Goal: Task Accomplishment & Management: Complete application form

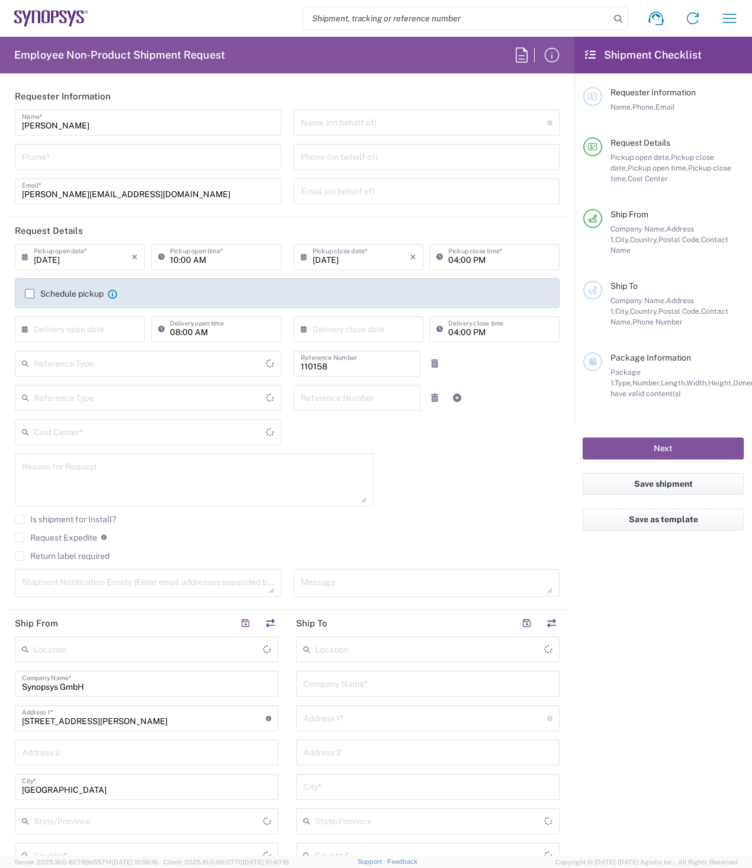
type input "Department"
type input "Delivered at Place"
type input "DE01, FAC, DE02, Munich 110158"
type input "Germany"
type input "[GEOGRAPHIC_DATA]"
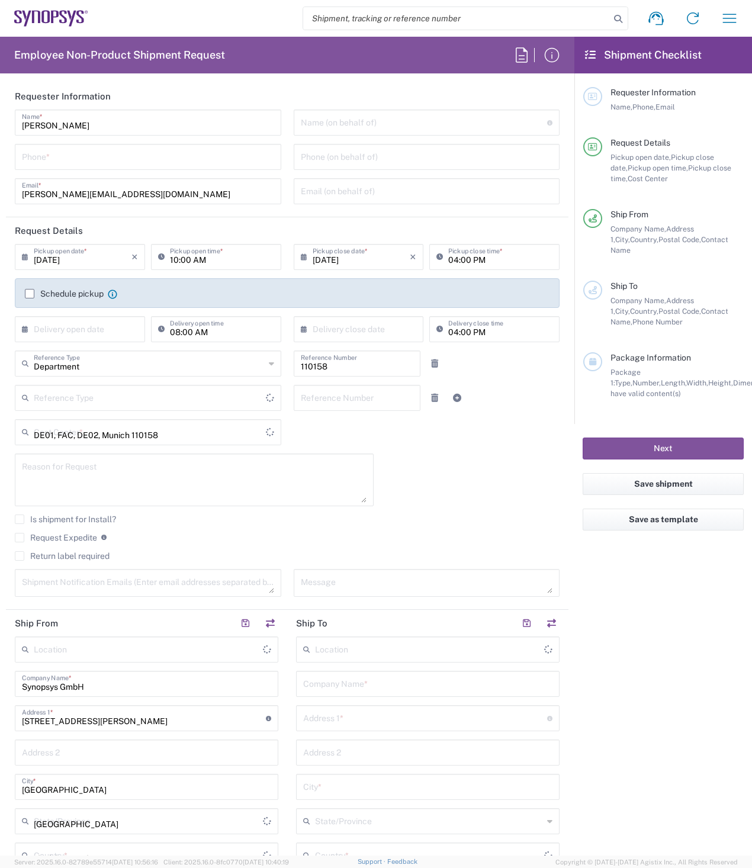
type input "[GEOGRAPHIC_DATA]"
type input "[GEOGRAPHIC_DATA] DE24"
click at [31, 291] on label "Schedule pickup" at bounding box center [64, 293] width 79 height 9
click at [30, 294] on input "Schedule pickup" at bounding box center [30, 294] width 0 height 0
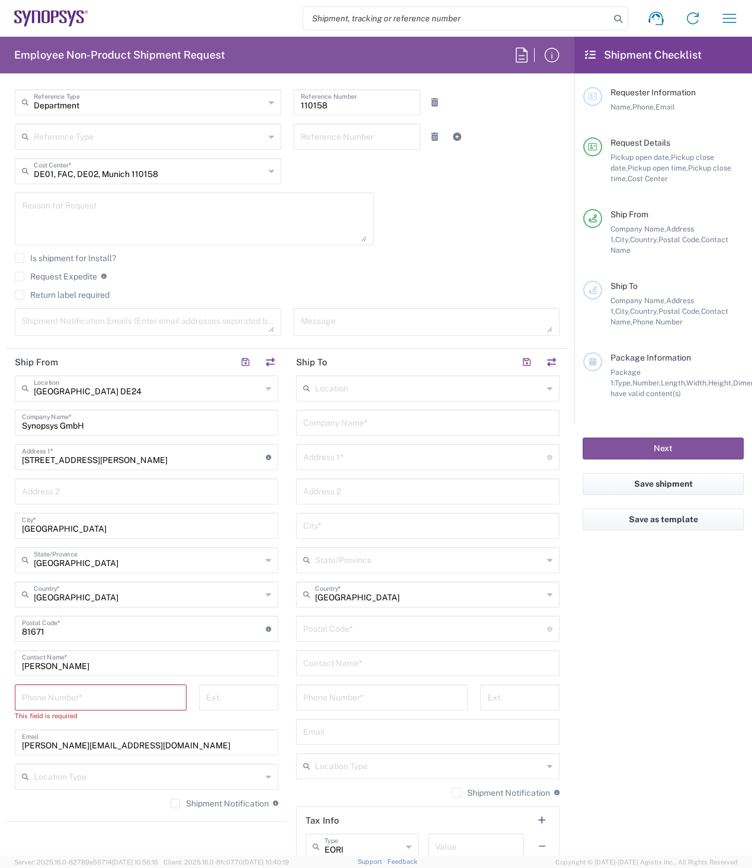
scroll to position [296, 0]
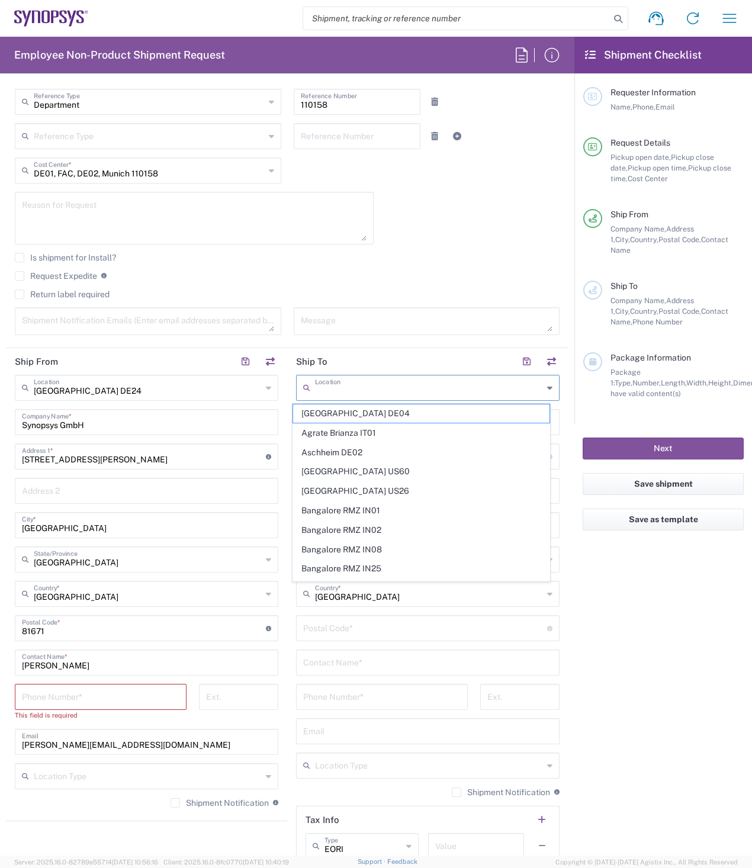
click at [387, 389] on input "text" at bounding box center [429, 387] width 228 height 21
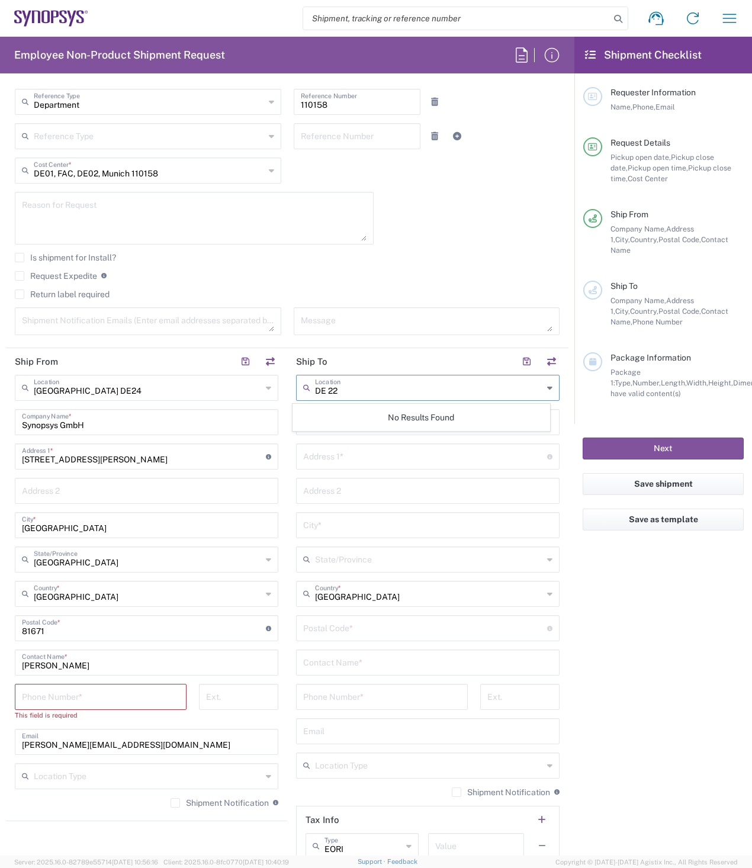
click at [399, 393] on input "DE 22" at bounding box center [429, 387] width 228 height 21
type input "DE 22"
click at [544, 390] on div "DE 22 Location" at bounding box center [428, 388] width 264 height 26
click at [345, 457] on input "text" at bounding box center [425, 455] width 244 height 21
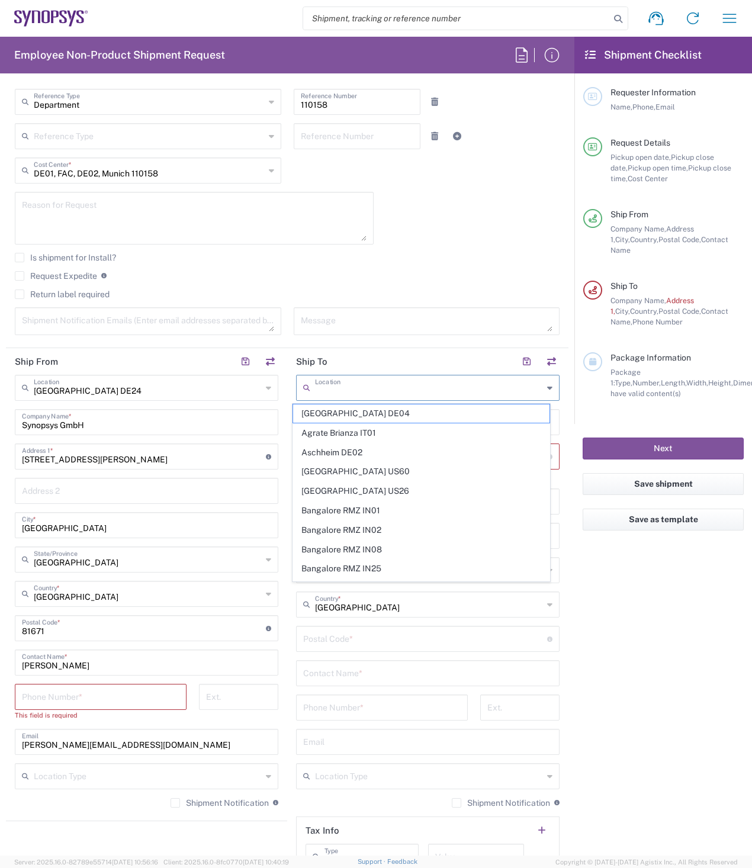
click at [338, 385] on input "text" at bounding box center [429, 387] width 228 height 21
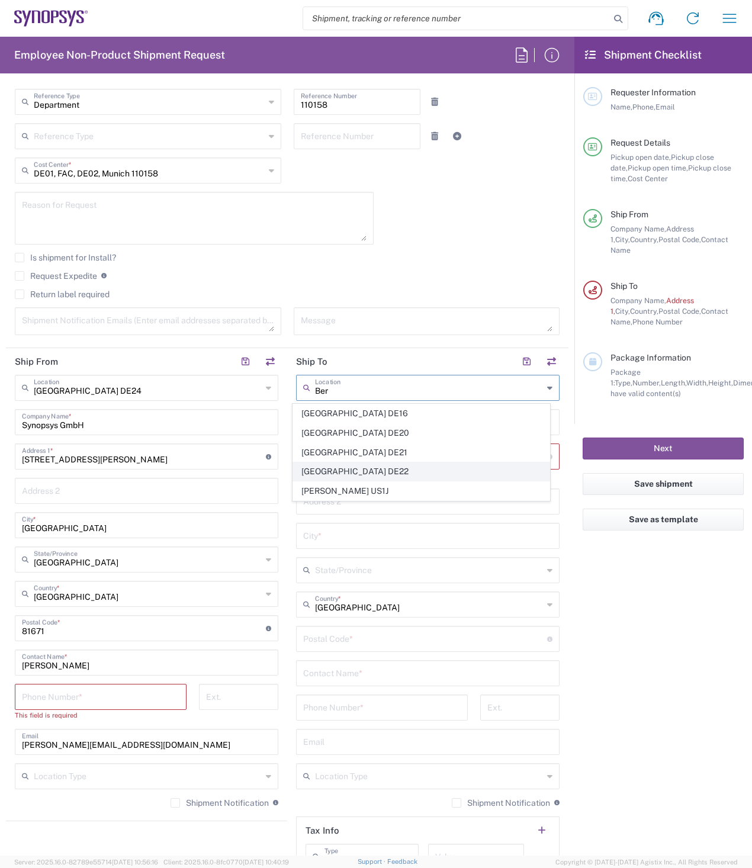
click at [324, 470] on span "[GEOGRAPHIC_DATA] DE22" at bounding box center [421, 472] width 257 height 18
type input "[GEOGRAPHIC_DATA] DE22"
type input "Synopsys GmbH"
type input "Waldenserstraße 2-4"
type input "Berlin"
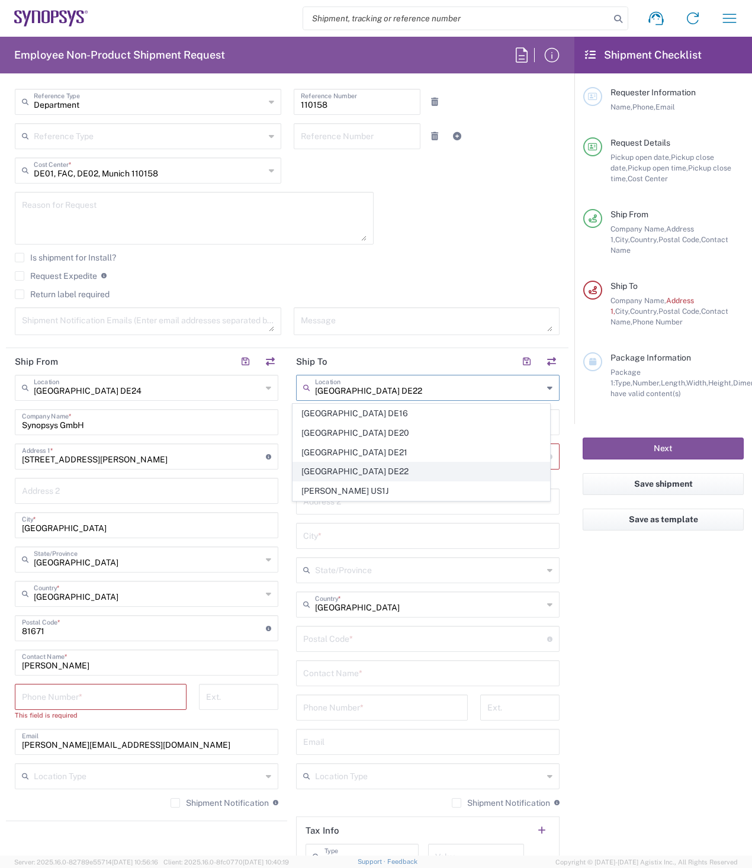
type input "10551"
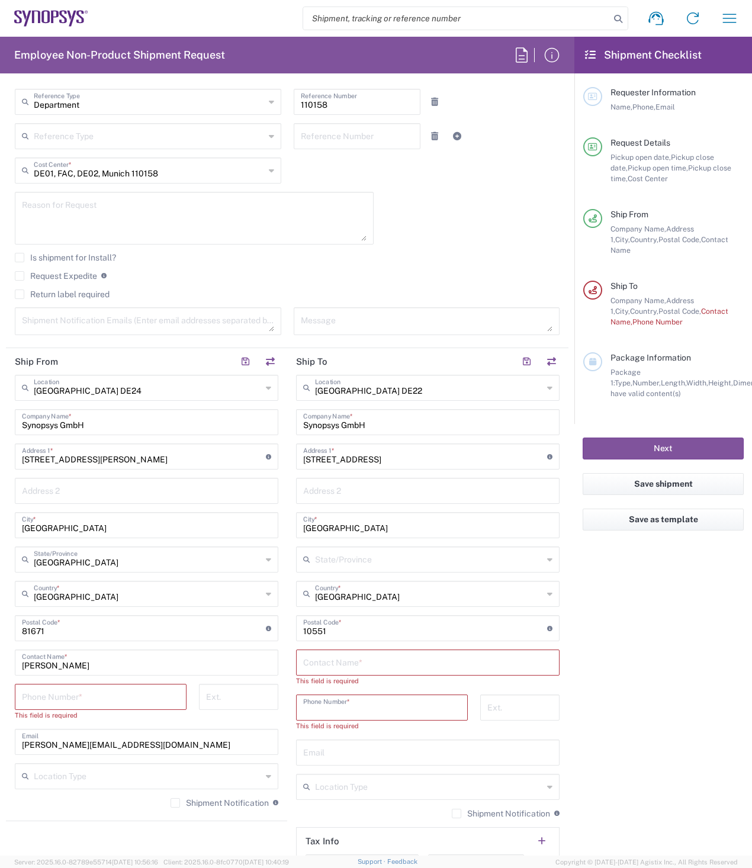
click at [392, 705] on input "tel" at bounding box center [382, 707] width 158 height 21
paste input "49.30.520060170"
click at [325, 713] on input "49.30.520060170" at bounding box center [382, 707] width 158 height 21
click at [312, 712] on input "49.30520060170" at bounding box center [382, 707] width 158 height 21
type input "4930520060170"
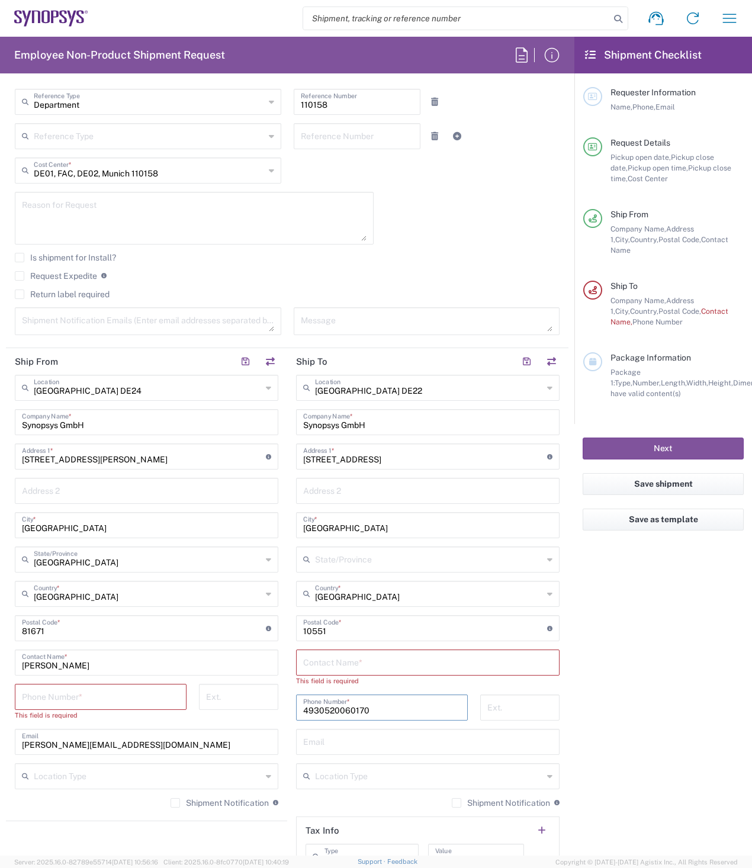
click at [335, 663] on input "text" at bounding box center [427, 662] width 249 height 21
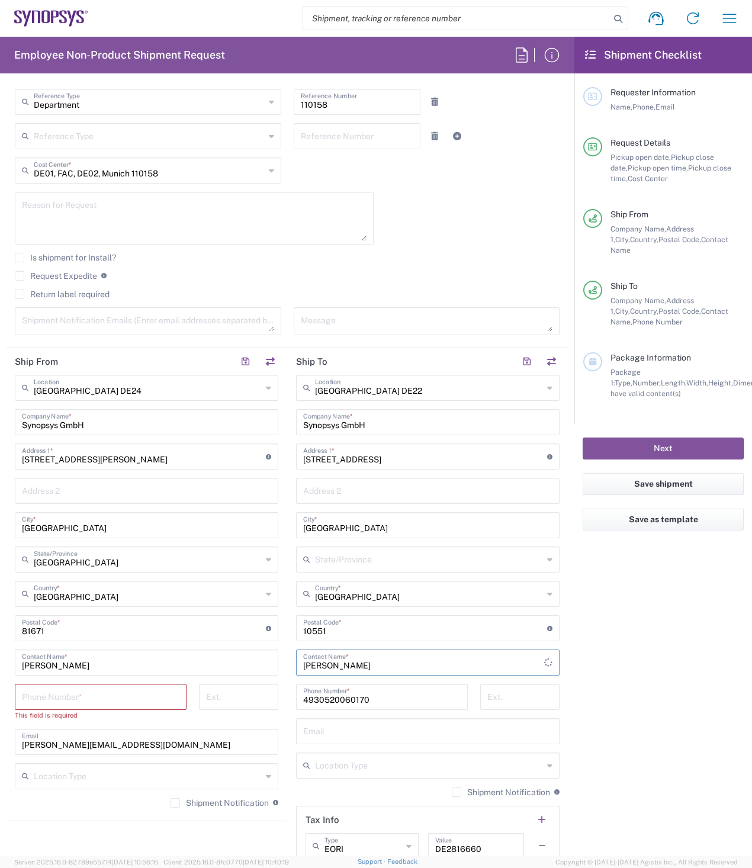
type input "J"
paste input "Janne Vuorela"
type input "Janne Vuorela"
click at [389, 701] on input "4930520060170" at bounding box center [382, 696] width 158 height 21
click at [364, 737] on input "text" at bounding box center [427, 730] width 249 height 21
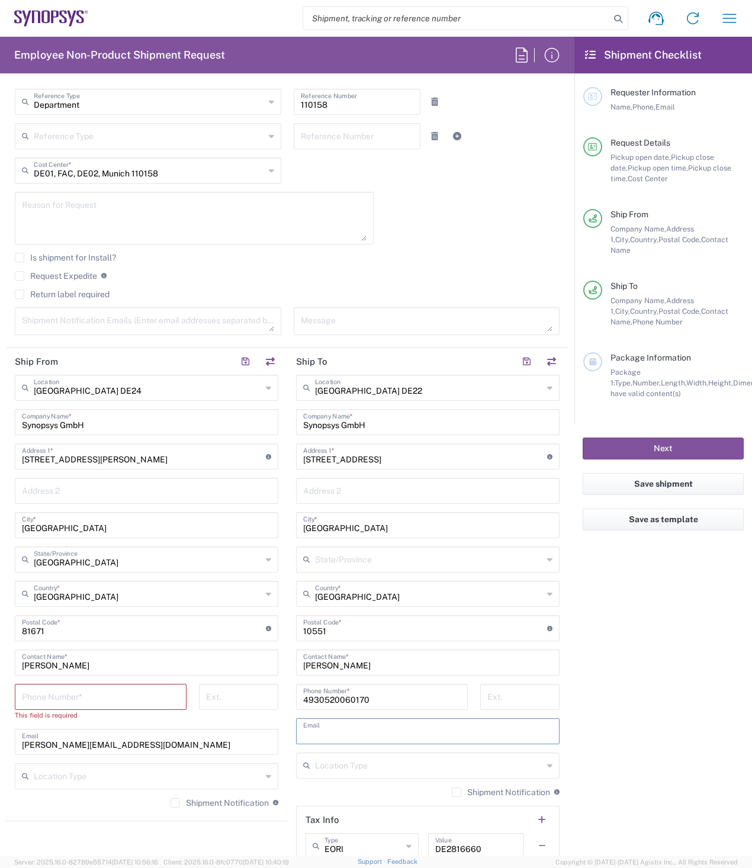
click at [345, 735] on input "text" at bounding box center [427, 730] width 249 height 21
paste input "vuorela@synopsys.com"
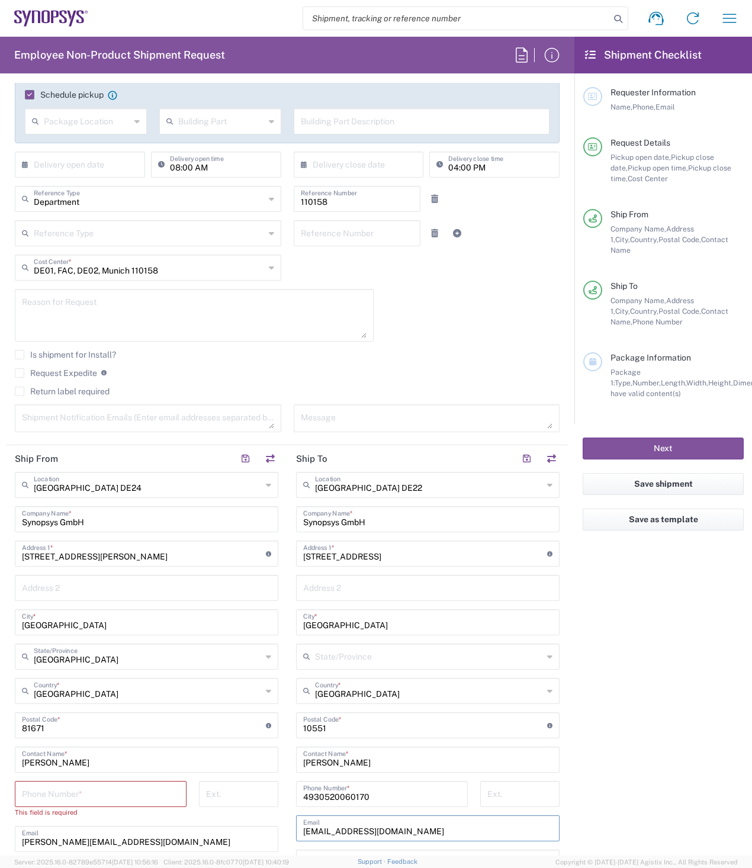
scroll to position [178, 0]
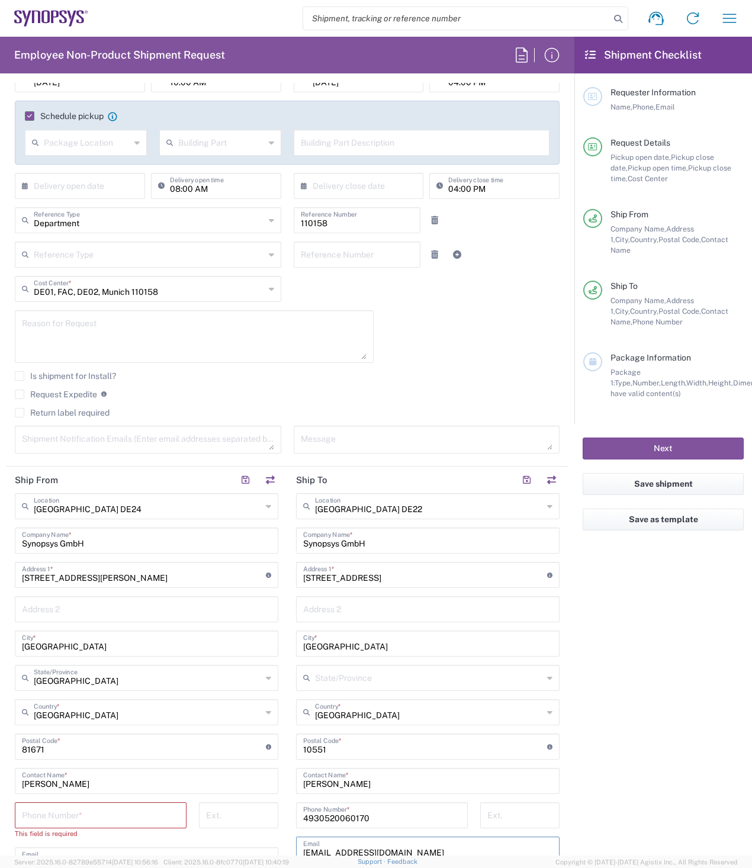
type input "vuorela@synopsys.com"
click at [147, 230] on input "text" at bounding box center [149, 219] width 231 height 21
click at [188, 402] on div "Request Expedite If expedite is checked you will be unable to rate and book thi…" at bounding box center [287, 398] width 545 height 19
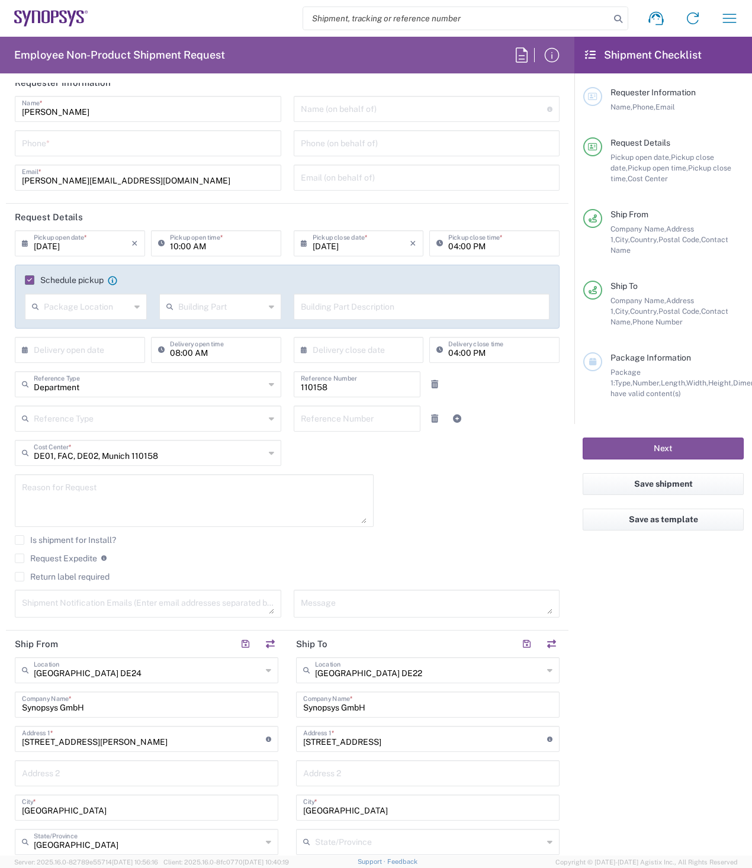
scroll to position [0, 0]
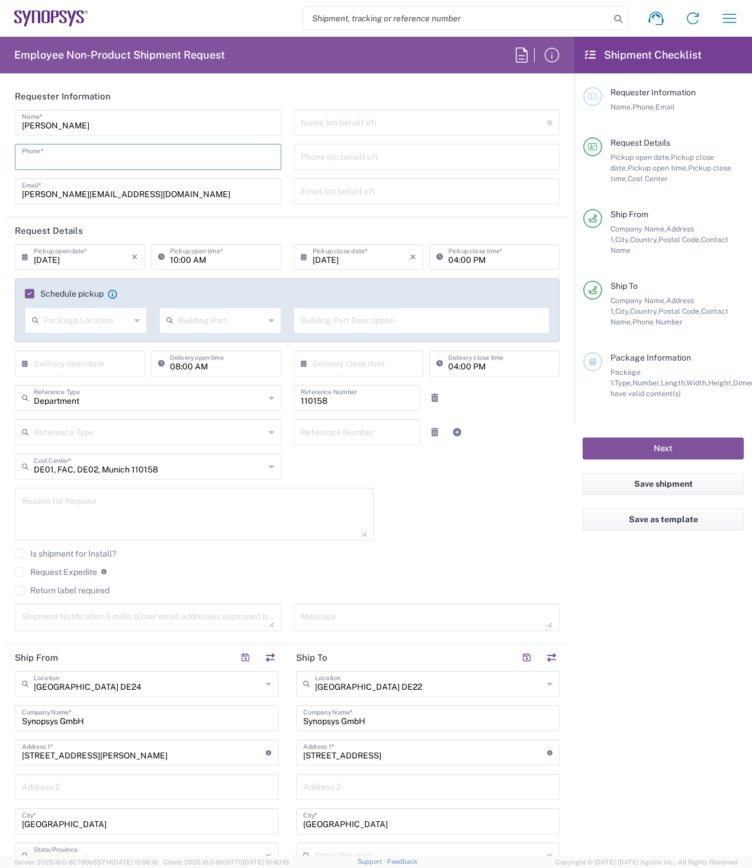
click at [86, 155] on input "tel" at bounding box center [148, 156] width 252 height 21
type input "08954196414"
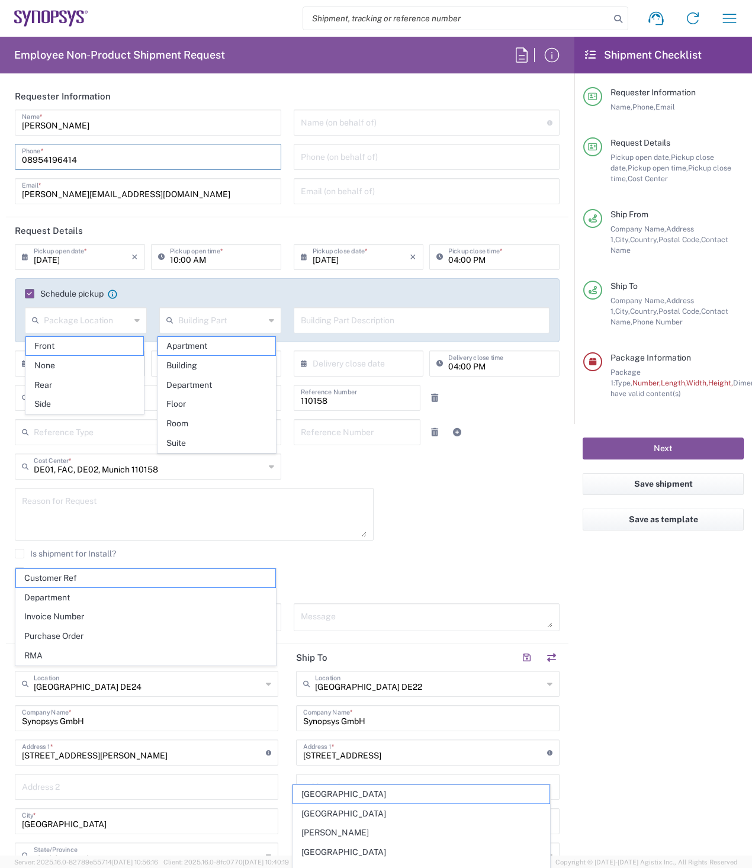
drag, startPoint x: 89, startPoint y: 153, endPoint x: 18, endPoint y: 168, distance: 72.5
click at [18, 168] on div "08954196414 Phone *" at bounding box center [148, 157] width 267 height 26
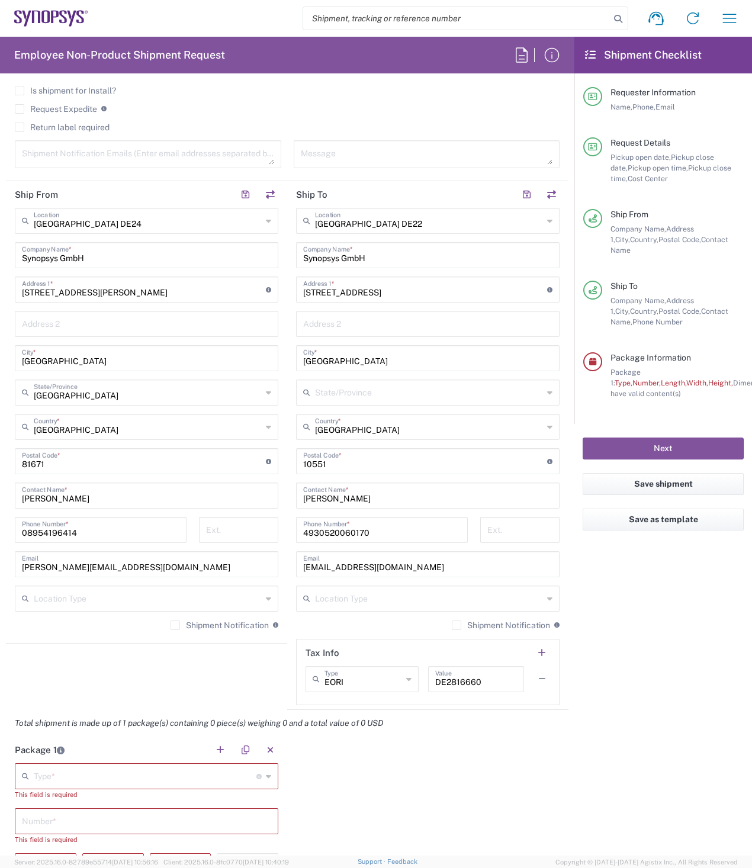
scroll to position [474, 0]
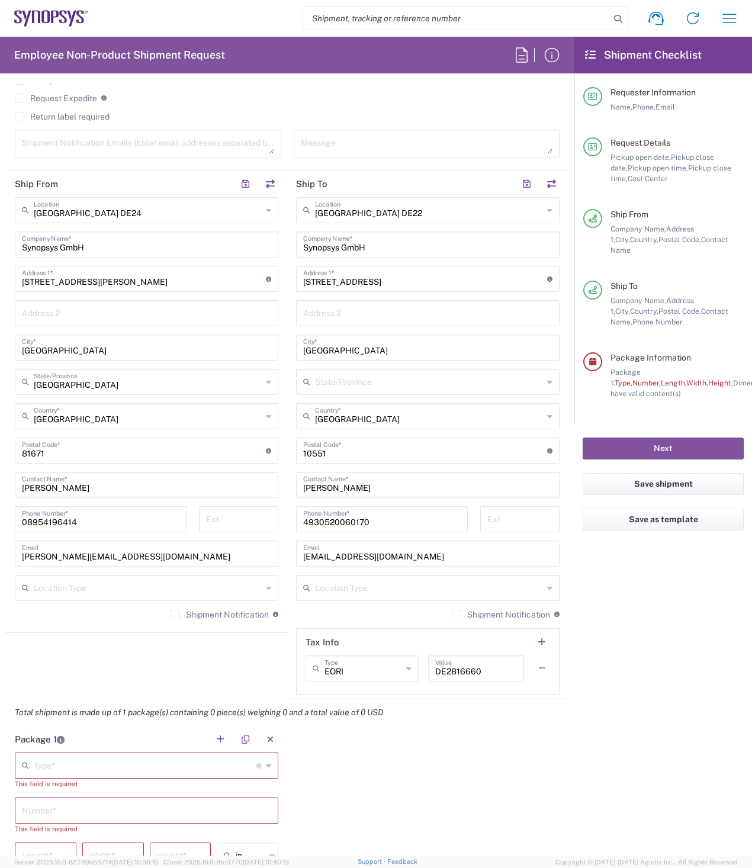
click at [110, 523] on input "08954196414" at bounding box center [101, 518] width 158 height 21
click at [634, 710] on agx-form-checklist "Shipment Checklist Requester Information Name, Phone, Email Request Details Pic…" at bounding box center [664, 446] width 178 height 819
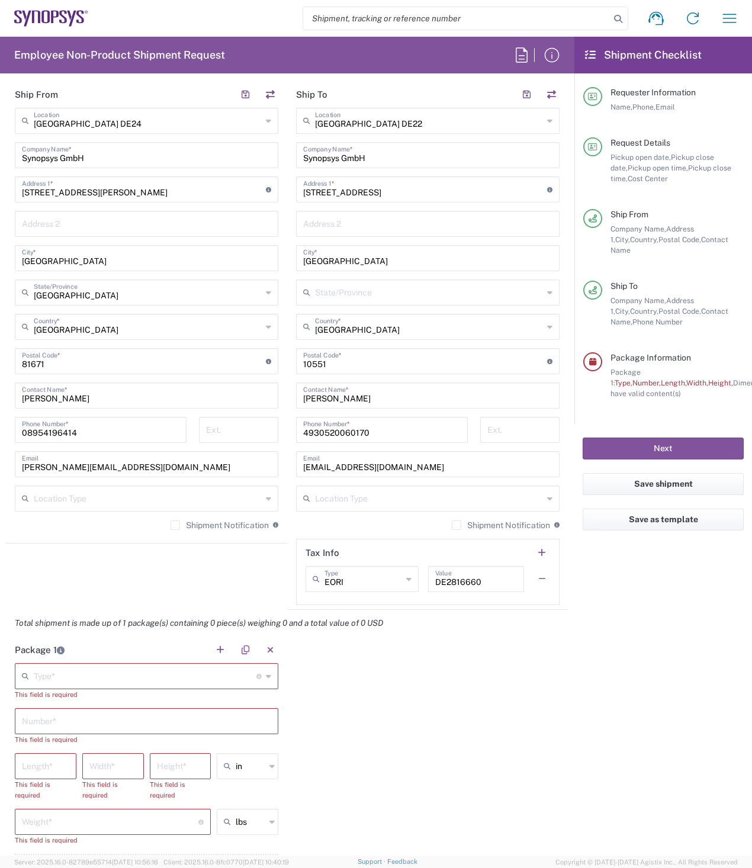
scroll to position [592, 0]
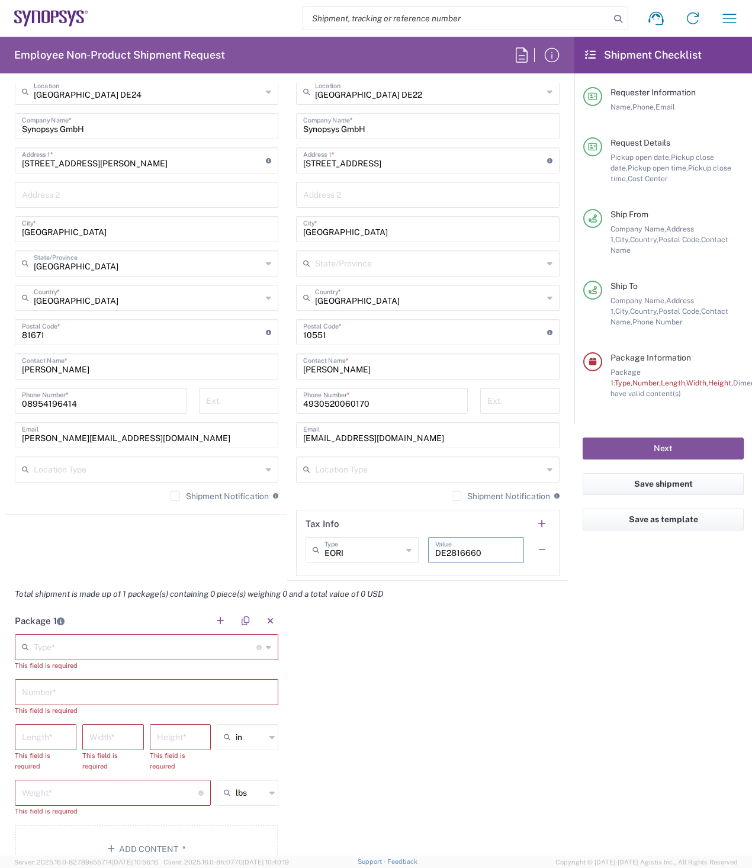
drag, startPoint x: 484, startPoint y: 553, endPoint x: 423, endPoint y: 554, distance: 61.0
click at [428, 554] on div "DE2816660 Value" at bounding box center [476, 550] width 96 height 26
click at [132, 651] on input "text" at bounding box center [145, 646] width 223 height 21
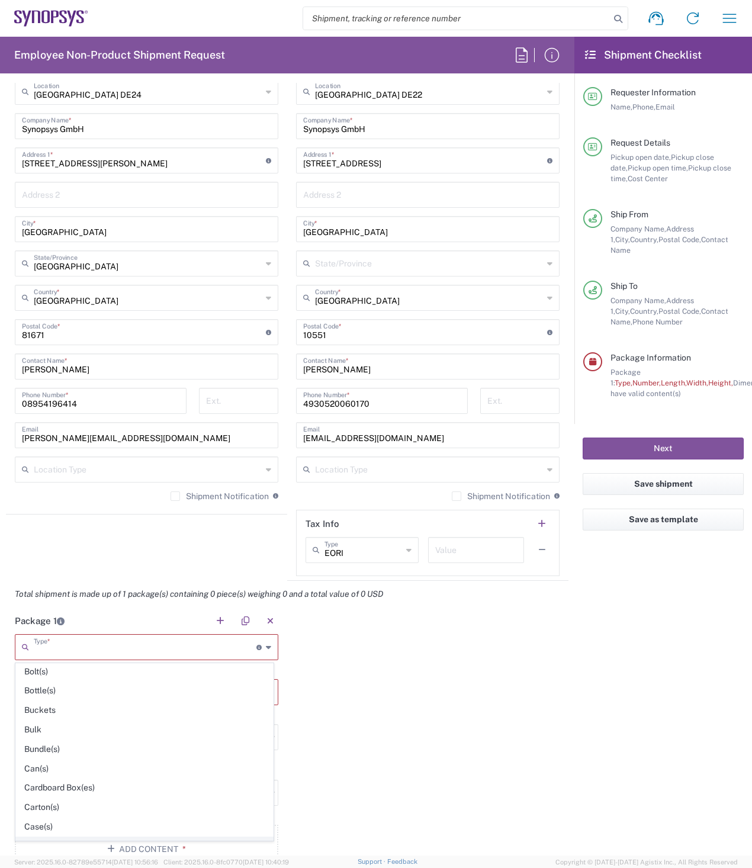
scroll to position [118, 0]
click at [35, 729] on span "Carton(s)" at bounding box center [144, 729] width 257 height 18
type input "Carton(s)"
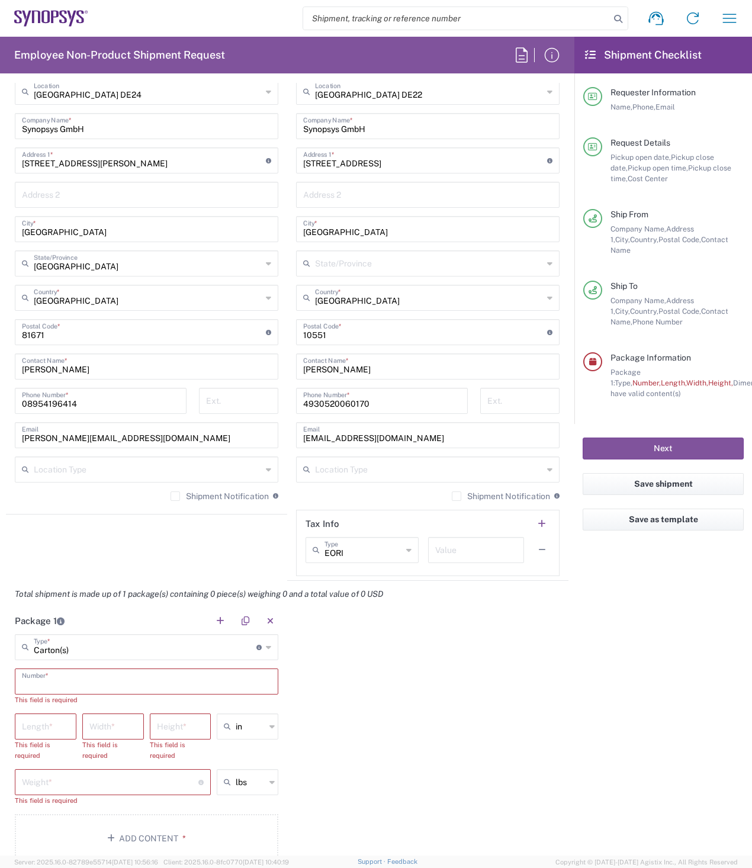
click at [78, 684] on input "text" at bounding box center [146, 680] width 249 height 21
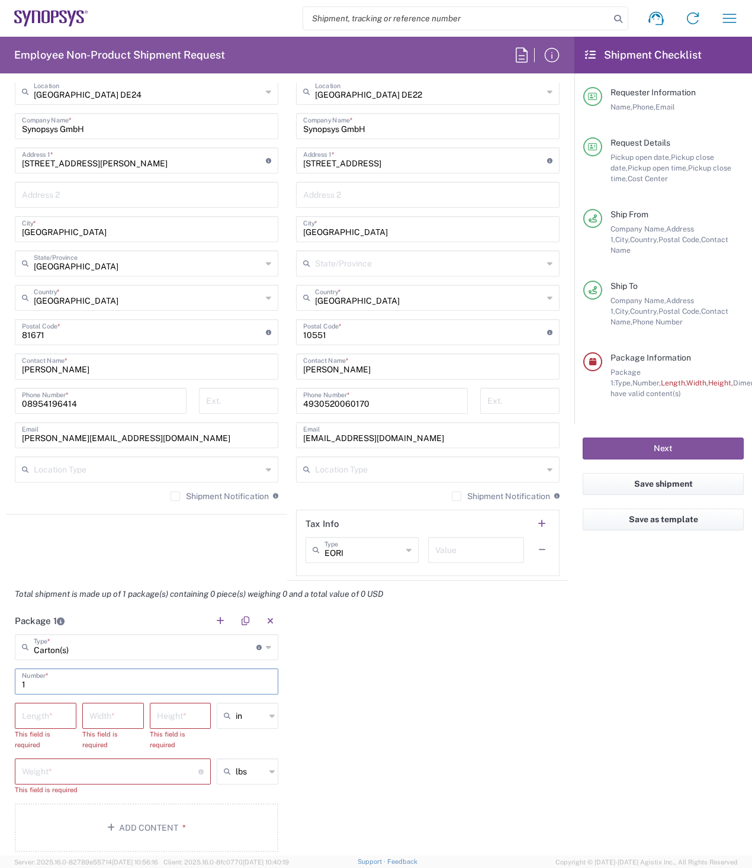
type input "1"
click at [269, 717] on icon at bounding box center [271, 716] width 5 height 19
click at [244, 762] on span "cm" at bounding box center [244, 761] width 58 height 18
type input "cm"
click at [269, 772] on icon at bounding box center [271, 771] width 5 height 19
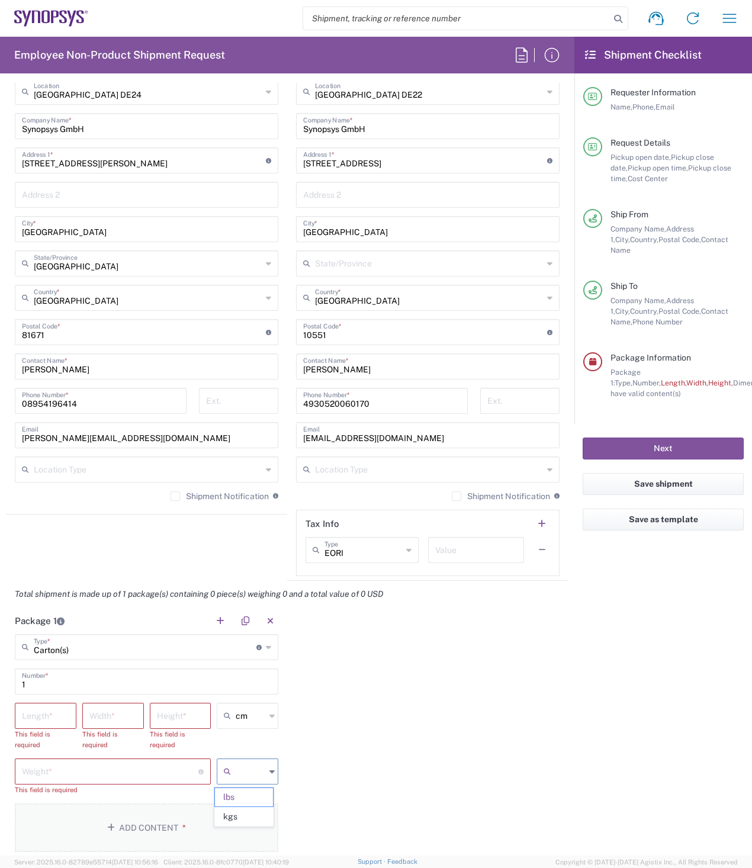
click at [235, 816] on span "kgs" at bounding box center [244, 817] width 58 height 18
type input "kgs"
click at [50, 720] on input "number" at bounding box center [45, 715] width 47 height 21
type input "27"
click at [131, 716] on input "number" at bounding box center [112, 715] width 47 height 21
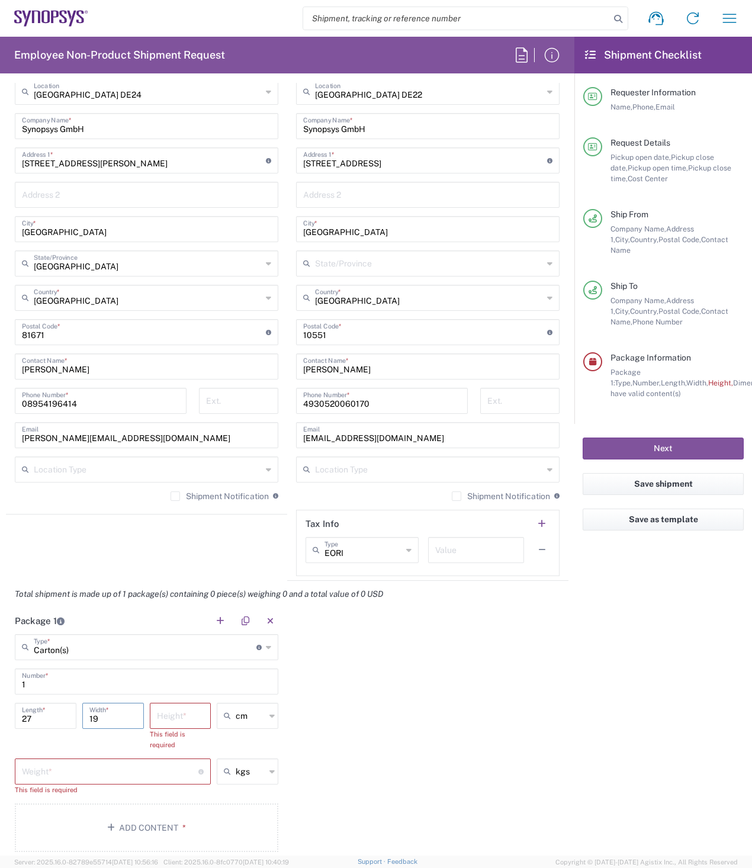
type input "19"
click at [183, 716] on input "number" at bounding box center [180, 715] width 47 height 21
type input "8"
click at [145, 746] on input "number" at bounding box center [110, 749] width 177 height 21
type input "1.0"
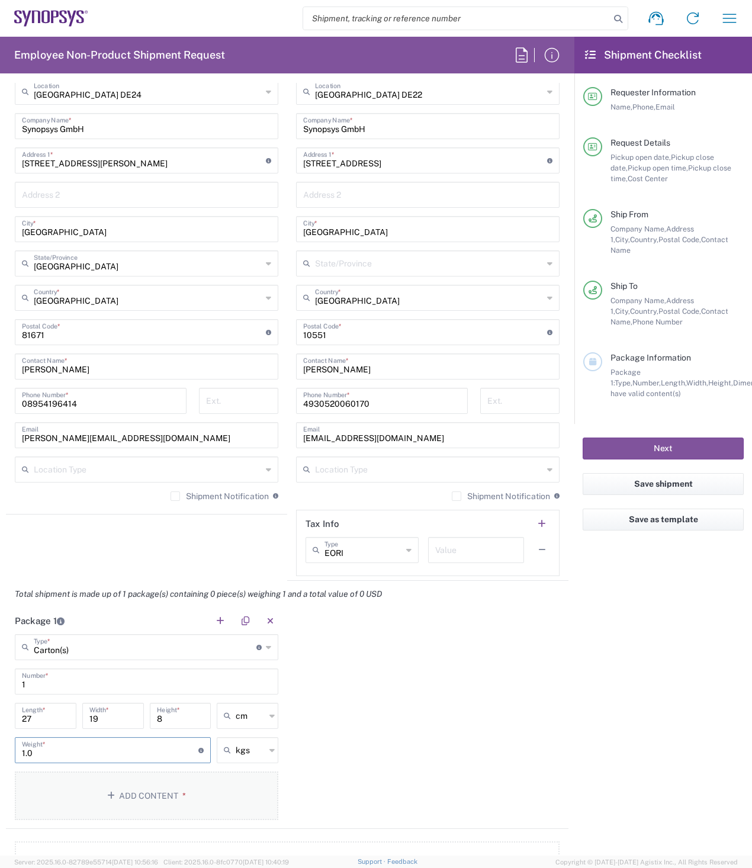
click at [155, 799] on button "Add Content *" at bounding box center [147, 796] width 264 height 49
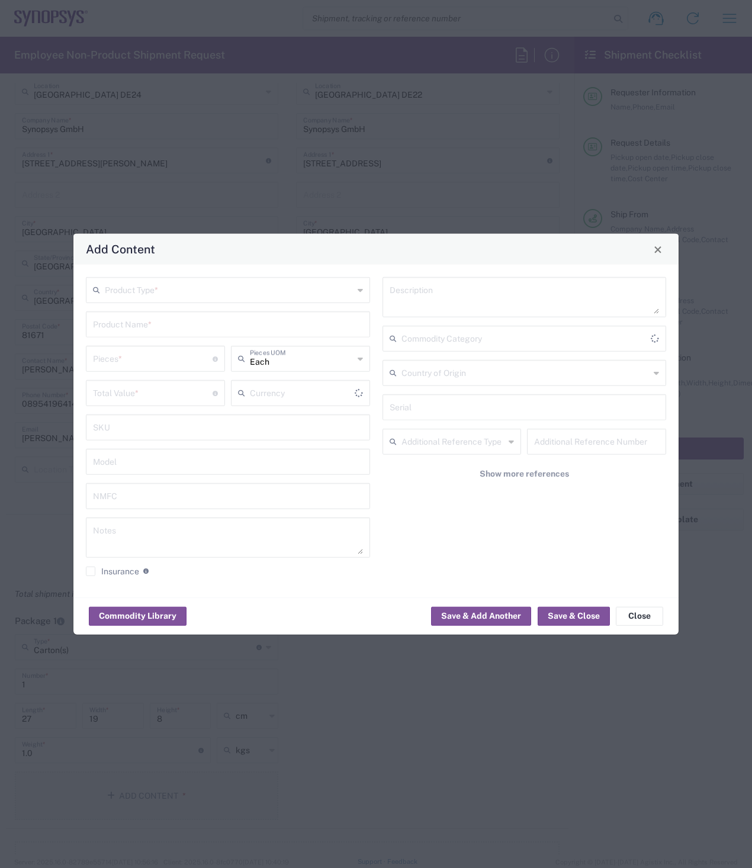
type input "US Dollar"
click at [199, 287] on input "text" at bounding box center [229, 289] width 249 height 21
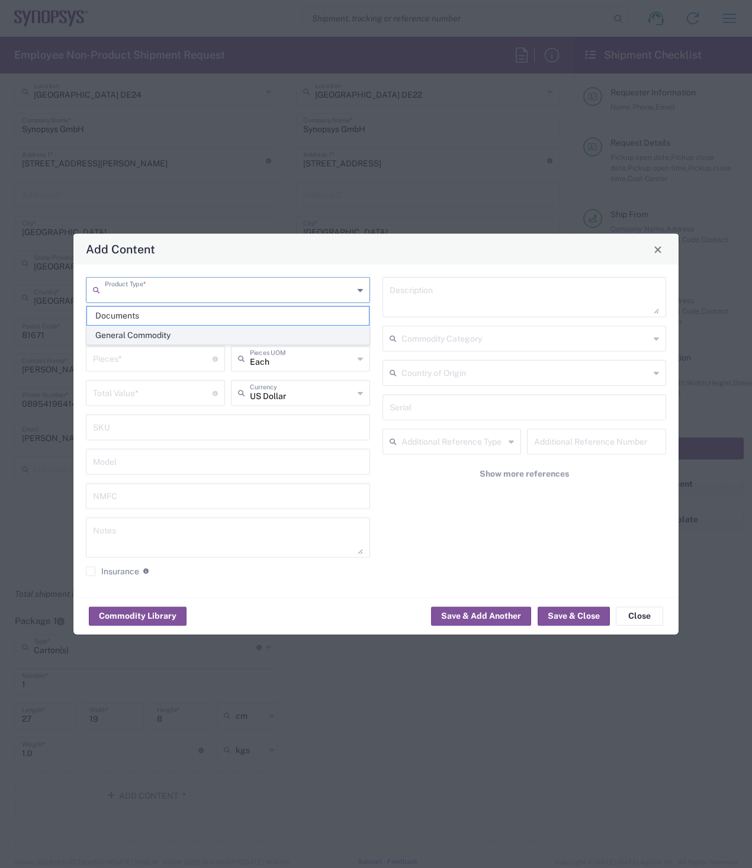
click at [120, 339] on span "General Commodity" at bounding box center [228, 335] width 282 height 18
type input "General Commodity"
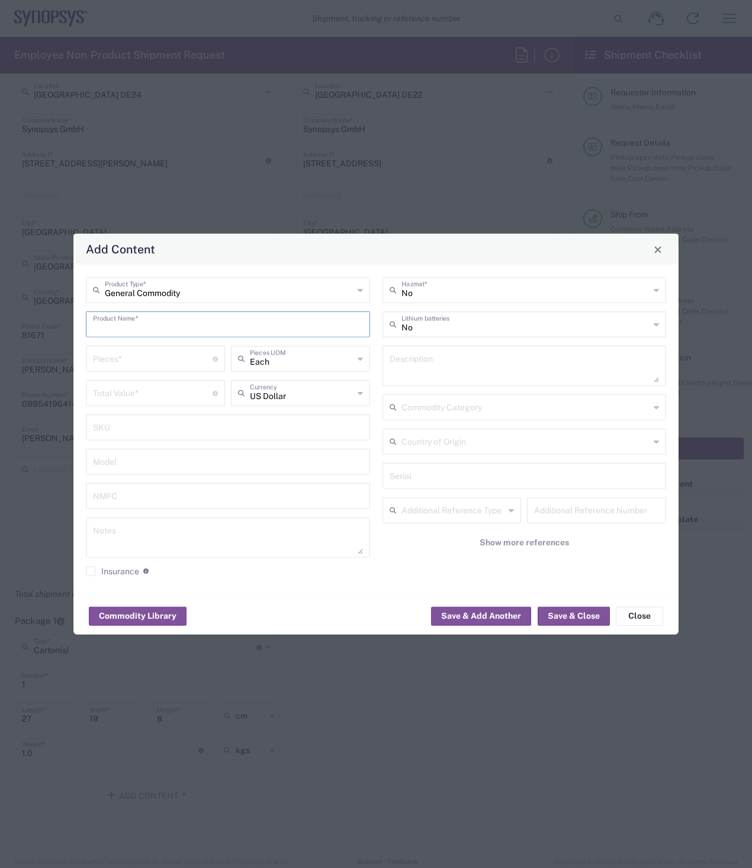
click at [129, 328] on input "text" at bounding box center [228, 323] width 270 height 21
type input "Ger't"
click at [156, 362] on input "number" at bounding box center [153, 358] width 120 height 21
type input "1"
click at [361, 355] on icon at bounding box center [360, 358] width 5 height 19
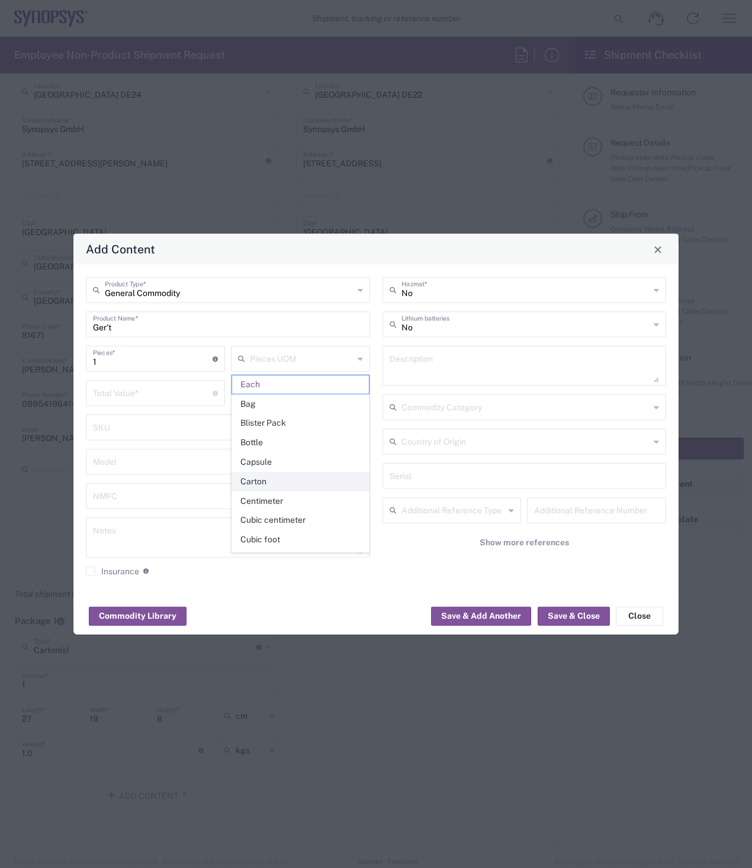
click at [260, 482] on span "Carton" at bounding box center [300, 482] width 137 height 18
type input "Carton"
click at [361, 390] on icon at bounding box center [360, 393] width 5 height 19
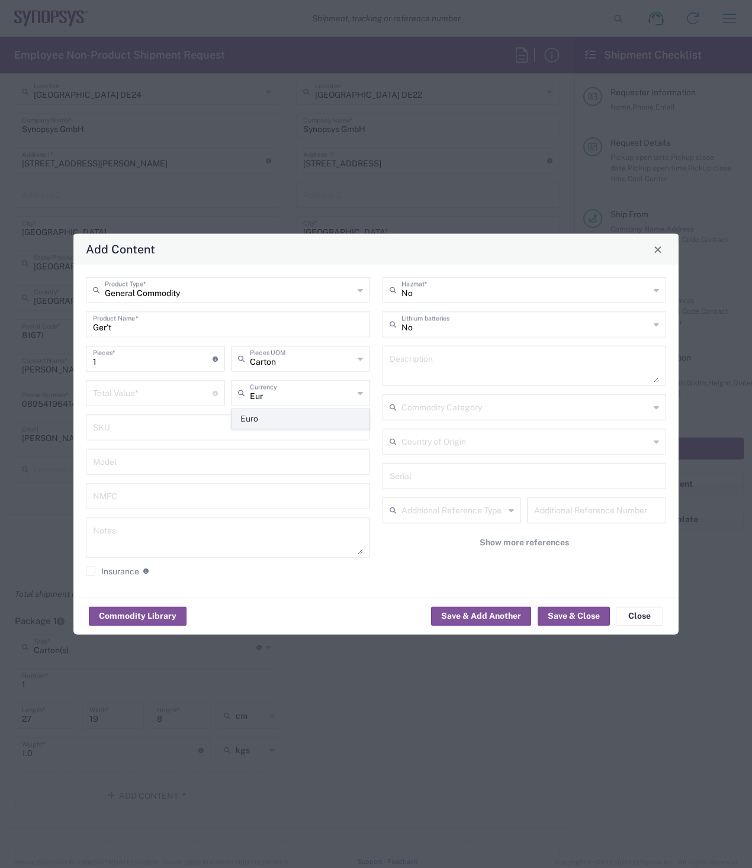
click at [259, 419] on span "Euro" at bounding box center [300, 419] width 137 height 18
type input "Euro"
click at [591, 615] on button "Save & Close" at bounding box center [574, 616] width 72 height 19
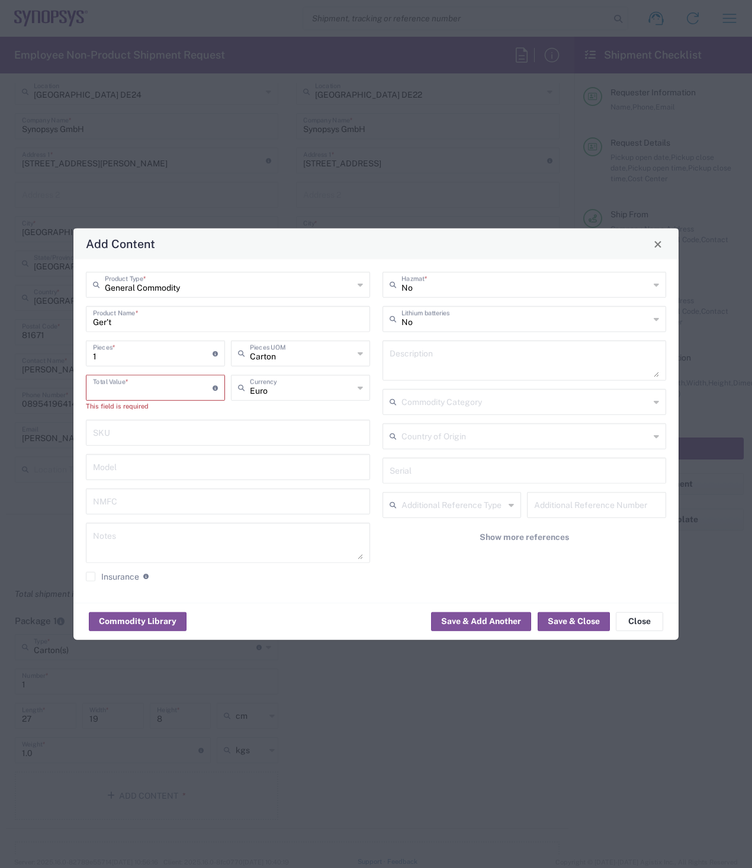
click at [144, 387] on input "number" at bounding box center [153, 387] width 120 height 21
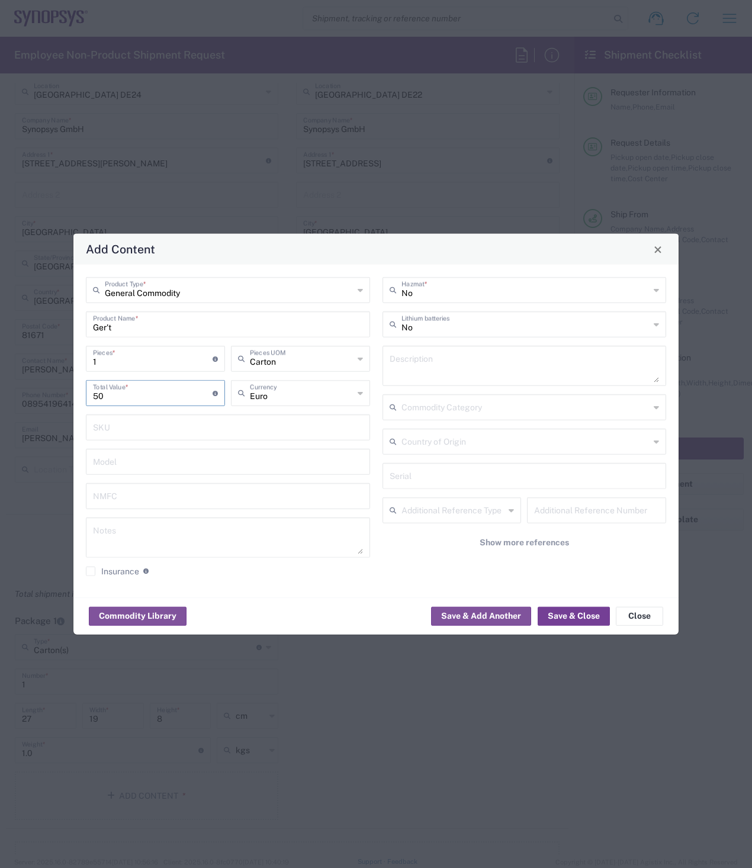
type input "50"
click at [583, 617] on button "Save & Close" at bounding box center [574, 616] width 72 height 19
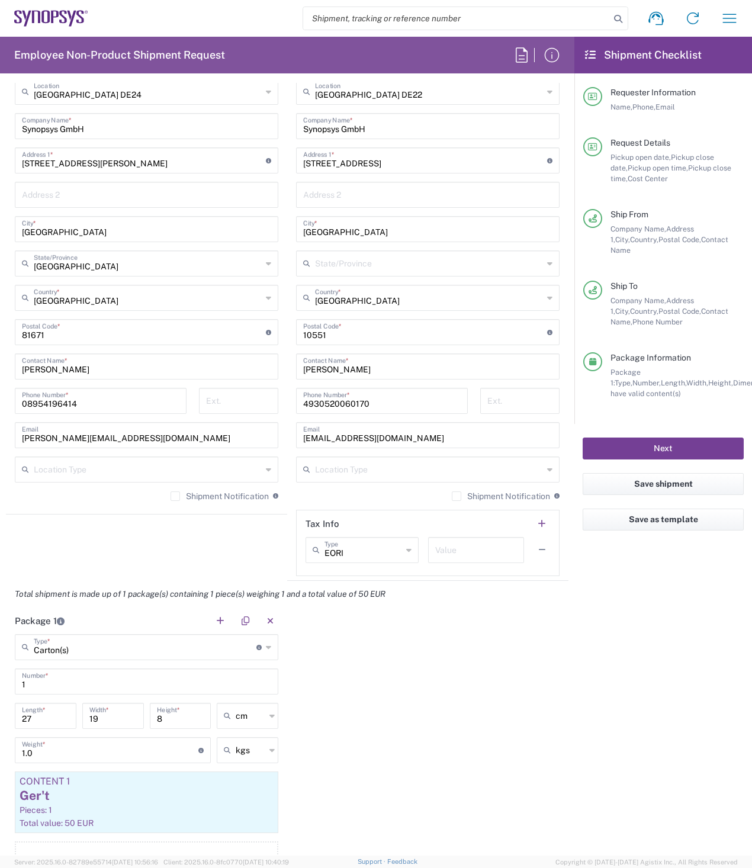
click at [665, 438] on button "Next" at bounding box center [663, 449] width 161 height 22
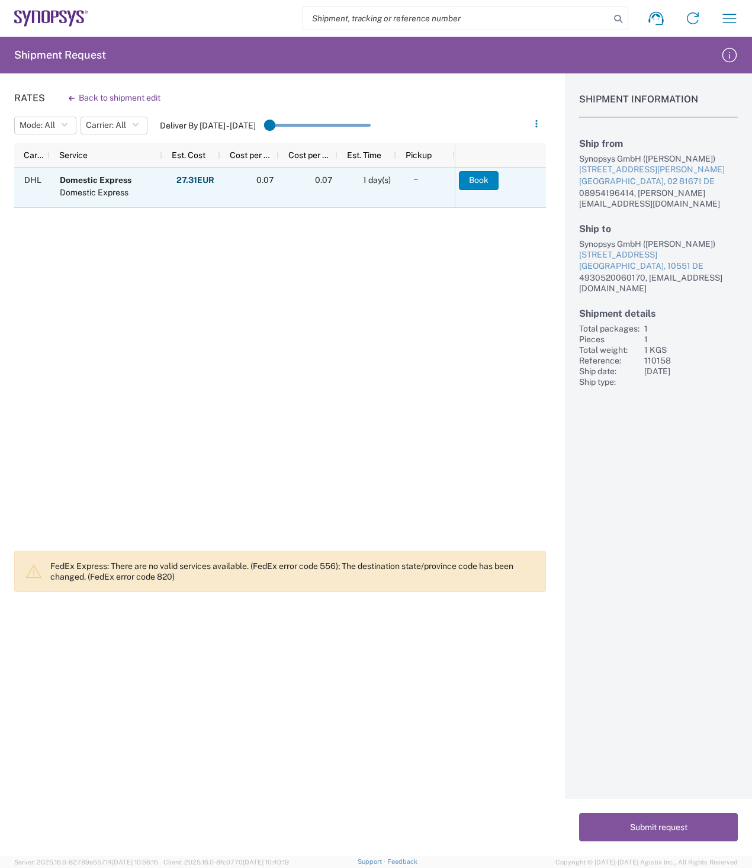
click at [484, 178] on button "Book" at bounding box center [479, 180] width 40 height 19
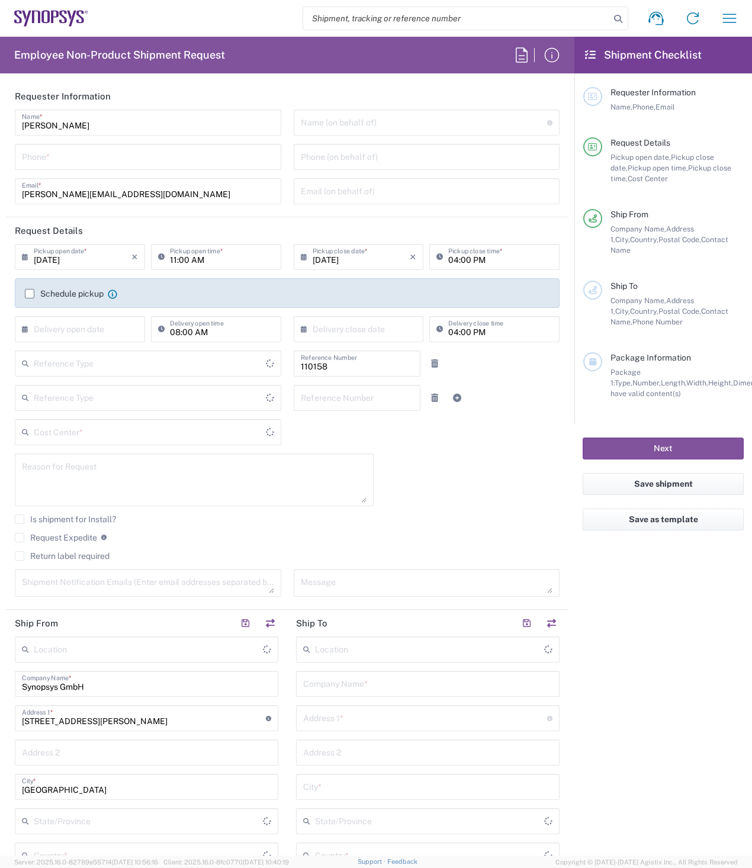
type input "Department"
type input "Delivered at Place"
type input "DE01, FAC, DE02, Munich 110158"
type input "[GEOGRAPHIC_DATA]"
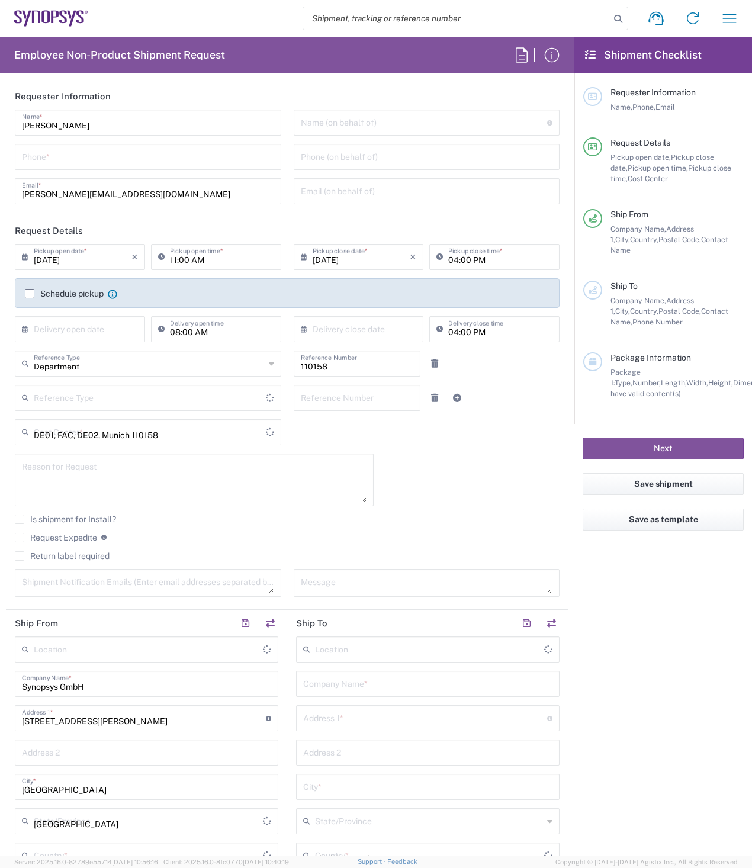
type input "[GEOGRAPHIC_DATA]"
type input "Munich DE24"
click at [27, 294] on label "Schedule pickup" at bounding box center [64, 293] width 79 height 9
click at [30, 294] on input "Schedule pickup" at bounding box center [30, 294] width 0 height 0
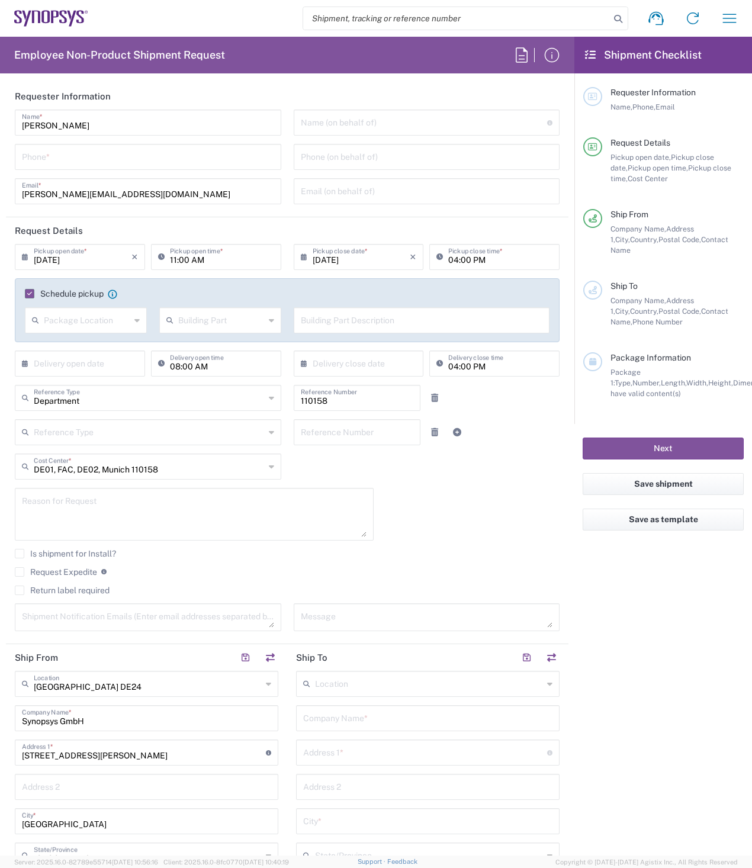
click at [88, 159] on input "tel" at bounding box center [148, 156] width 252 height 21
type input "08954196414"
type input "[EMAIL_ADDRESS][DOMAIN_NAME]"
type input "08954196414"
type input "Universal Floral"
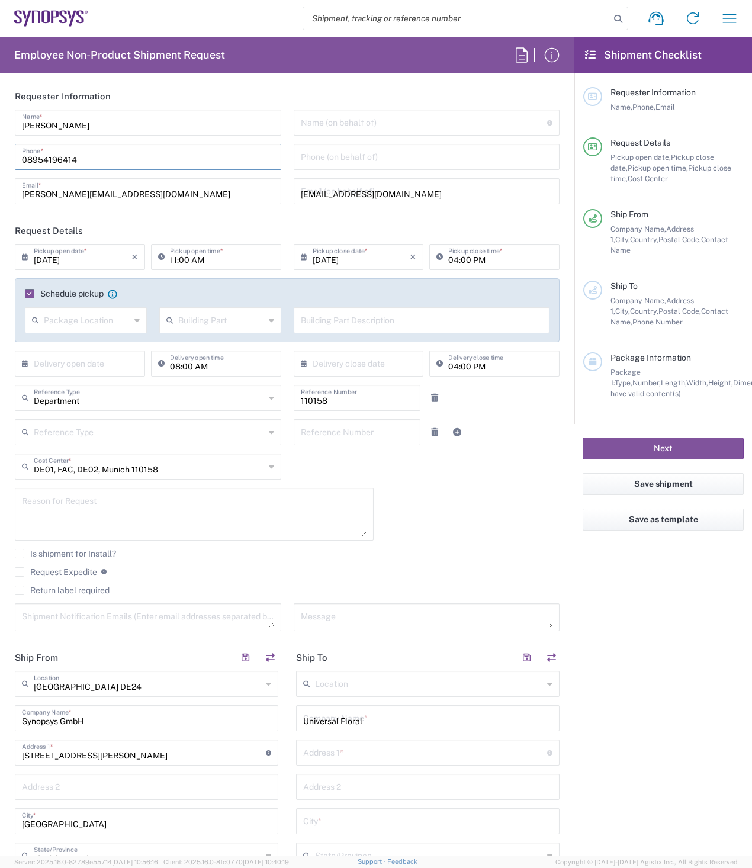
type input "08954196414"
type input "[EMAIL_ADDRESS][DOMAIN_NAME]"
type input "[PERSON_NAME]"
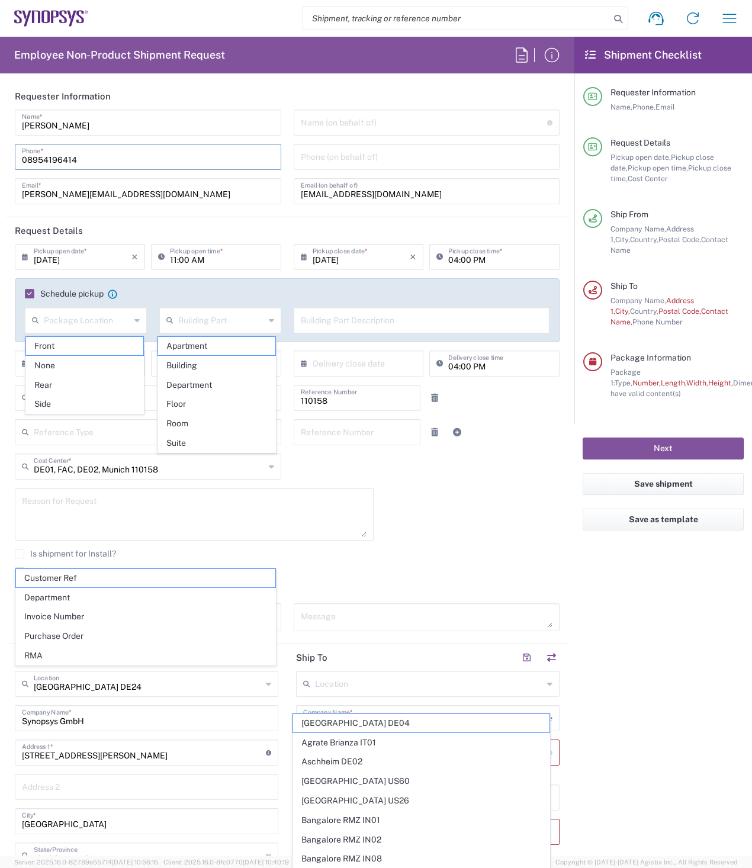
type input "Lagoas Park, Edificio 4, Piso 2"
type input "Porto Salvo"
type input "2740-267"
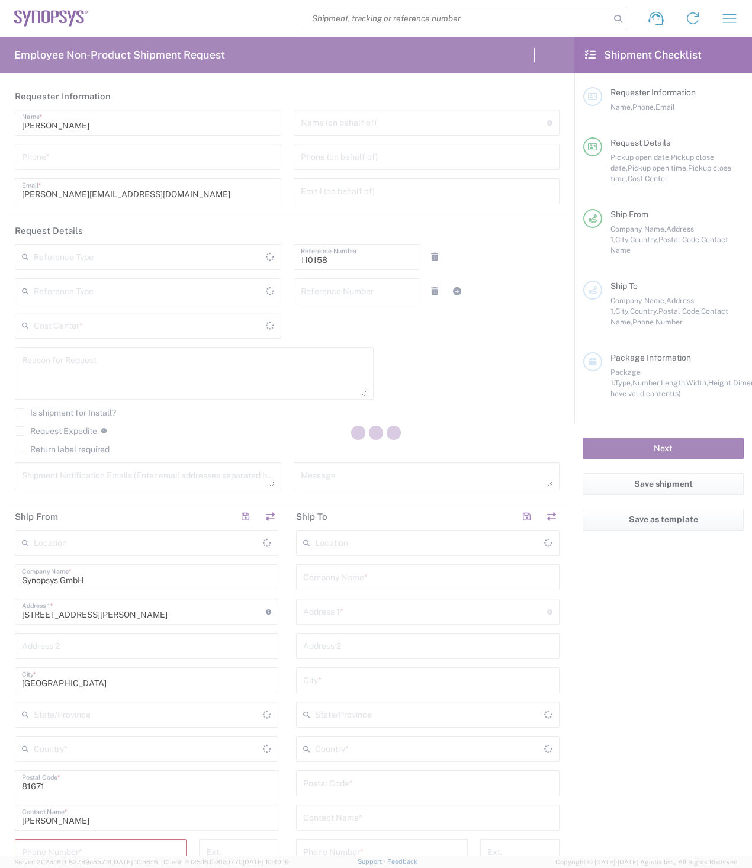
type input "Department"
type input "DE01, FAC, DE02, Munich 110158"
type input "Delivered at Place"
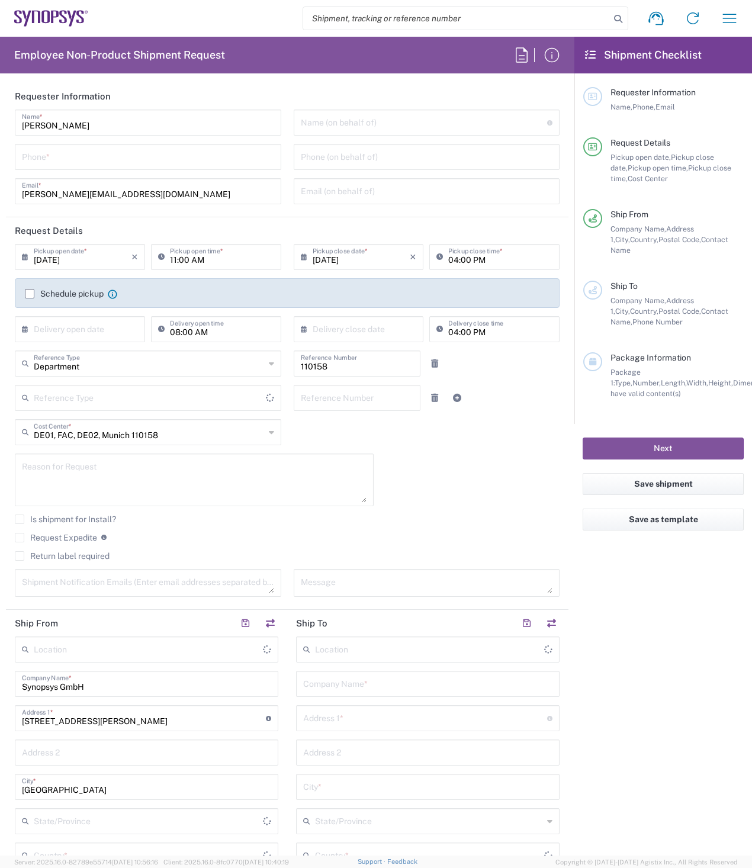
type input "[GEOGRAPHIC_DATA]"
type input "[GEOGRAPHIC_DATA] DE24"
click at [134, 158] on input "tel" at bounding box center [148, 156] width 252 height 21
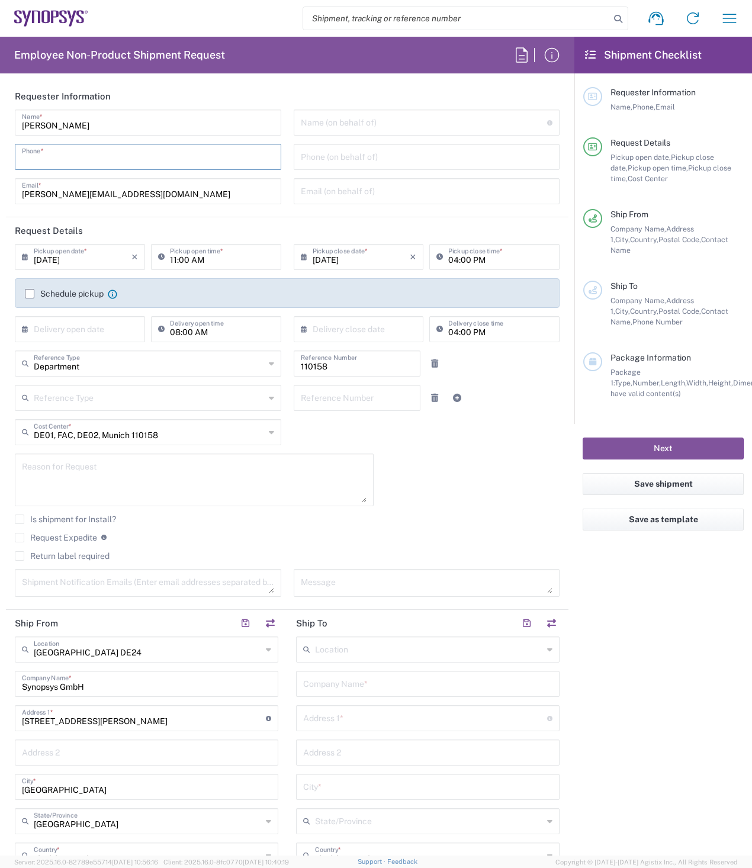
type input "08954196414"
click at [31, 294] on label "Schedule pickup" at bounding box center [64, 293] width 79 height 9
click at [30, 294] on input "Schedule pickup" at bounding box center [30, 294] width 0 height 0
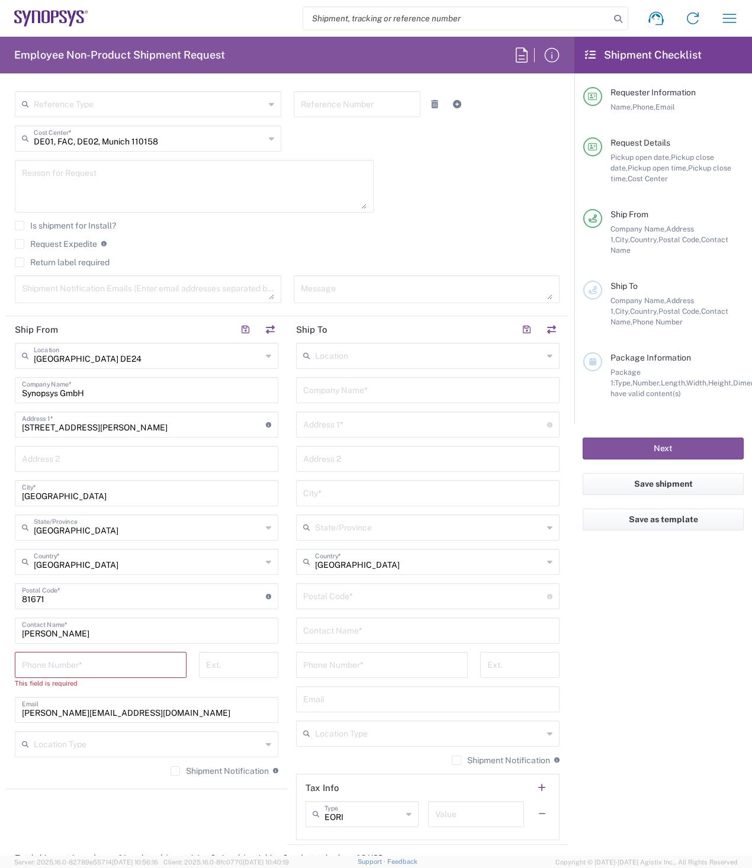
scroll to position [59, 0]
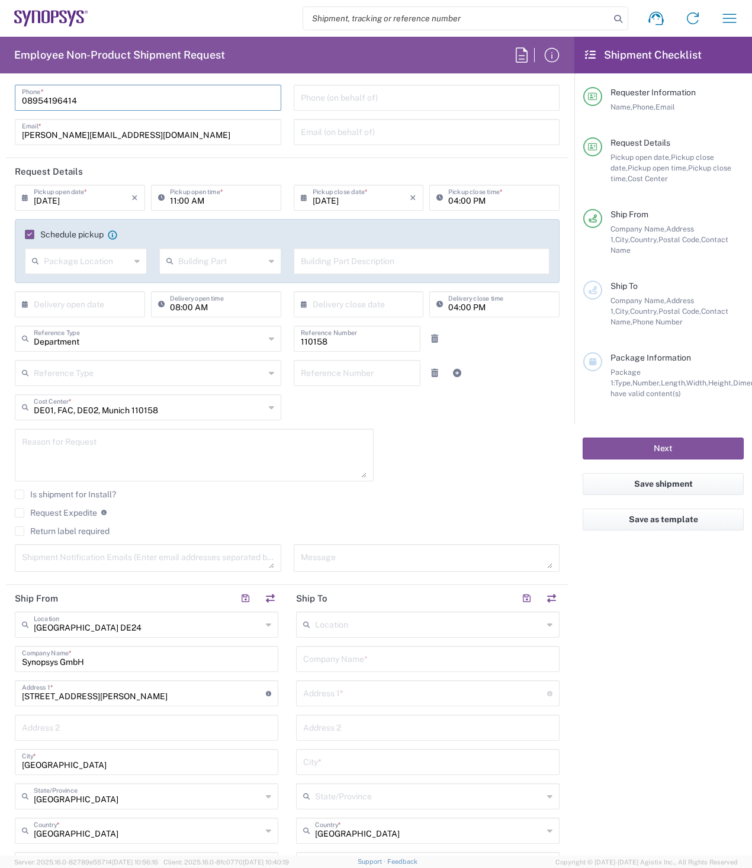
drag, startPoint x: 86, startPoint y: 98, endPoint x: 8, endPoint y: 104, distance: 78.4
click at [9, 104] on div "Tatjana Chirilova Name * 08954196414 Phone * tatjana@synopsys.com Email *" at bounding box center [148, 101] width 279 height 103
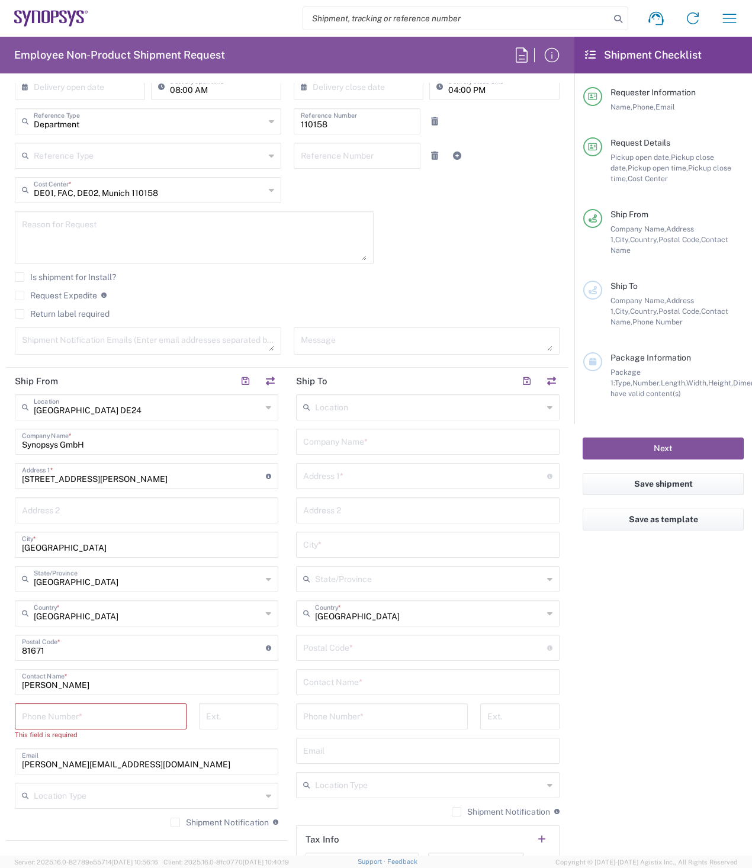
scroll to position [296, 0]
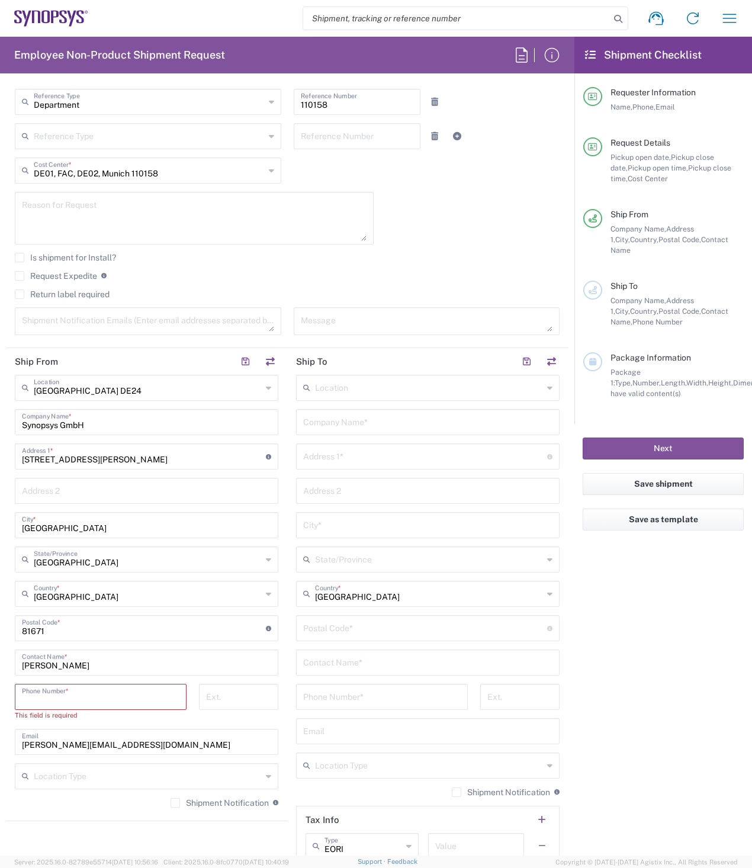
click at [76, 695] on input "tel" at bounding box center [101, 696] width 158 height 21
paste input "08954196414"
type input "08954196414"
click at [131, 651] on div "Tatjana Chirilova Contact Name *" at bounding box center [147, 663] width 264 height 26
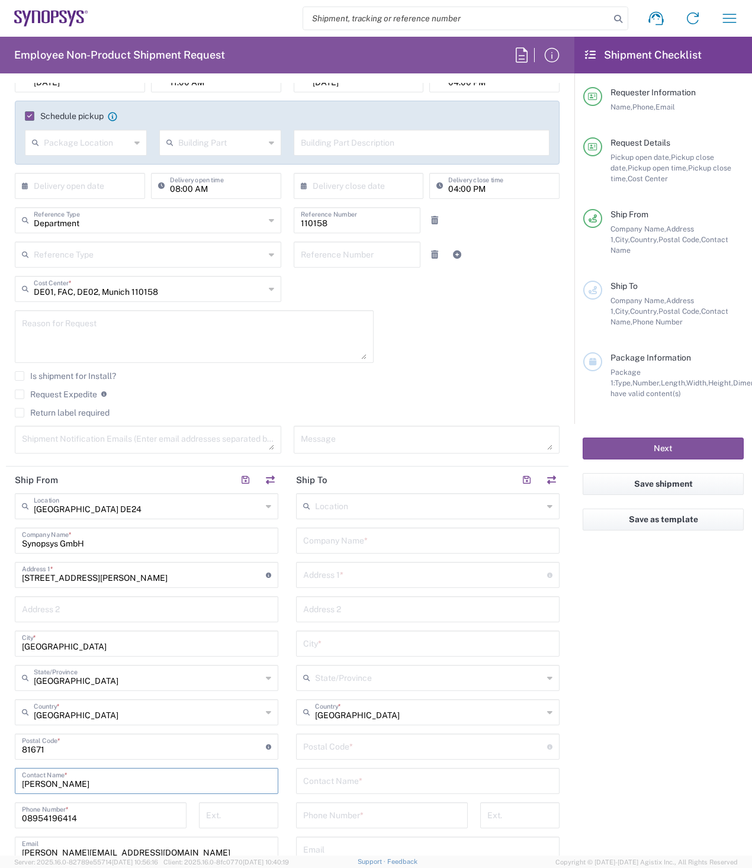
scroll to position [0, 0]
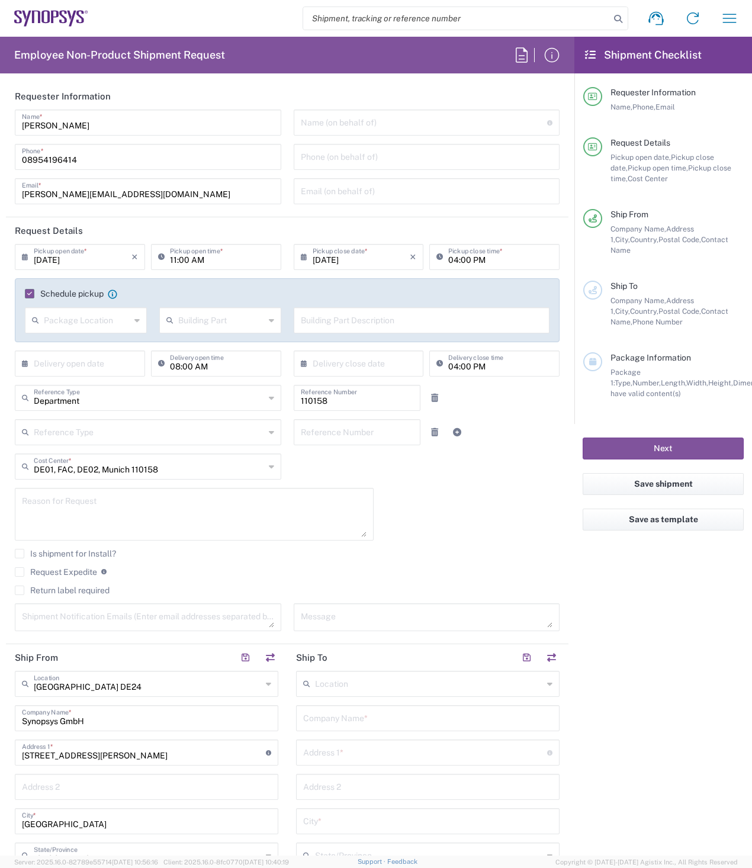
click at [355, 689] on input "text" at bounding box center [429, 683] width 228 height 21
type input "Wachau DE 99"
click at [547, 689] on icon at bounding box center [549, 684] width 5 height 19
click at [400, 725] on input "text" at bounding box center [427, 717] width 249 height 21
click at [371, 689] on input "text" at bounding box center [429, 683] width 228 height 21
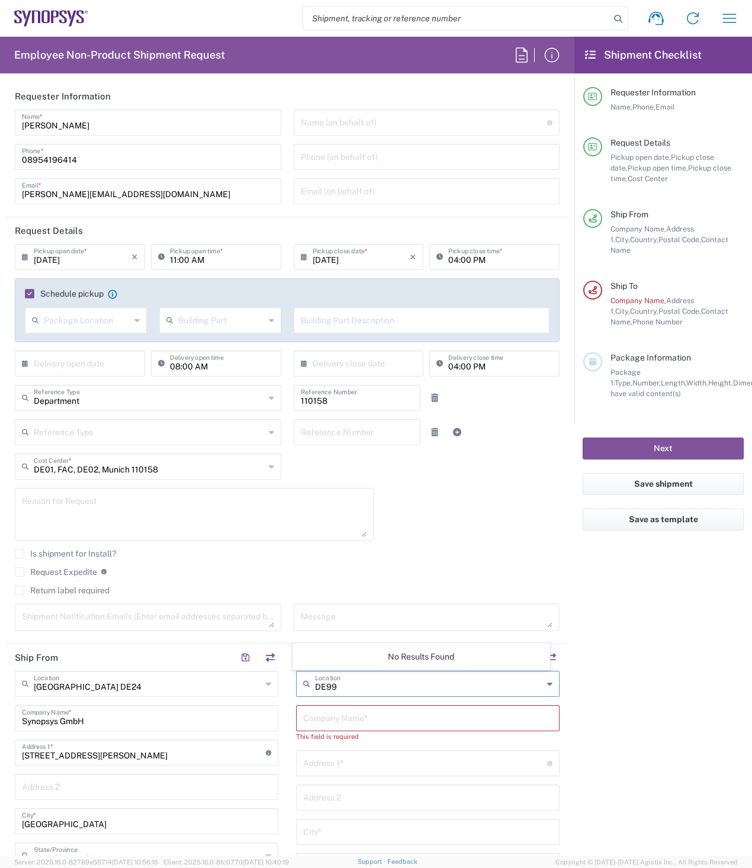
click at [502, 678] on input "DE99" at bounding box center [429, 683] width 228 height 21
type input "DE99"
click at [377, 723] on input "text" at bounding box center [427, 717] width 249 height 21
click at [372, 682] on input "text" at bounding box center [429, 683] width 228 height 21
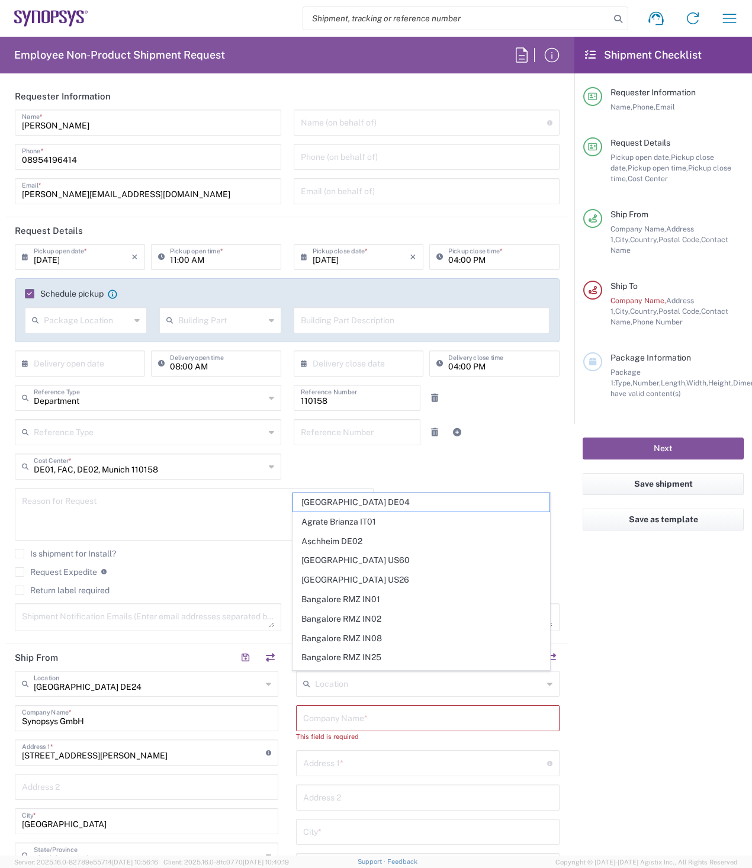
click at [673, 643] on agx-form-checklist "Shipment Checklist Requester Information Name, Phone, Email Request Details Pic…" at bounding box center [664, 446] width 178 height 819
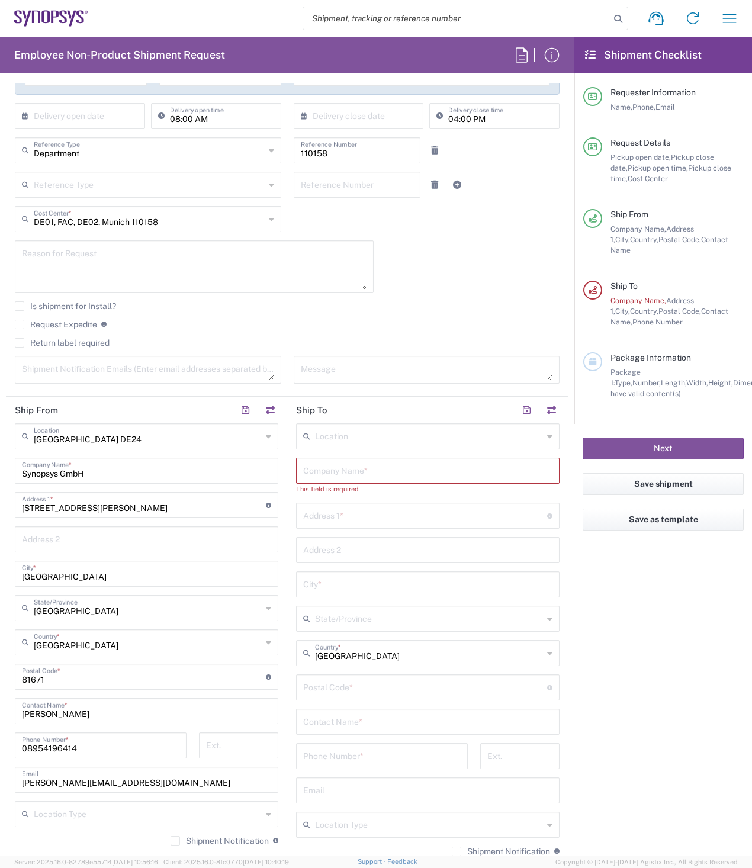
scroll to position [296, 0]
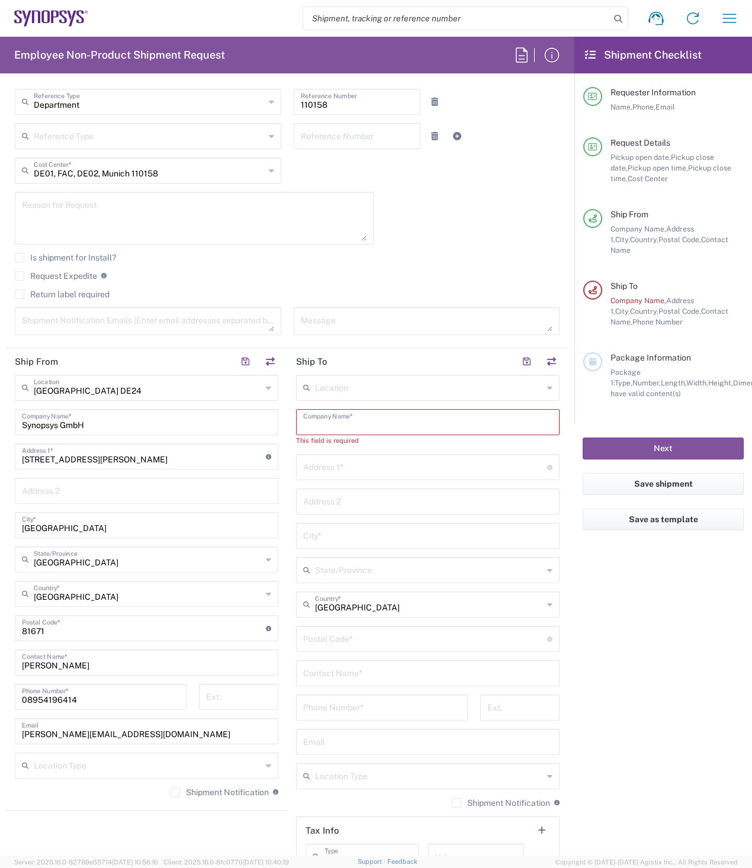
click at [406, 422] on input "text" at bounding box center [427, 421] width 249 height 21
click at [400, 421] on input "text" at bounding box center [427, 421] width 249 height 21
paste input "Jirka Schatz"
type input "Jirka Schatz"
click at [367, 662] on input "text" at bounding box center [427, 662] width 249 height 21
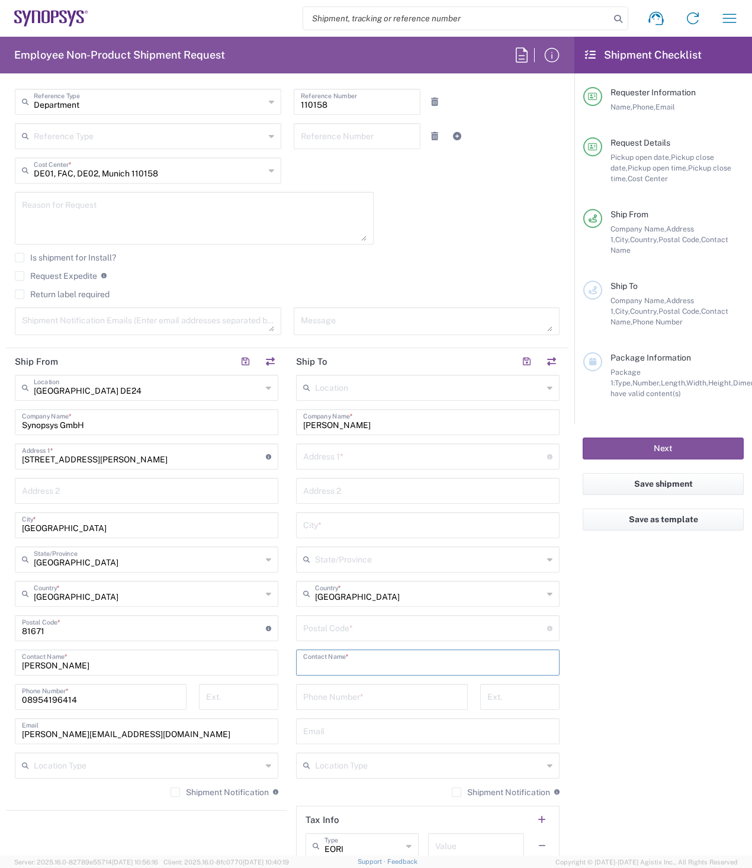
paste input "Jirka Schatz"
type input "Jirka Schatz"
click at [337, 454] on input "text" at bounding box center [425, 455] width 244 height 21
type input "Lomnitzer Str. 21"
click at [335, 525] on input "text" at bounding box center [427, 524] width 249 height 21
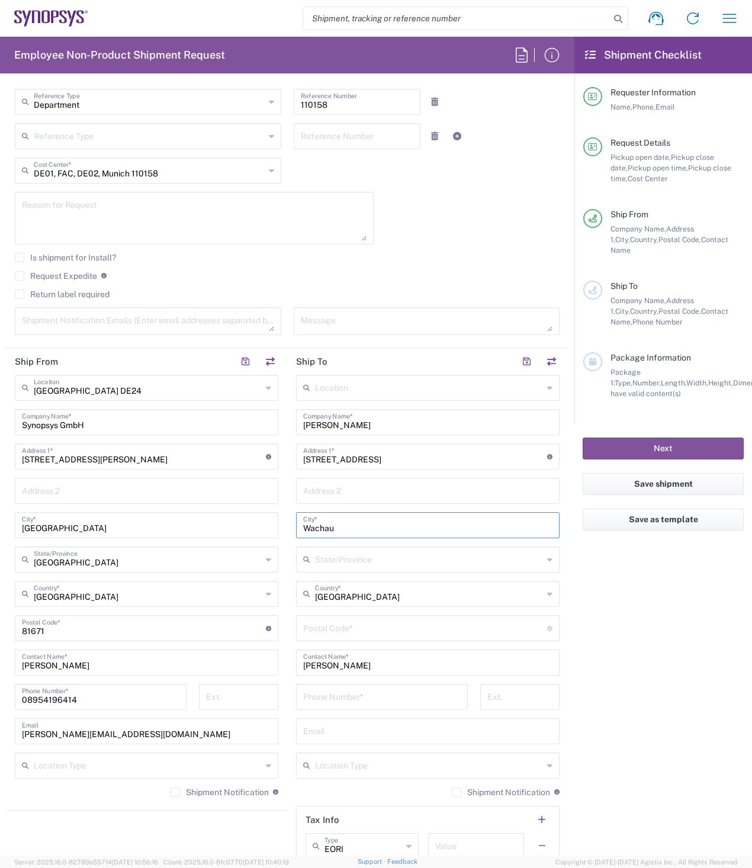
type input "Wachau"
click at [371, 695] on input "tel" at bounding box center [382, 696] width 158 height 21
click at [360, 698] on input "tel" at bounding box center [382, 696] width 158 height 21
paste input "49.175.4122431"
click at [328, 699] on input "49.175.4122431" at bounding box center [382, 696] width 158 height 21
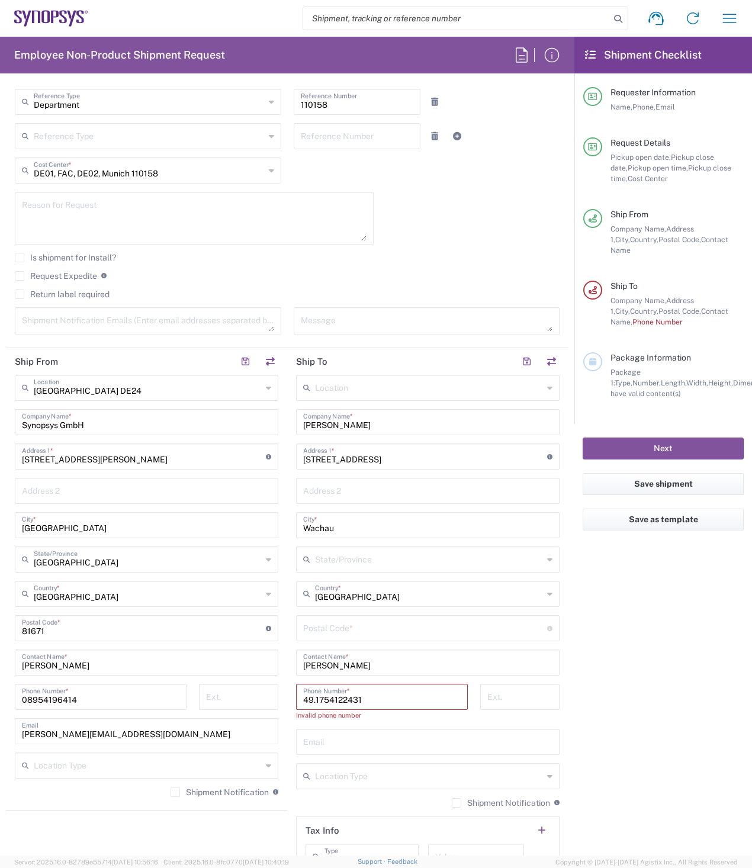
click at [313, 703] on input "49.1754122431" at bounding box center [382, 696] width 158 height 21
type input "491754122431"
click at [341, 737] on input "text" at bounding box center [427, 730] width 249 height 21
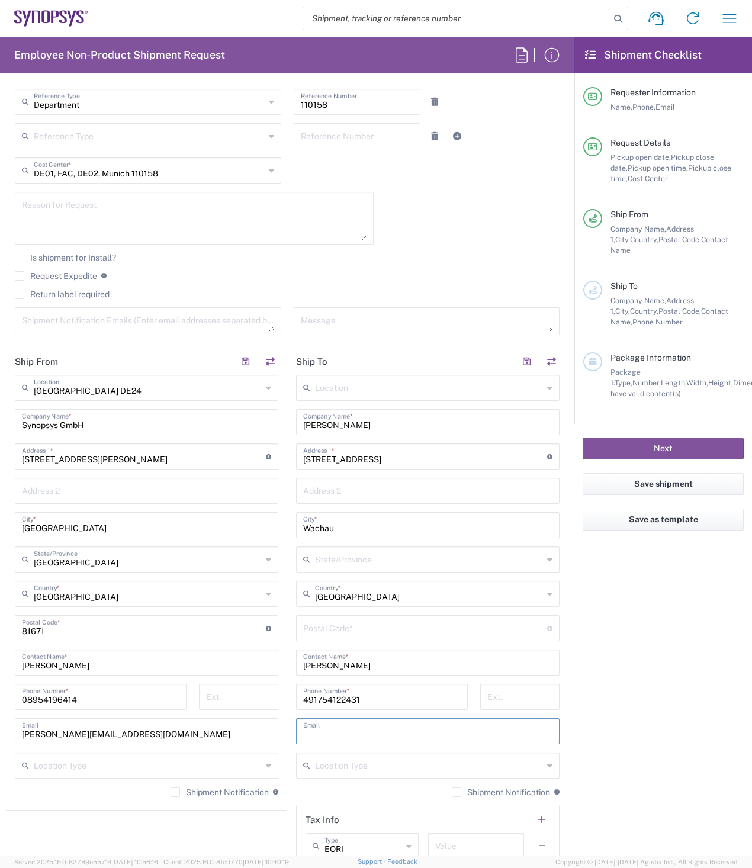
click at [358, 731] on input "text" at bounding box center [427, 730] width 249 height 21
paste input "jirka@synopsys.com"
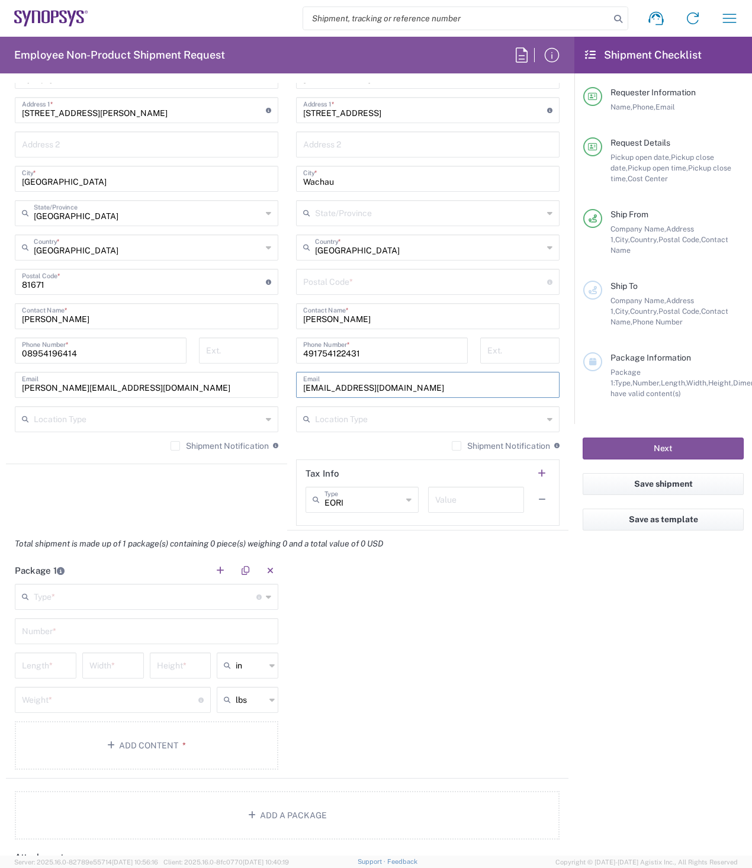
scroll to position [711, 0]
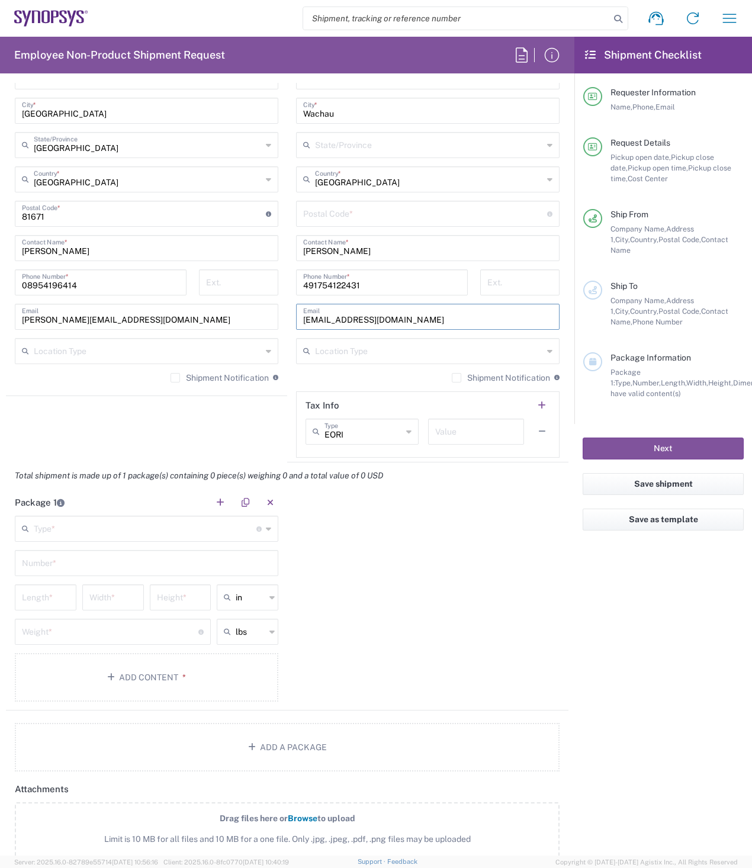
type input "jirka@synopsys.com"
click at [199, 532] on input "text" at bounding box center [145, 528] width 223 height 21
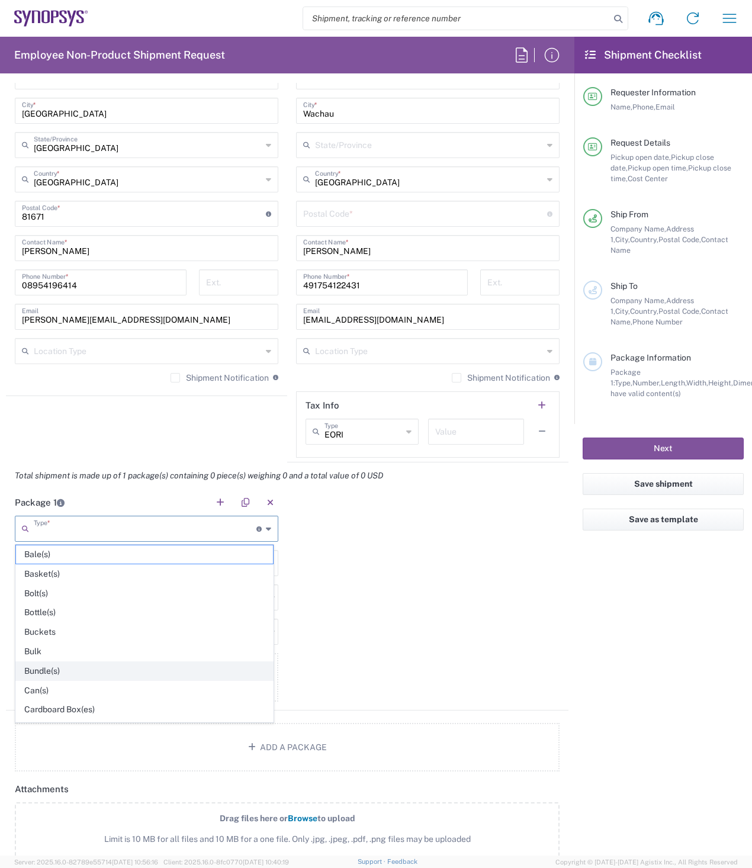
scroll to position [59, 0]
click at [38, 670] on span "Carton(s)" at bounding box center [144, 670] width 257 height 18
type input "Carton(s)"
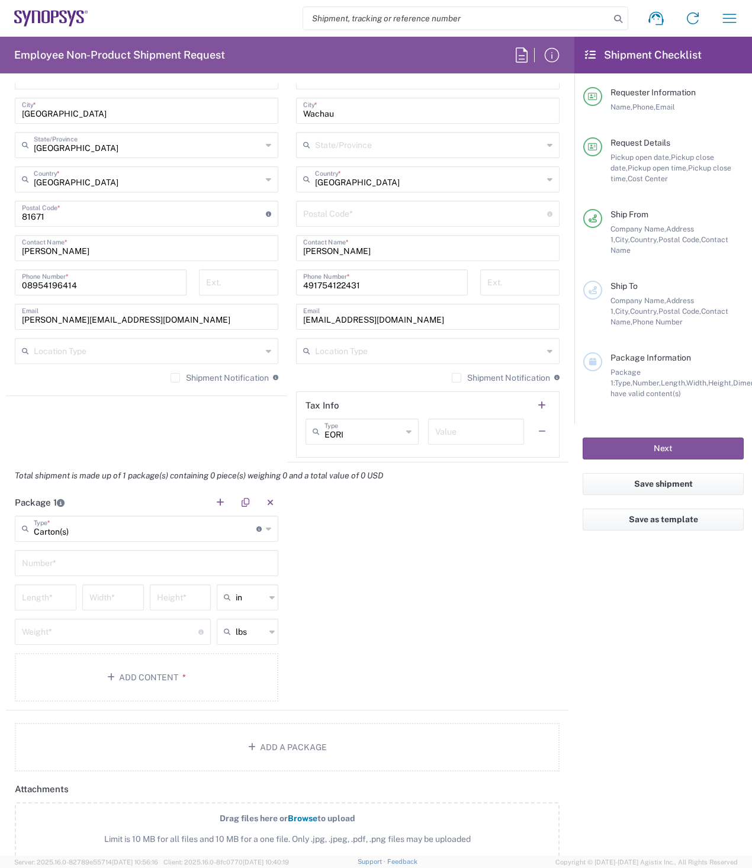
click at [81, 564] on input "text" at bounding box center [146, 562] width 249 height 21
type input "1"
click at [271, 598] on icon at bounding box center [271, 597] width 5 height 19
click at [236, 646] on span "cm" at bounding box center [244, 643] width 58 height 18
type input "cm"
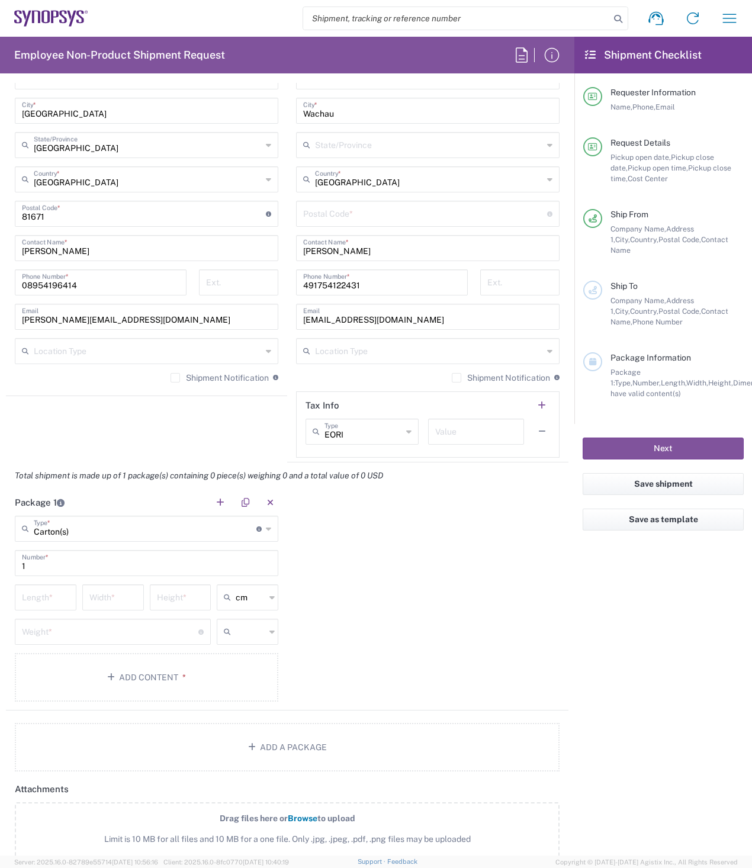
click at [245, 634] on input "text" at bounding box center [251, 631] width 30 height 19
click at [239, 678] on span "kgs" at bounding box center [244, 677] width 58 height 18
type input "kgs"
click at [40, 596] on input "number" at bounding box center [45, 596] width 47 height 21
type input "33"
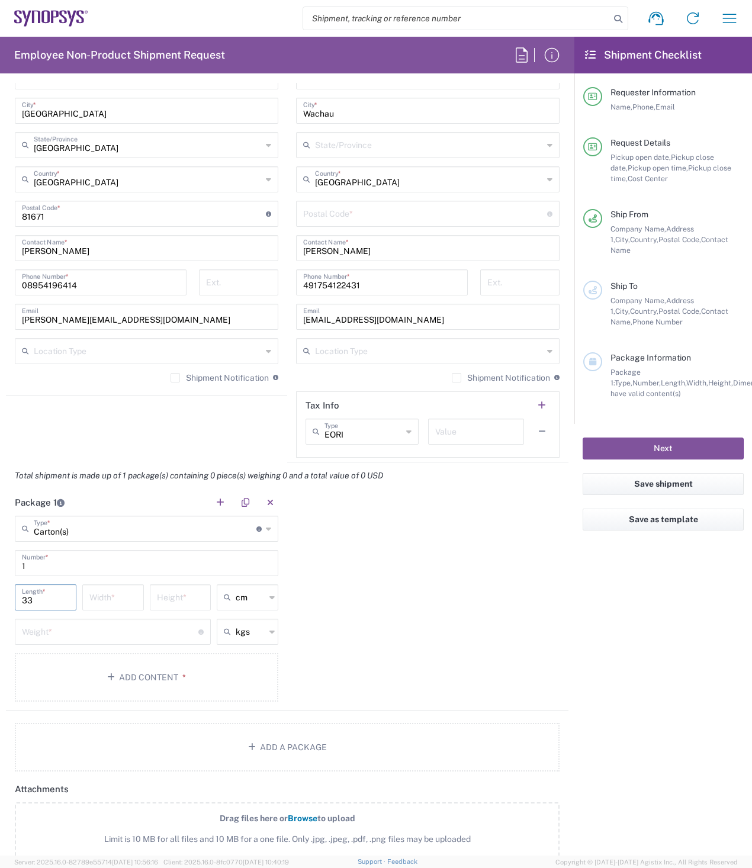
click at [113, 596] on input "number" at bounding box center [112, 596] width 47 height 21
type input "18"
click at [170, 602] on input "number" at bounding box center [180, 596] width 47 height 21
type input "9"
click at [100, 630] on input "number" at bounding box center [110, 631] width 177 height 21
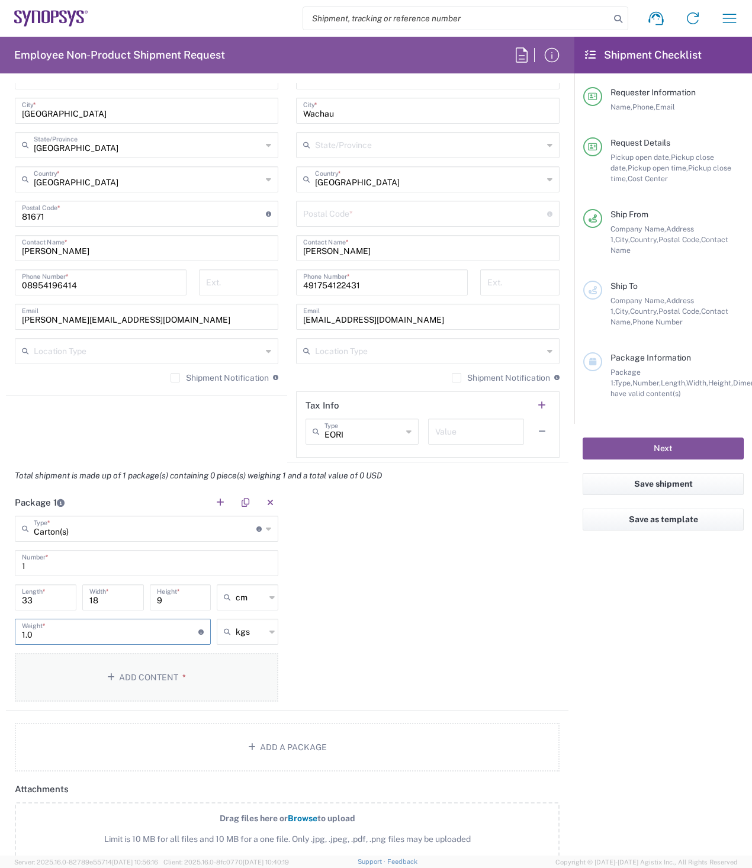
type input "1.0"
click at [92, 670] on button "Add Content *" at bounding box center [147, 677] width 264 height 49
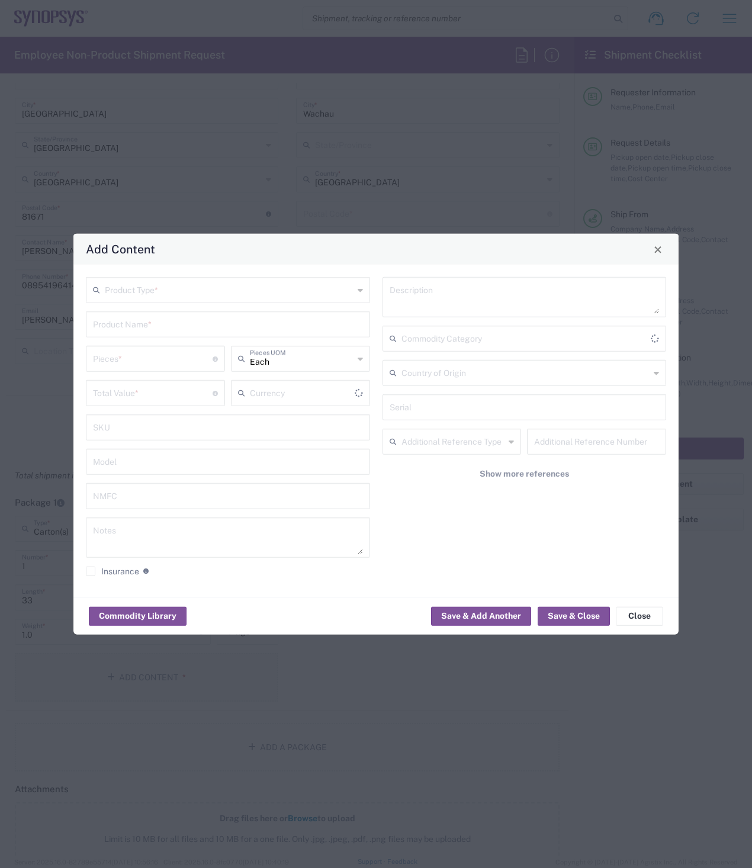
type input "US Dollar"
click at [171, 298] on input "text" at bounding box center [229, 289] width 249 height 21
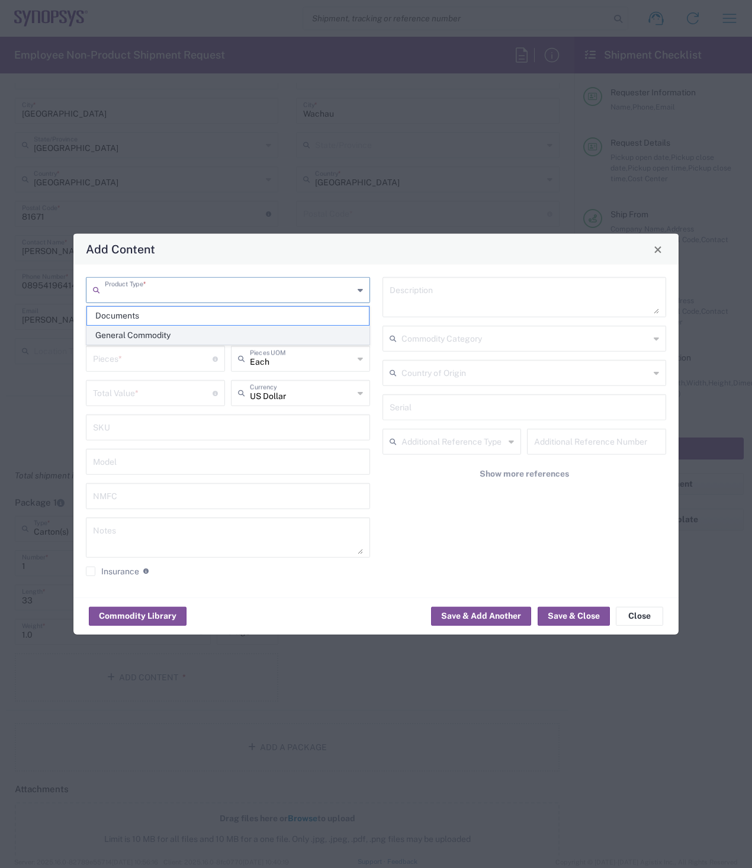
click at [108, 332] on span "General Commodity" at bounding box center [228, 335] width 282 height 18
type input "General Commodity"
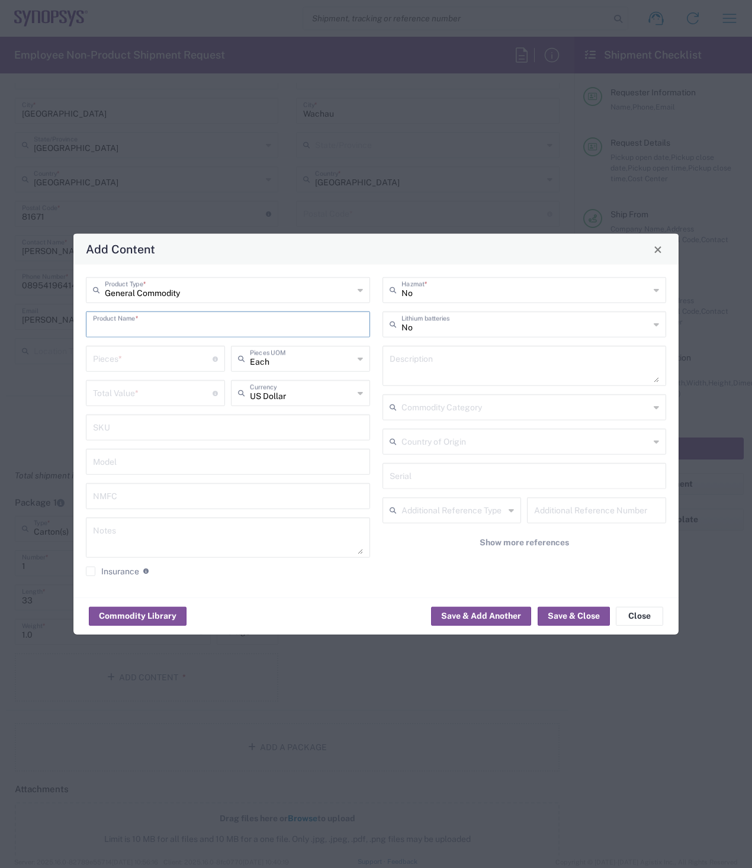
click at [166, 328] on input "text" at bounding box center [228, 323] width 270 height 21
click at [108, 325] on input "Deli Pro Plus" at bounding box center [228, 323] width 270 height 21
type input "Dell Pro Plus"
click at [143, 361] on input "number" at bounding box center [153, 358] width 120 height 21
type input "1"
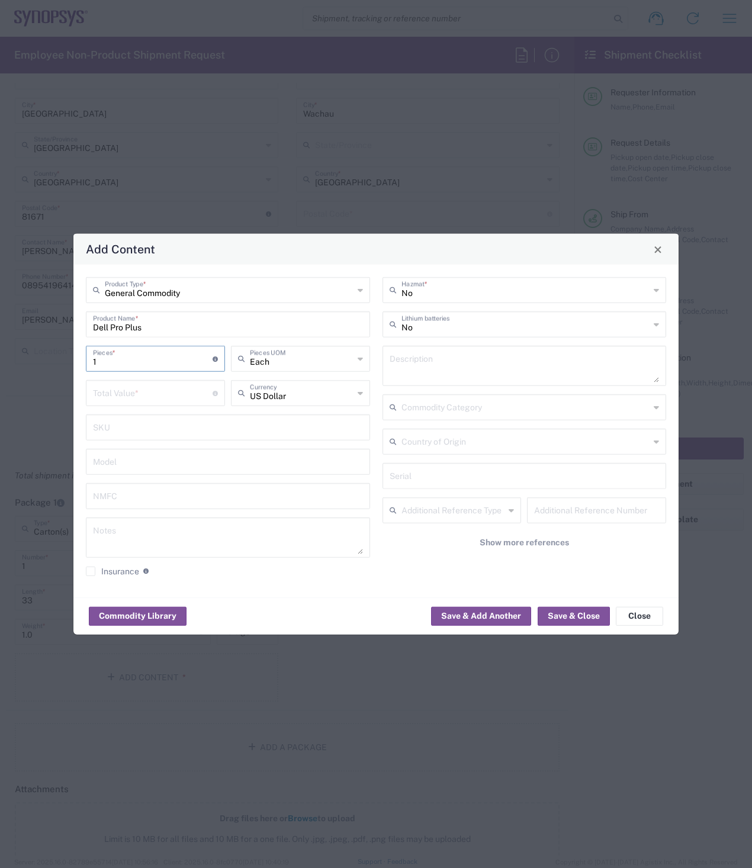
click at [362, 360] on icon at bounding box center [360, 358] width 5 height 19
click at [256, 480] on span "Carton" at bounding box center [300, 482] width 137 height 18
type input "Carton"
click at [358, 394] on icon at bounding box center [360, 393] width 5 height 19
click at [250, 420] on span "Euro" at bounding box center [300, 419] width 137 height 18
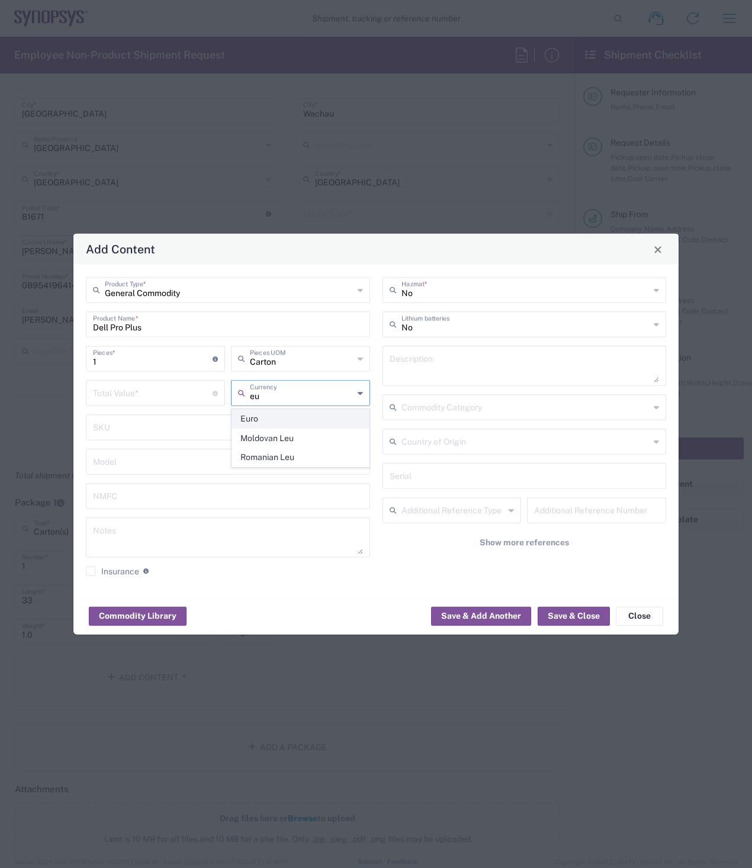
type input "Euro"
click at [124, 395] on input "number" at bounding box center [153, 392] width 120 height 21
type input "50"
click at [586, 617] on button "Save & Close" at bounding box center [574, 616] width 72 height 19
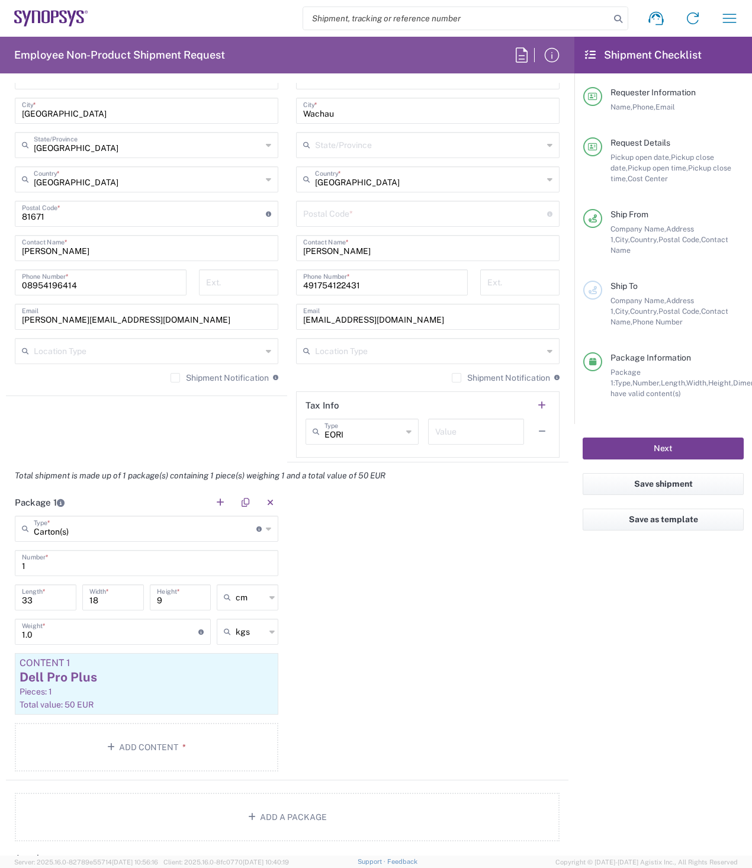
click at [640, 438] on button "Next" at bounding box center [663, 449] width 161 height 22
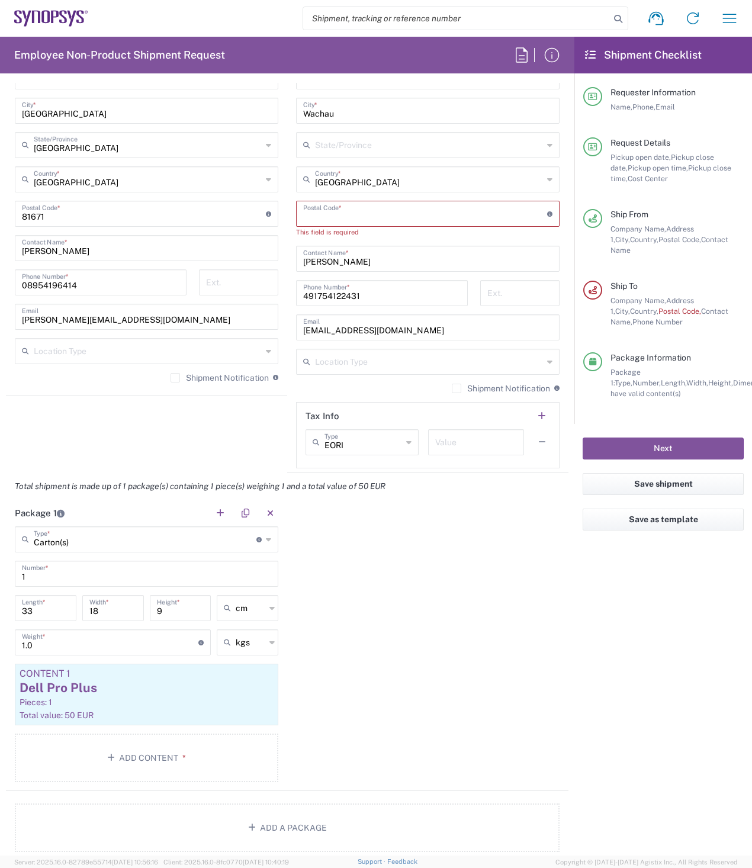
click at [358, 210] on input "undefined" at bounding box center [425, 213] width 244 height 21
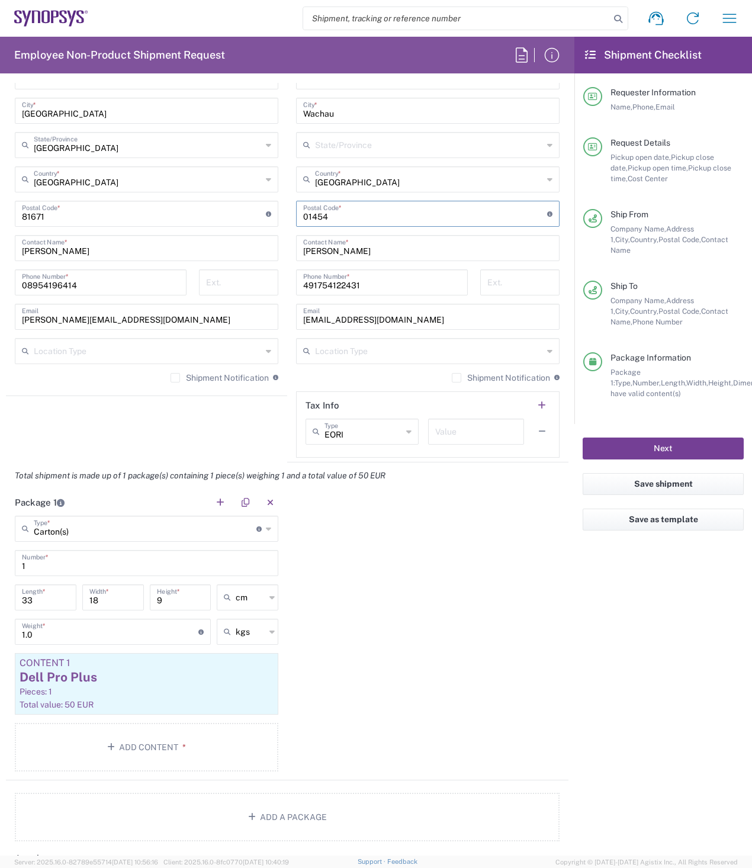
type input "01454"
click at [650, 438] on button "Next" at bounding box center [663, 449] width 161 height 22
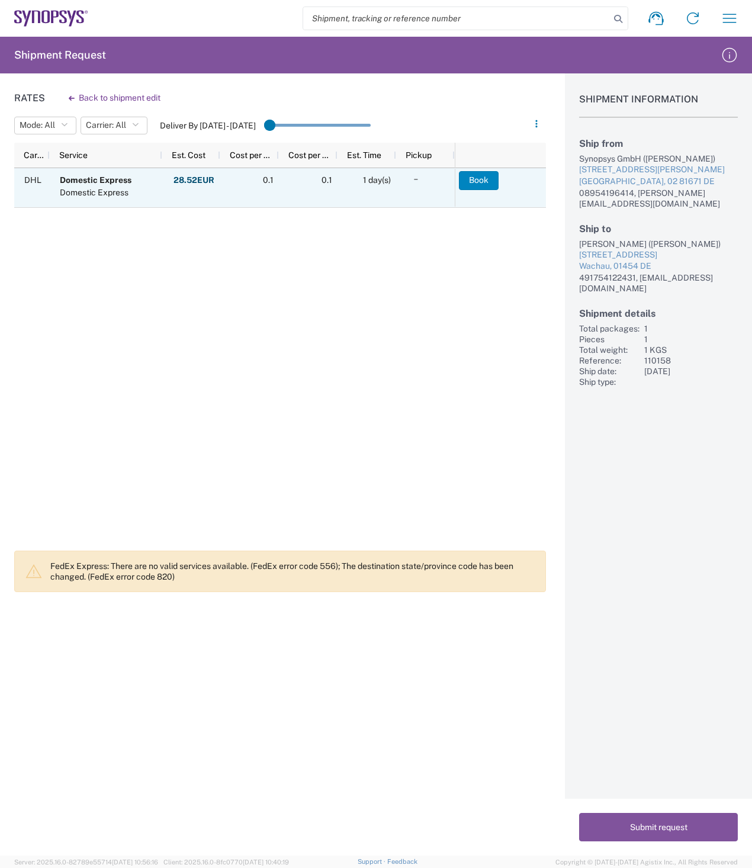
click at [484, 180] on button "Book" at bounding box center [479, 180] width 40 height 19
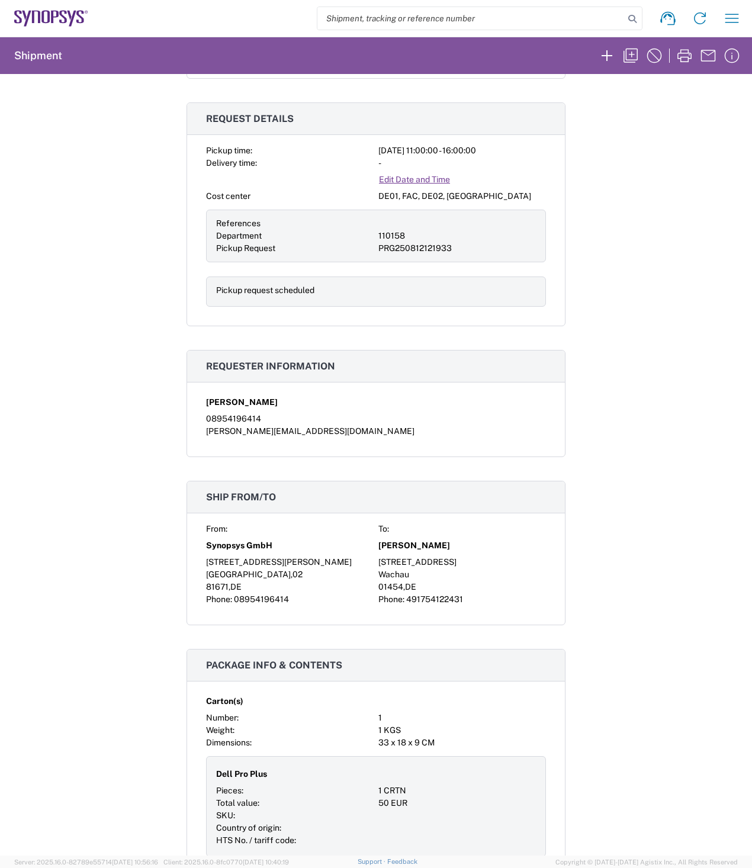
scroll to position [355, 0]
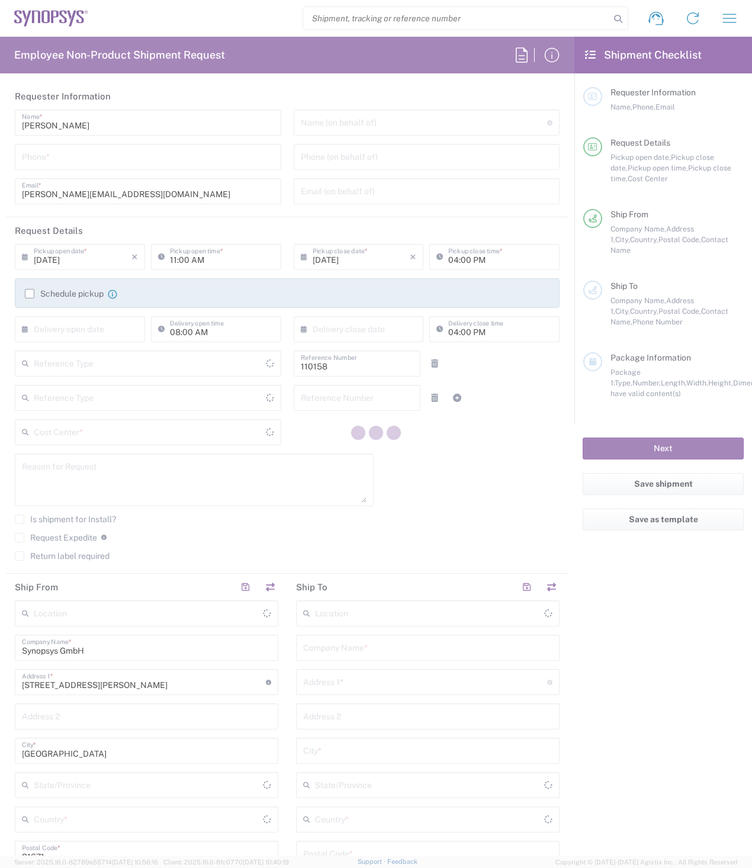
type input "Delivered at Place"
type input "Department"
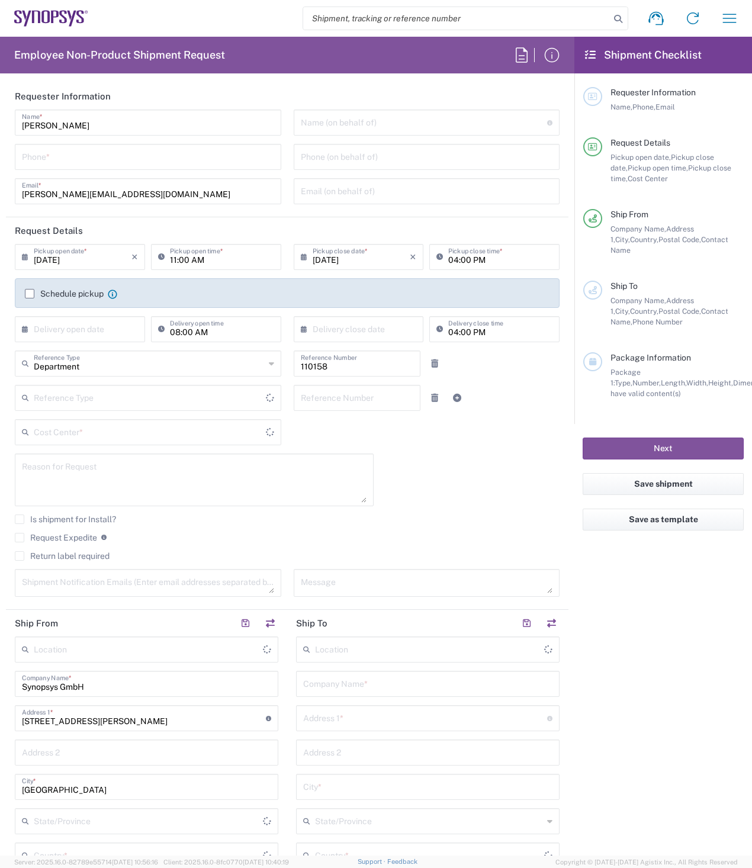
type input "DE01, FAC, DE02, Munich 110158"
type input "[GEOGRAPHIC_DATA]"
type input "[GEOGRAPHIC_DATA] DE24"
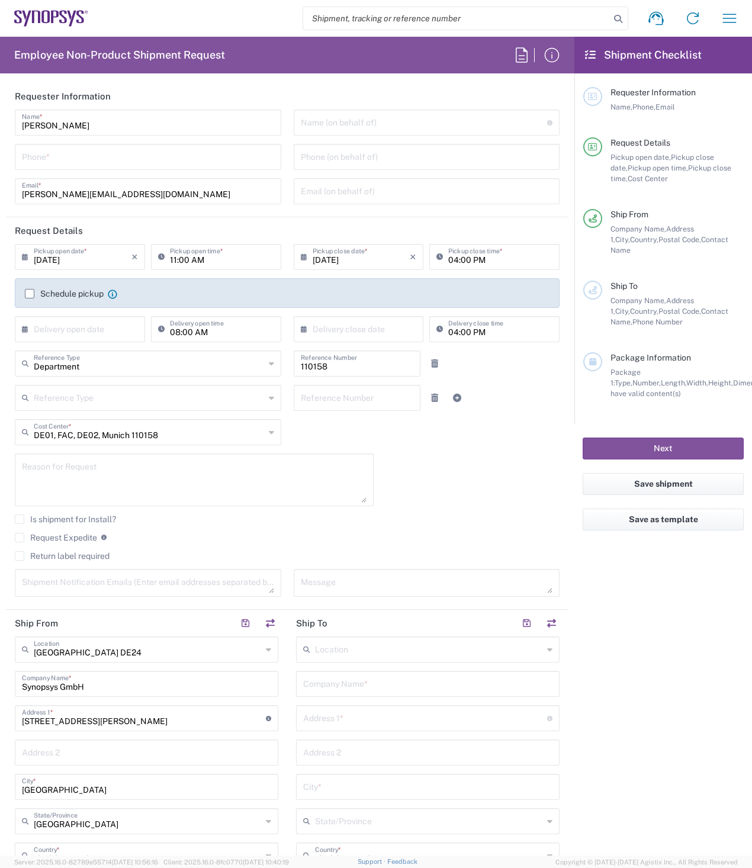
click at [106, 157] on input "tel" at bounding box center [148, 156] width 252 height 21
type input "08954196414"
type input "[EMAIL_ADDRESS][DOMAIN_NAME]"
type input "08954196414"
type input "Universal Floral"
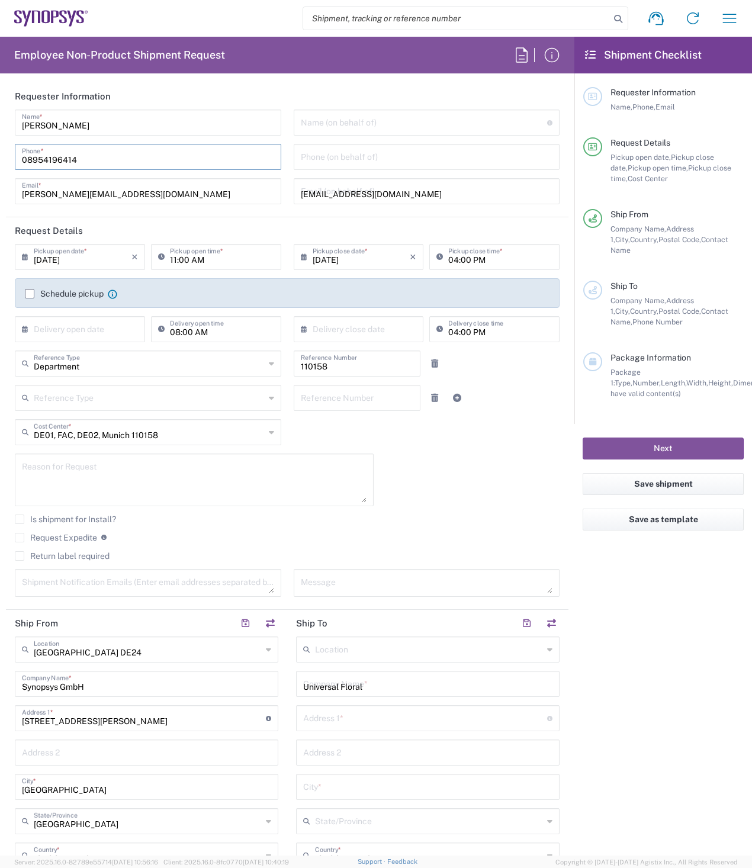
type input "08954196414"
type input "[EMAIL_ADDRESS][DOMAIN_NAME]"
type input "[PERSON_NAME]"
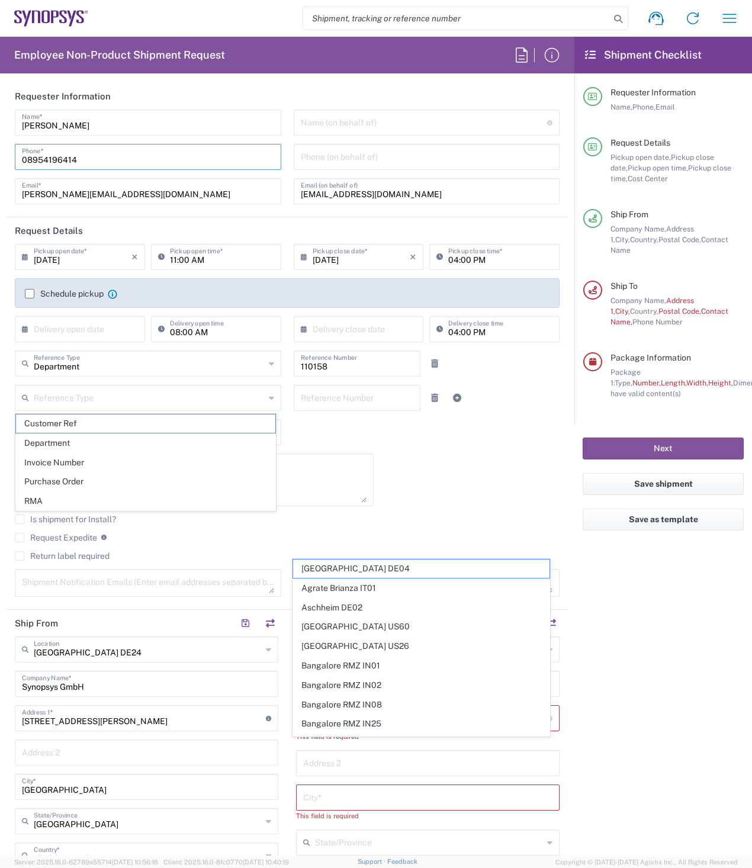
type input "[STREET_ADDRESS]"
type input "Wachau"
drag, startPoint x: 94, startPoint y: 156, endPoint x: 16, endPoint y: 162, distance: 78.4
click at [16, 162] on div "[PHONE_NUMBER] Phone *" at bounding box center [148, 157] width 267 height 26
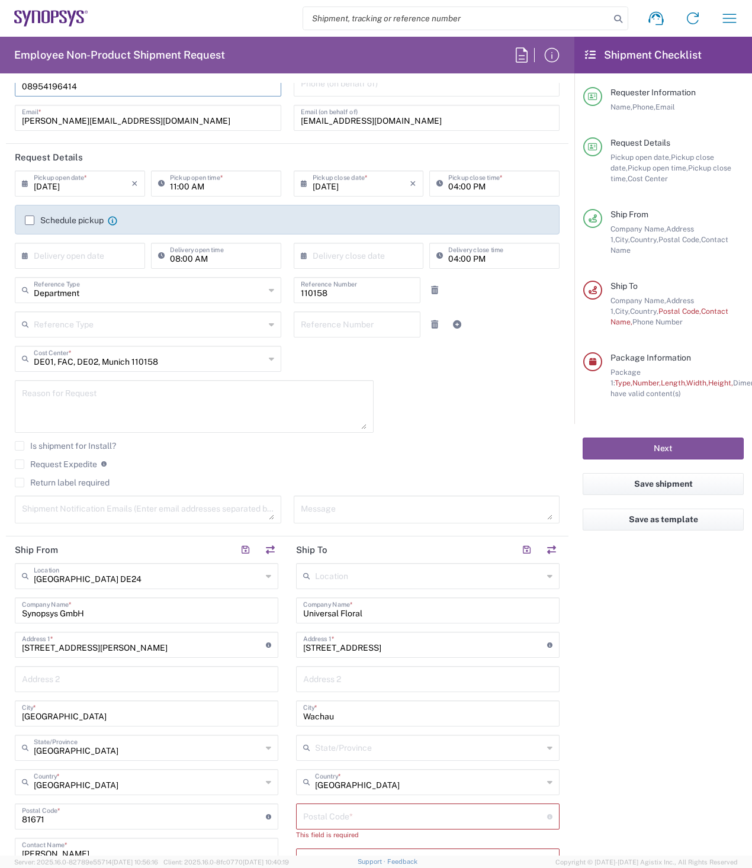
scroll to position [59, 0]
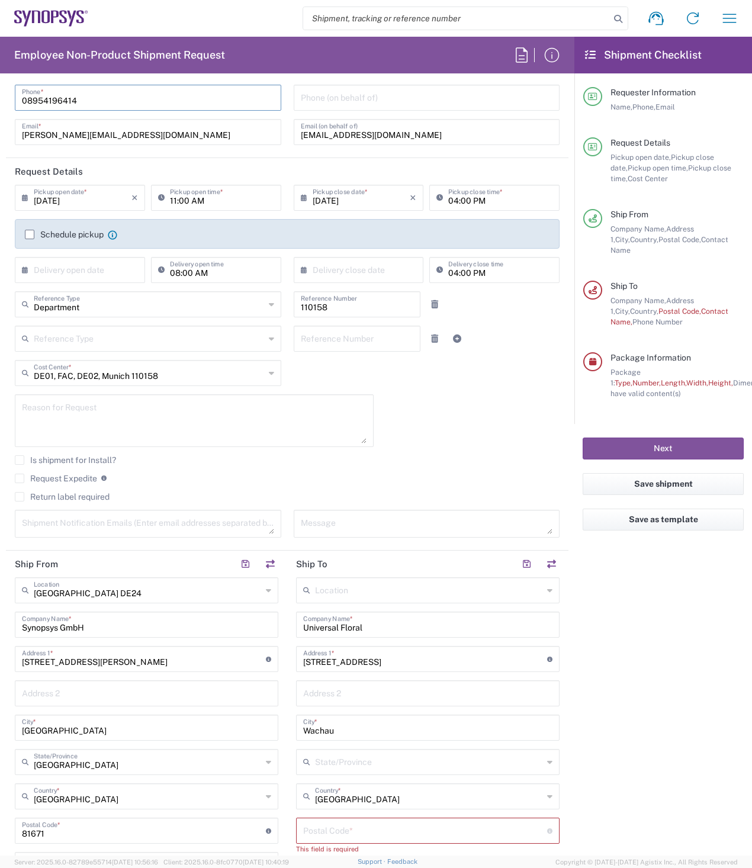
click at [30, 236] on label "Schedule pickup" at bounding box center [64, 234] width 79 height 9
click at [30, 235] on input "Schedule pickup" at bounding box center [30, 235] width 0 height 0
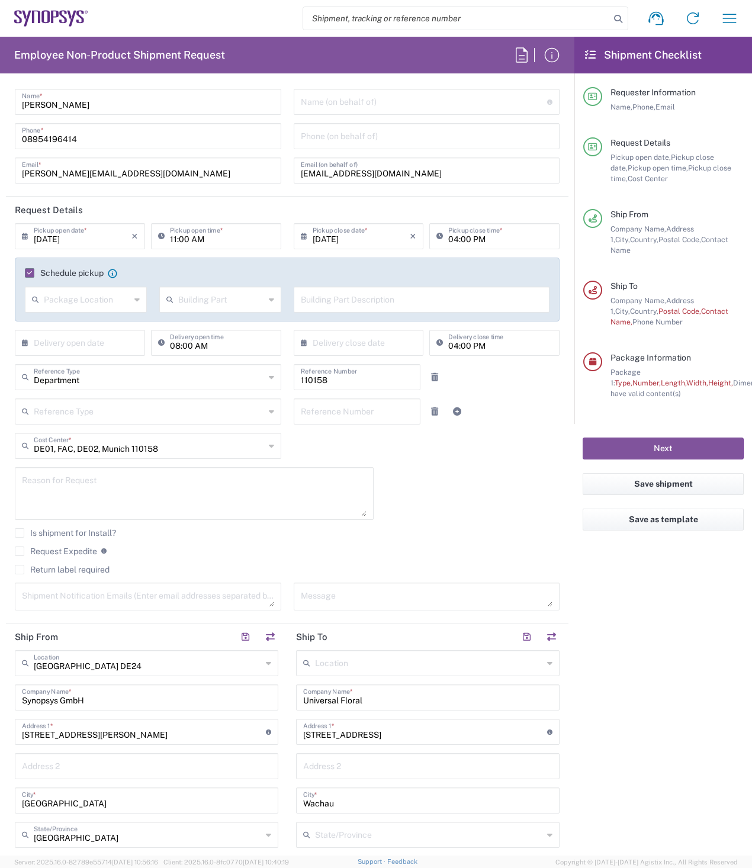
scroll to position [0, 0]
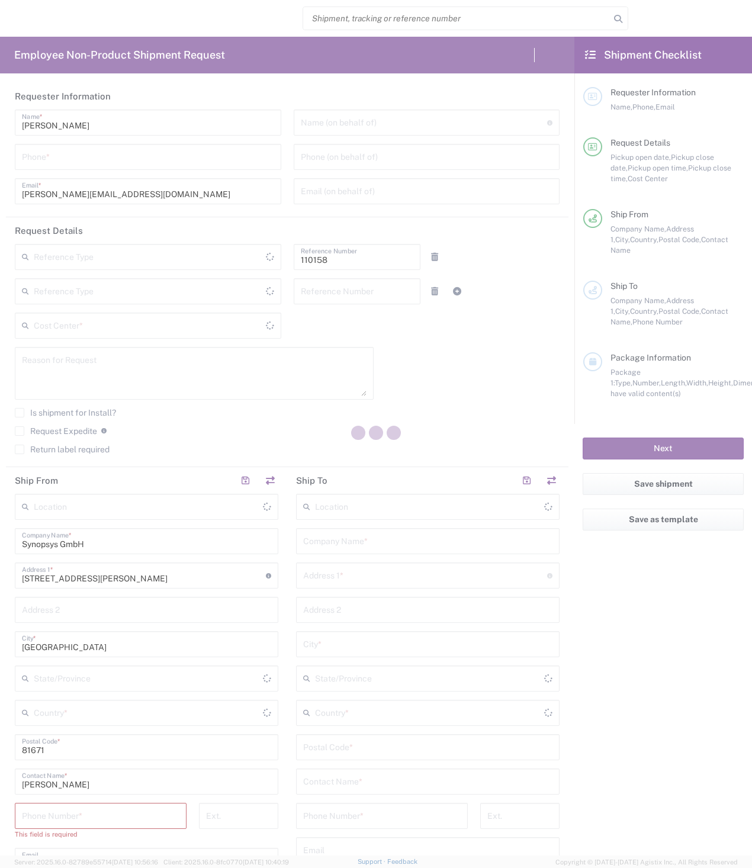
type input "Department"
type input "Delivered at Place"
type input "DE01, FAC, DE02, Munich 110158"
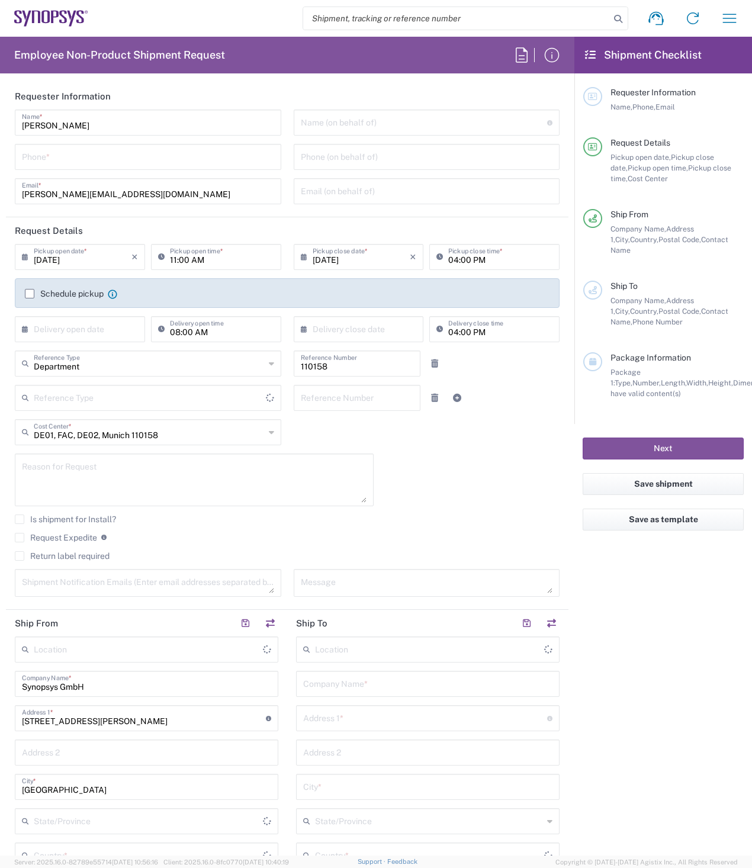
type input "Germany"
type input "Bavaria"
type input "Germany"
type input "Munich DE24"
click at [90, 158] on input "tel" at bounding box center [148, 156] width 252 height 21
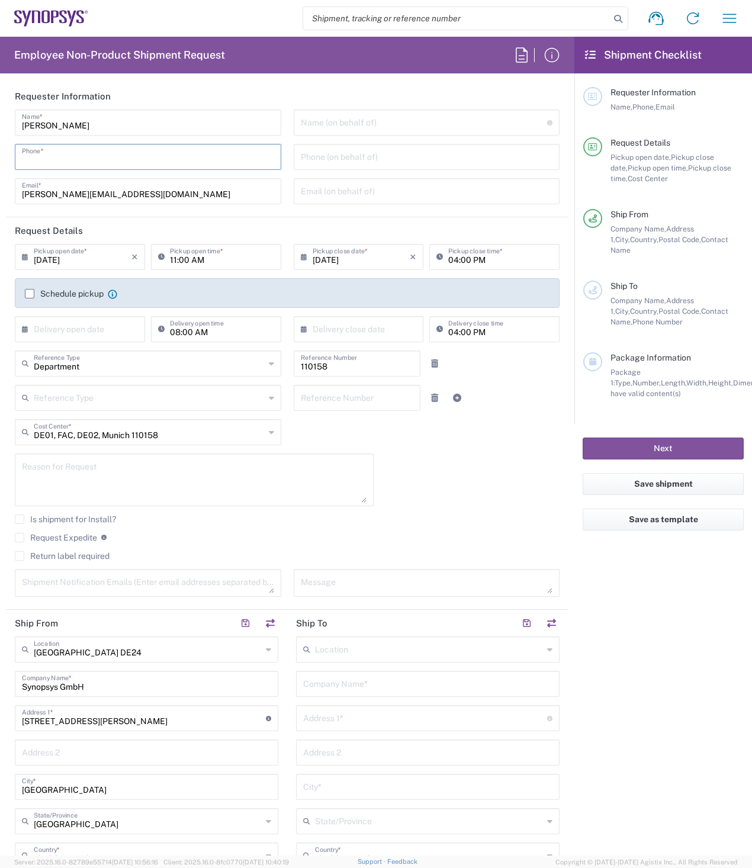
paste input "08954196414"
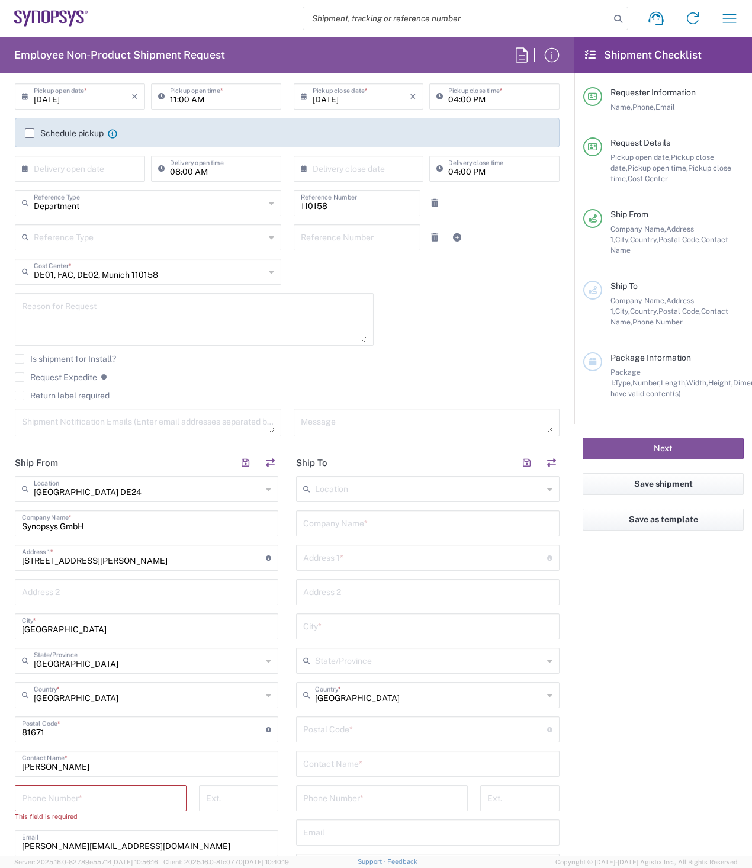
scroll to position [178, 0]
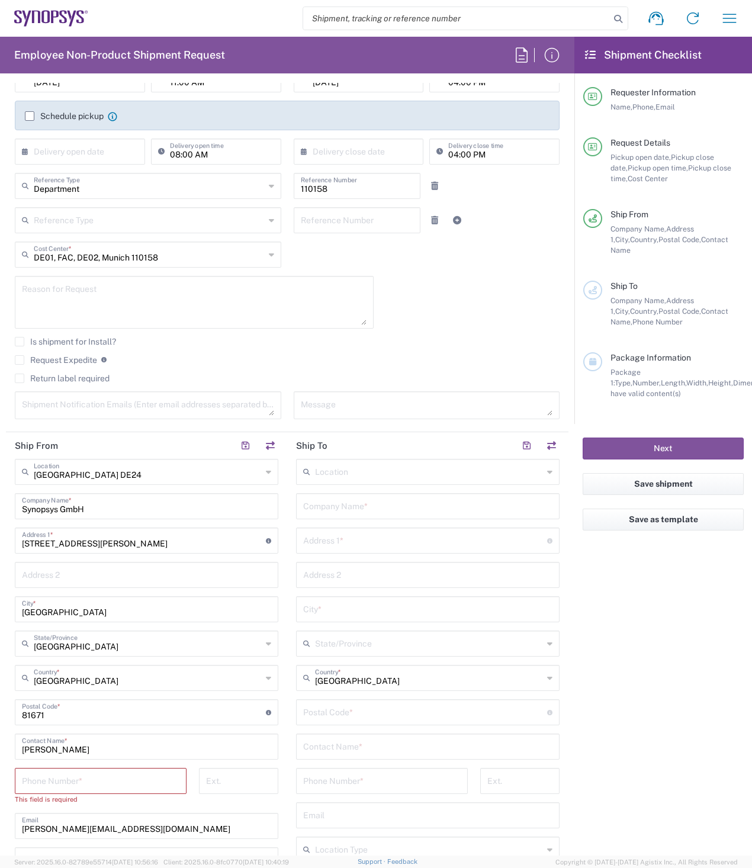
type input "08954196414"
click at [101, 783] on input "tel" at bounding box center [101, 780] width 158 height 21
paste input "08954196414"
type input "08954196414"
click at [142, 605] on input "München" at bounding box center [146, 608] width 249 height 21
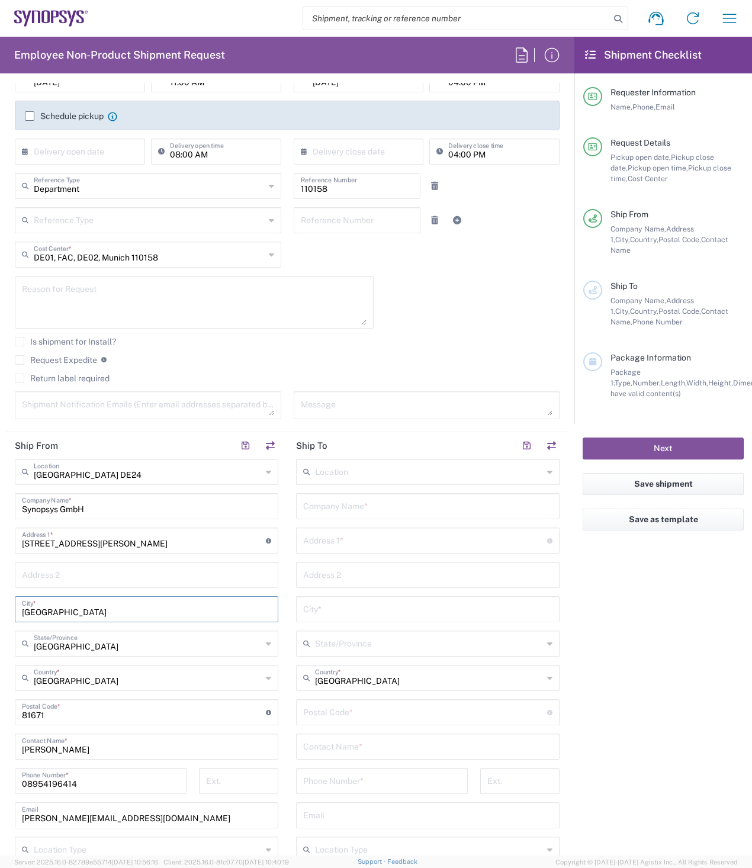
scroll to position [0, 0]
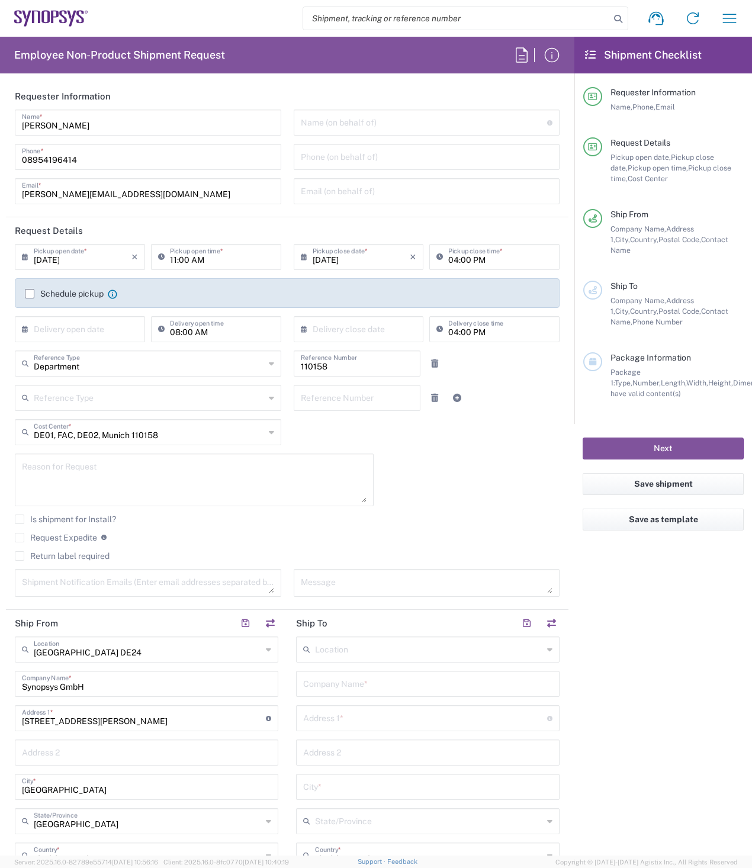
click at [30, 293] on label "Schedule pickup" at bounding box center [64, 293] width 79 height 9
click at [30, 294] on input "Schedule pickup" at bounding box center [30, 294] width 0 height 0
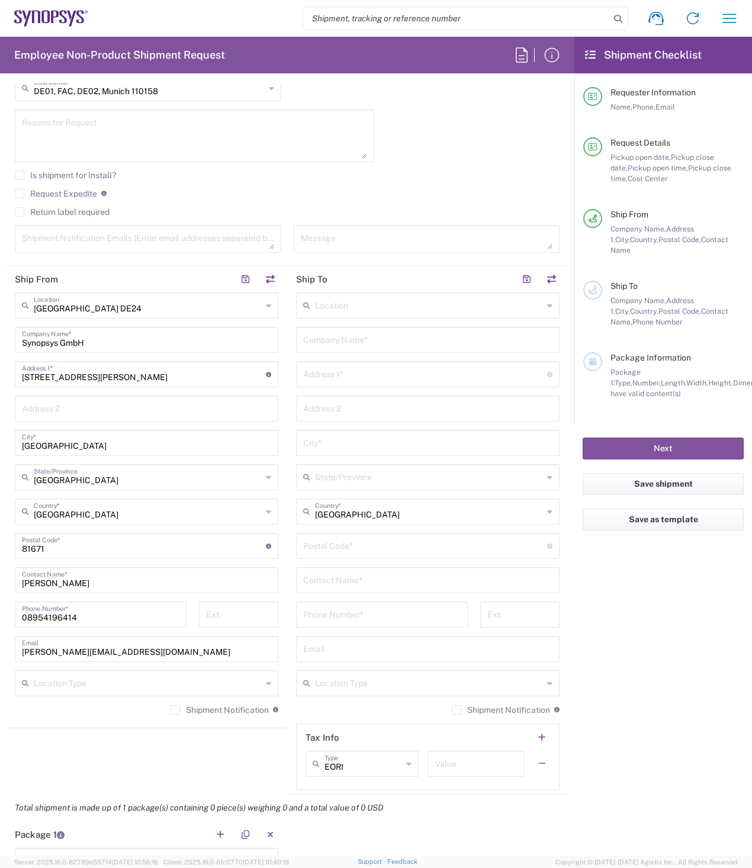
scroll to position [415, 0]
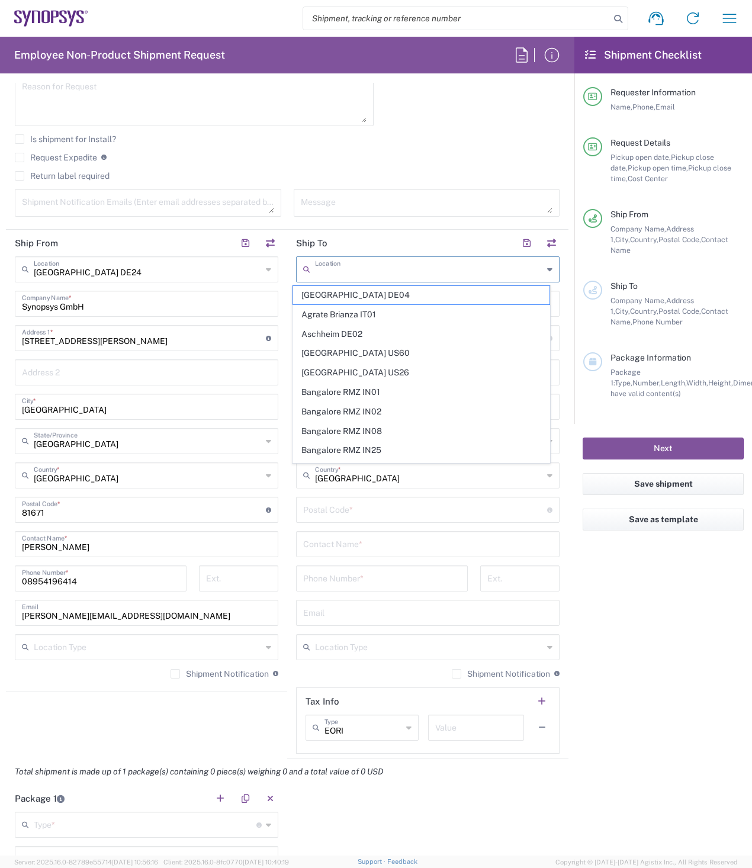
click at [339, 271] on input "text" at bounding box center [429, 268] width 228 height 21
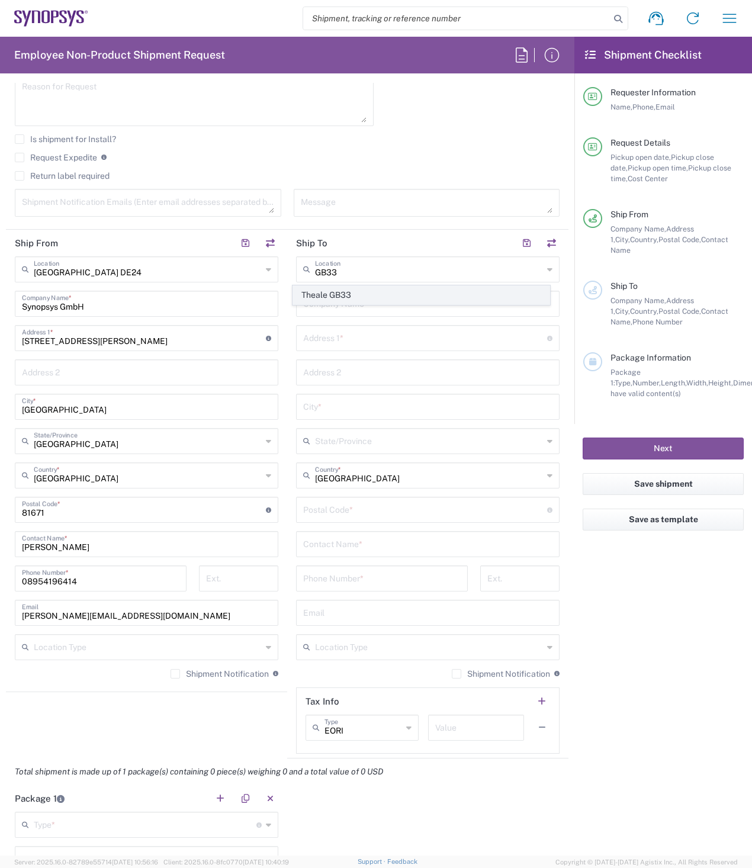
click at [339, 294] on span "Theale GB33" at bounding box center [421, 295] width 257 height 18
type input "Theale GB33"
type input "Synopsys (Nothern Europe) Limited"
type input "Building 1430"
type input "Arlington Business Park 1st Floor"
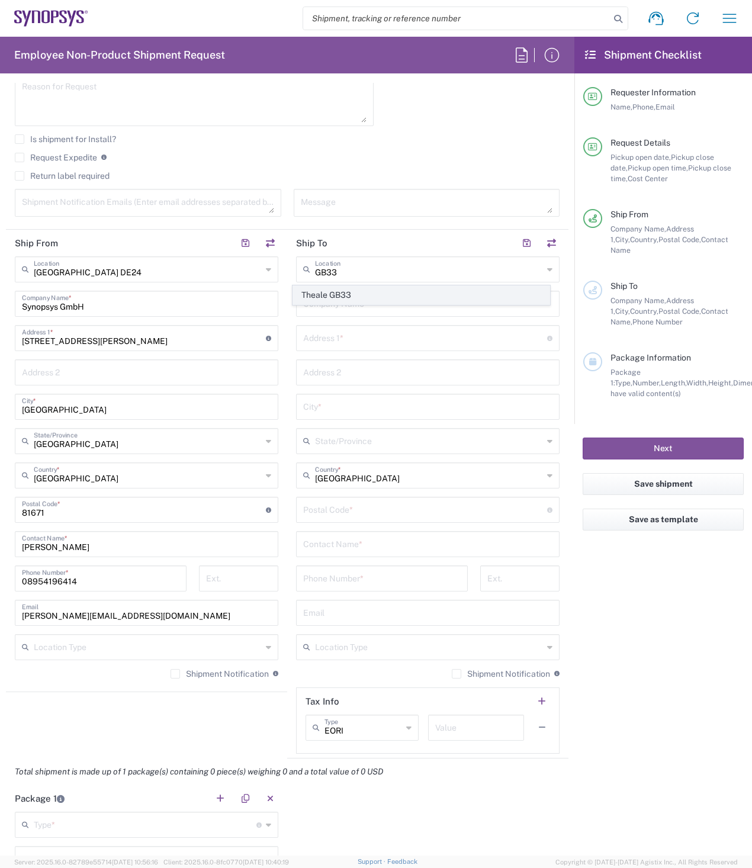
type input "Reading"
type input "United Kingdom"
type input "RG7 4SA"
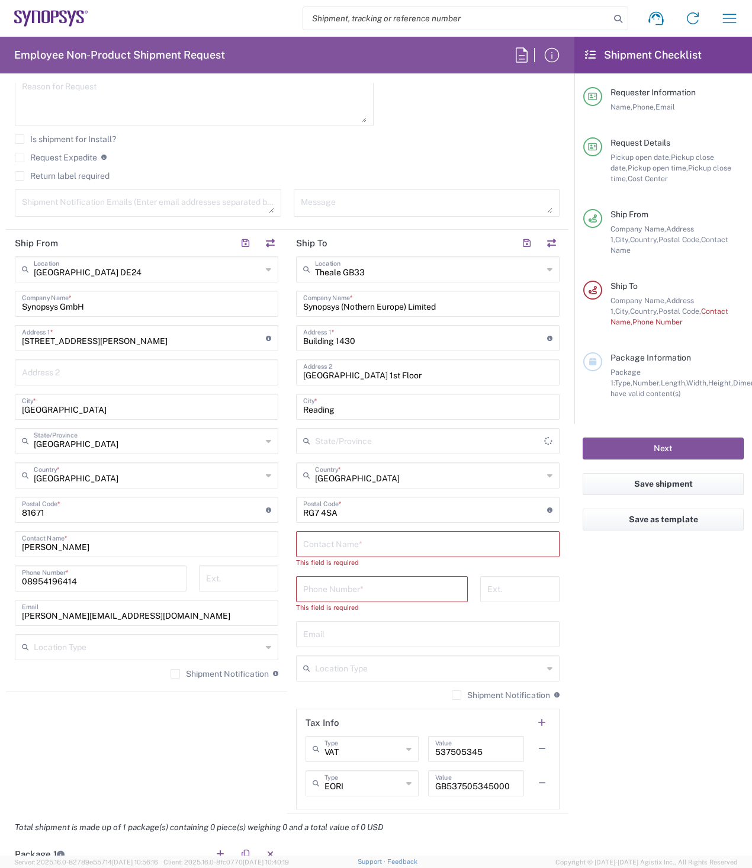
type input "England"
click at [375, 548] on input "text" at bounding box center [427, 543] width 249 height 21
paste input "Emma Gardiner"
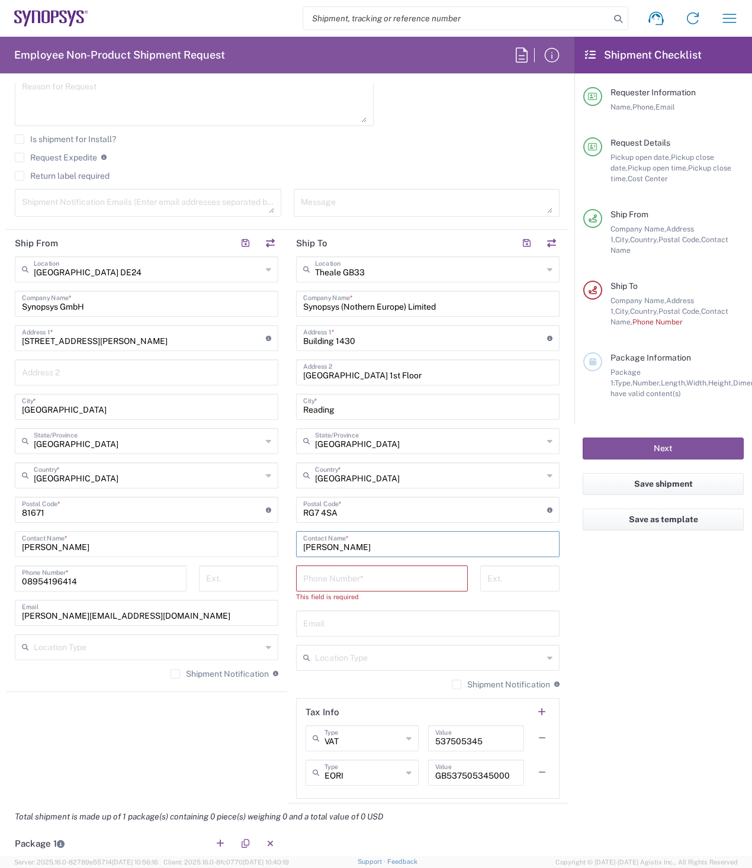
type input "Emma Gardiner"
click at [380, 581] on input "tel" at bounding box center [382, 577] width 158 height 21
click at [374, 578] on input "tel" at bounding box center [382, 577] width 158 height 21
paste input "+44.1182349963"
click at [317, 582] on input "+44.1182349963" at bounding box center [382, 577] width 158 height 21
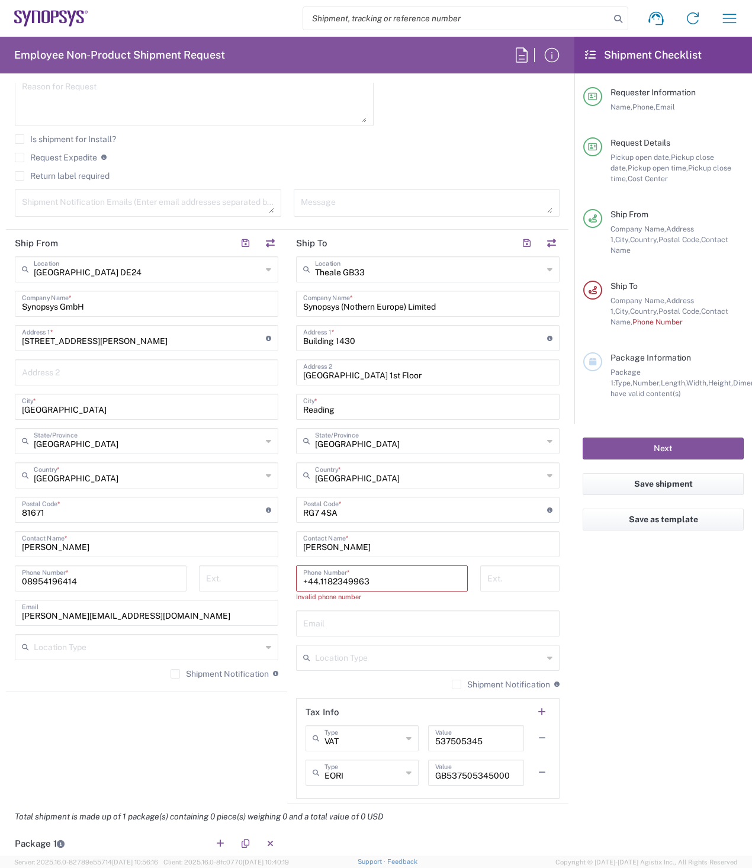
click at [317, 582] on input "+44.1182349963" at bounding box center [382, 577] width 158 height 21
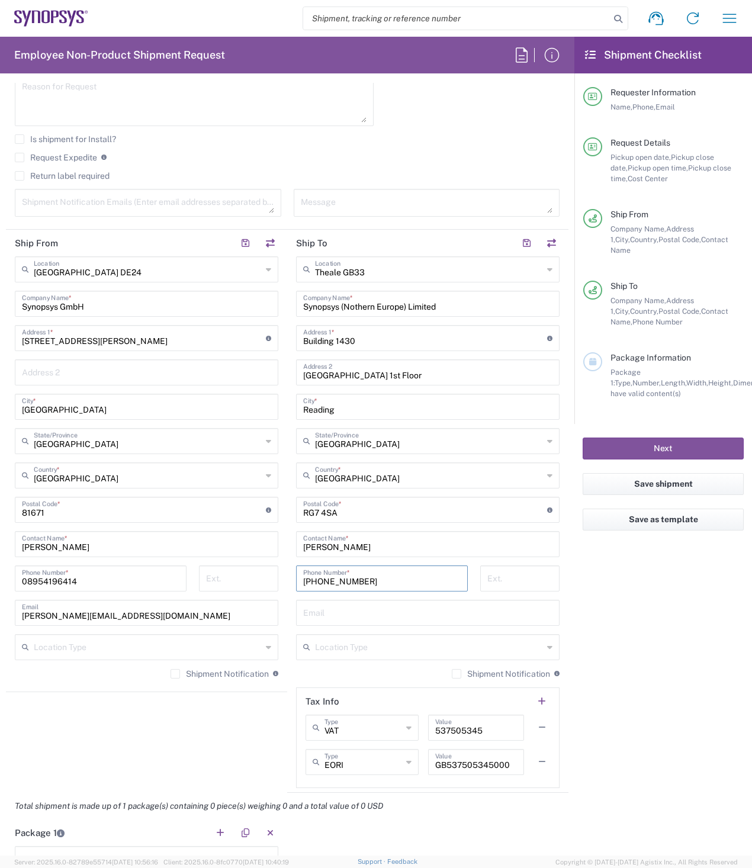
type input "+441182349963"
click at [374, 616] on input "text" at bounding box center [427, 612] width 249 height 21
click at [335, 609] on input "text" at bounding box center [427, 612] width 249 height 21
paste input "emma@synopsys.com"
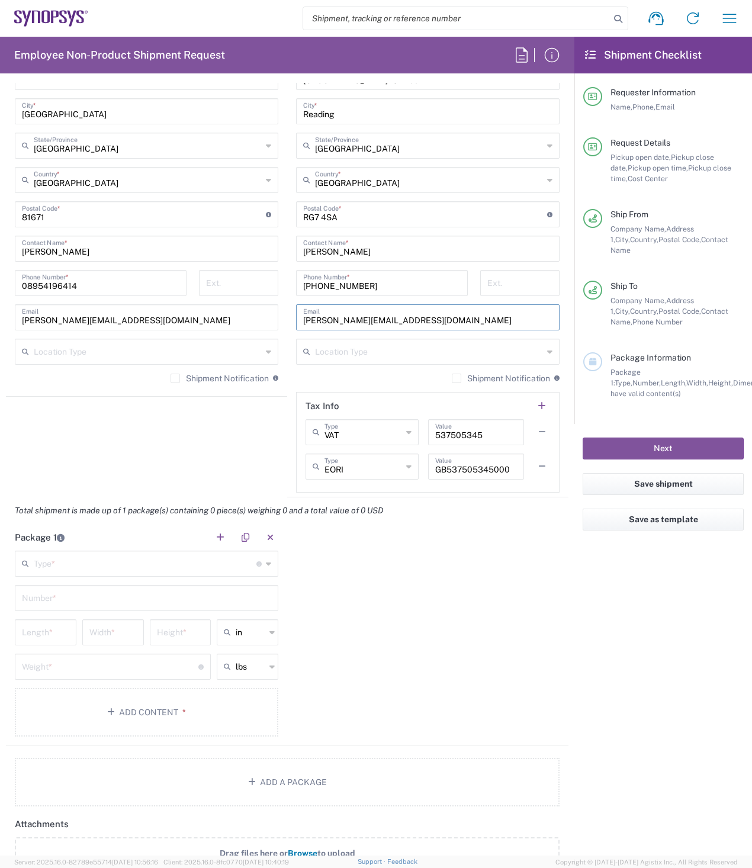
scroll to position [711, 0]
type input "emma@synopsys.com"
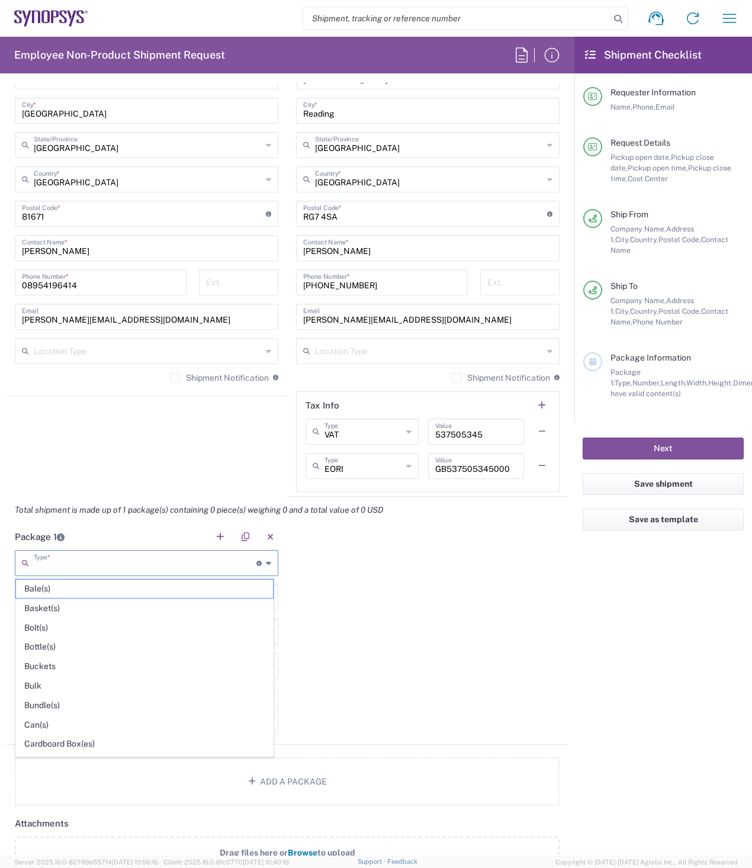
click at [107, 564] on input "text" at bounding box center [145, 562] width 223 height 21
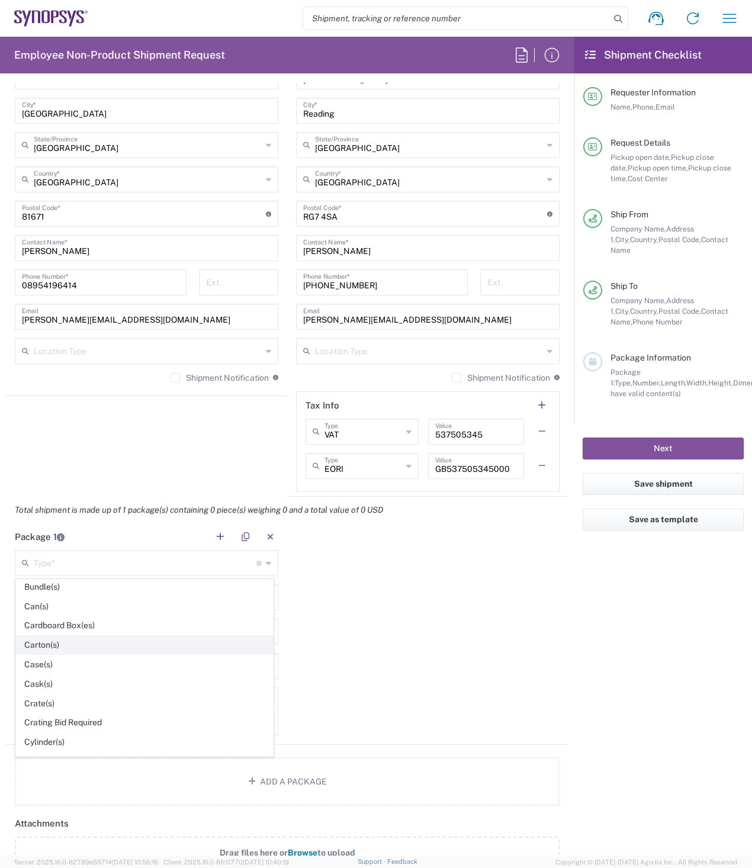
click at [31, 646] on span "Carton(s)" at bounding box center [144, 645] width 257 height 18
type input "Carton(s)"
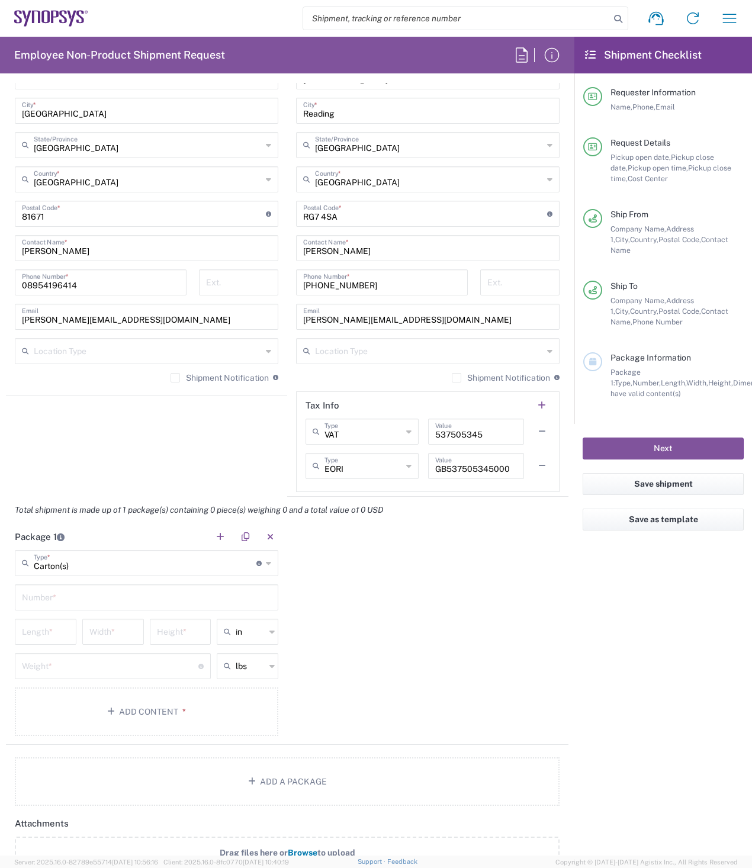
click at [239, 601] on input "text" at bounding box center [146, 596] width 249 height 21
type input "1"
click at [255, 636] on input "text" at bounding box center [251, 631] width 30 height 19
click at [235, 679] on span "cm" at bounding box center [244, 677] width 58 height 18
type input "cm"
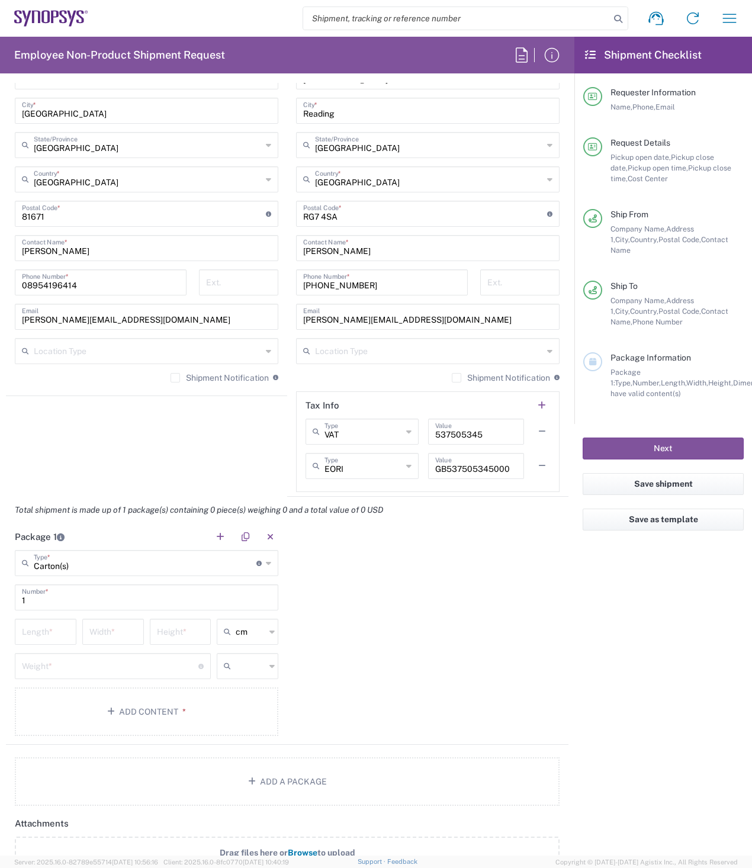
click at [255, 669] on input "text" at bounding box center [251, 666] width 30 height 19
click at [241, 710] on span "kgs" at bounding box center [244, 711] width 58 height 18
type input "kgs"
click at [38, 633] on input "number" at bounding box center [45, 631] width 47 height 21
type input "45"
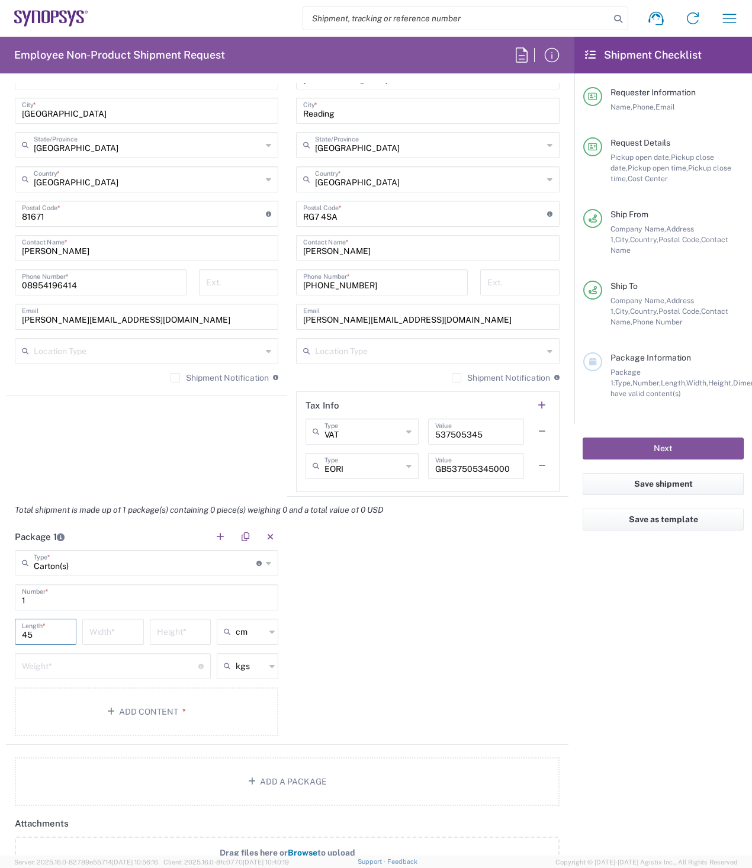
click at [95, 633] on input "number" at bounding box center [112, 631] width 47 height 21
type input "30"
click at [171, 633] on input "number" at bounding box center [180, 631] width 47 height 21
type input "30"
click at [154, 666] on input "number" at bounding box center [110, 665] width 177 height 21
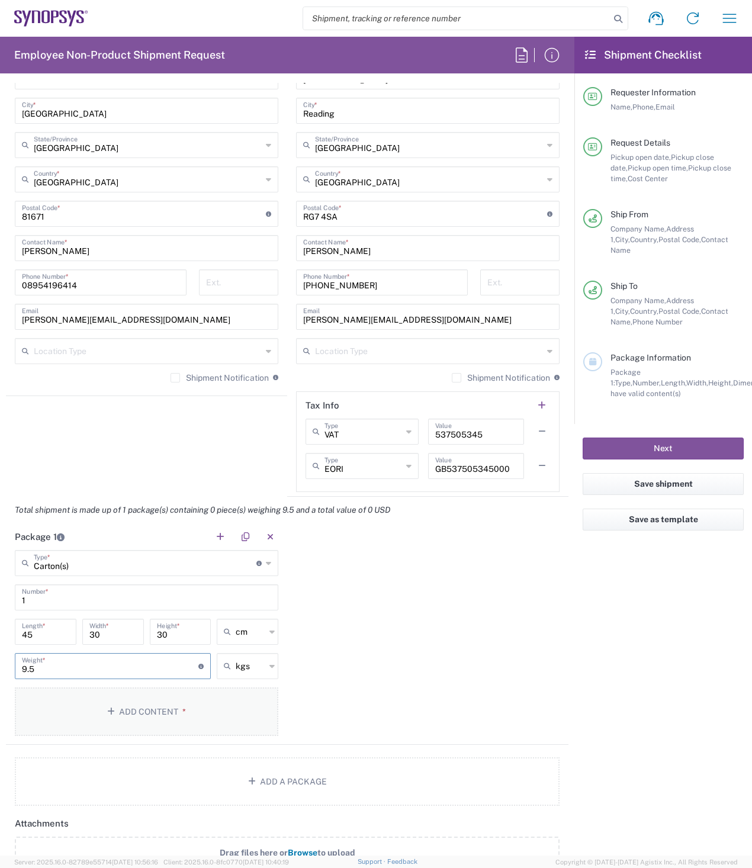
type input "9.5"
click at [150, 711] on button "Add Content *" at bounding box center [147, 712] width 264 height 49
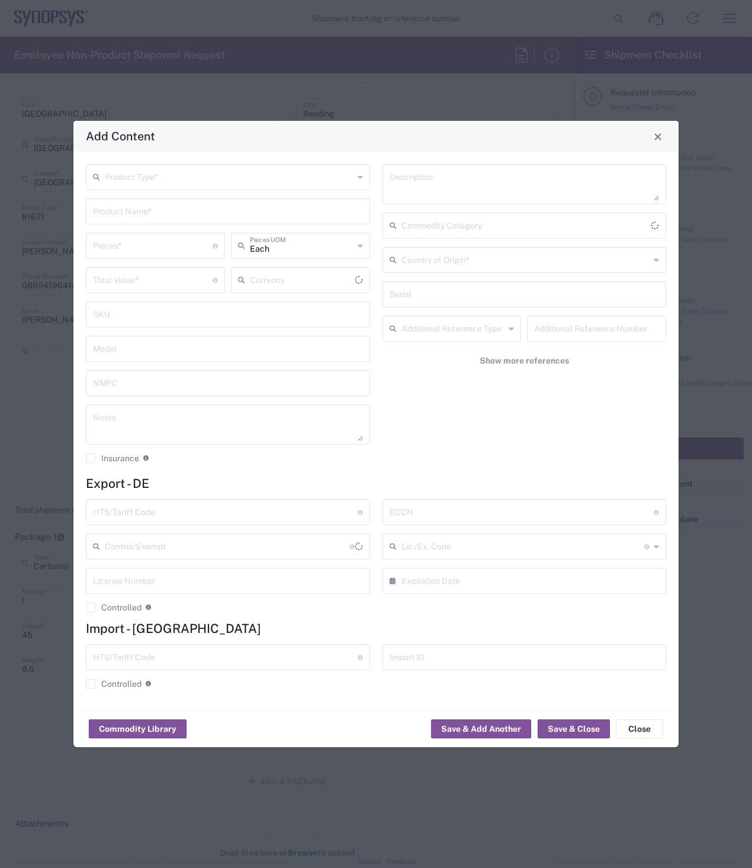
type input "US Dollar"
click at [224, 175] on input "text" at bounding box center [229, 176] width 249 height 21
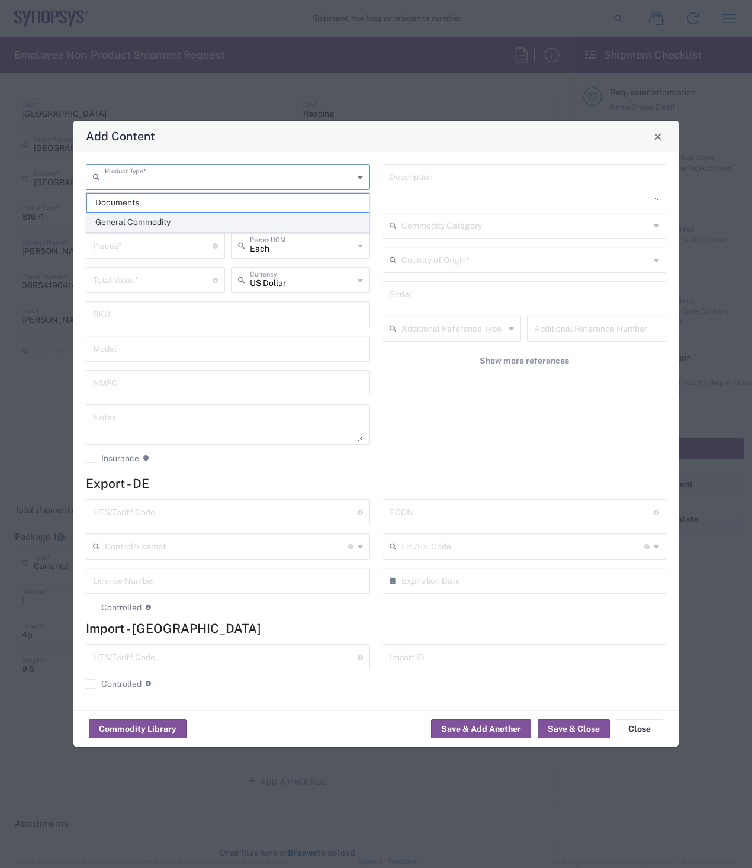
click at [159, 222] on span "General Commodity" at bounding box center [228, 222] width 282 height 18
type input "General Commodity"
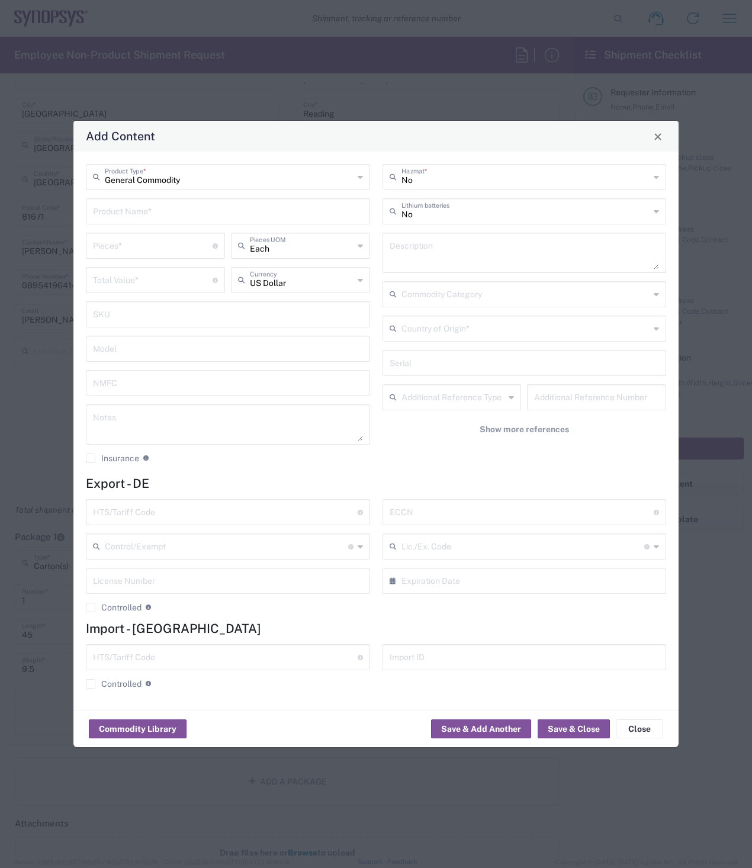
click at [358, 246] on icon at bounding box center [360, 245] width 5 height 19
click at [276, 369] on span "Carton" at bounding box center [300, 369] width 137 height 18
type input "Carton"
click at [313, 279] on input "text" at bounding box center [302, 279] width 104 height 21
click at [264, 307] on span "Euro" at bounding box center [300, 306] width 137 height 18
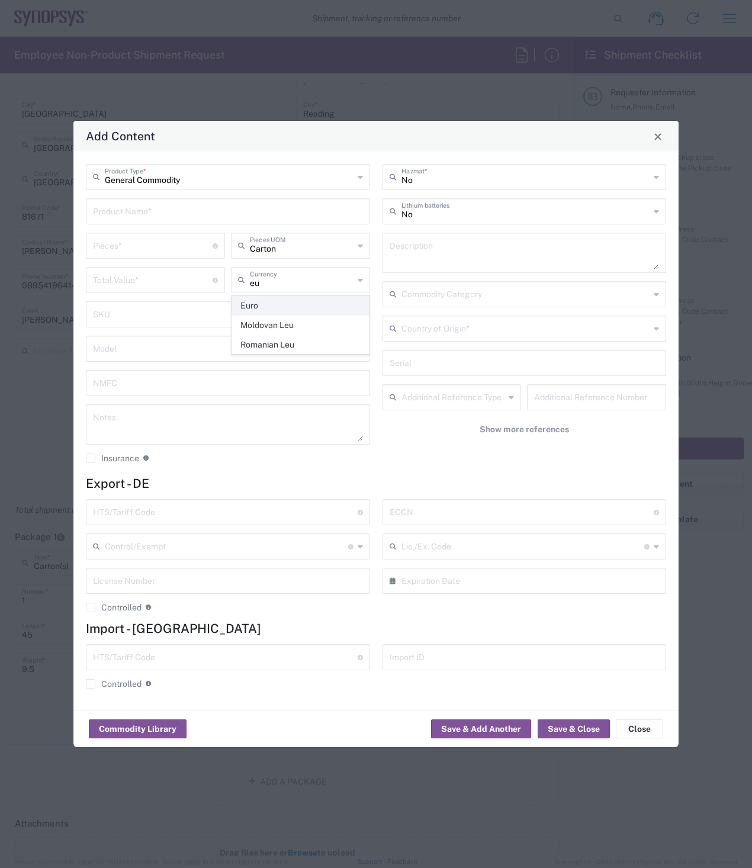
type input "Euro"
click at [147, 280] on input "number" at bounding box center [153, 279] width 120 height 21
type input "80"
click at [154, 208] on input "text" at bounding box center [228, 210] width 270 height 21
click at [152, 251] on input "number" at bounding box center [153, 245] width 120 height 21
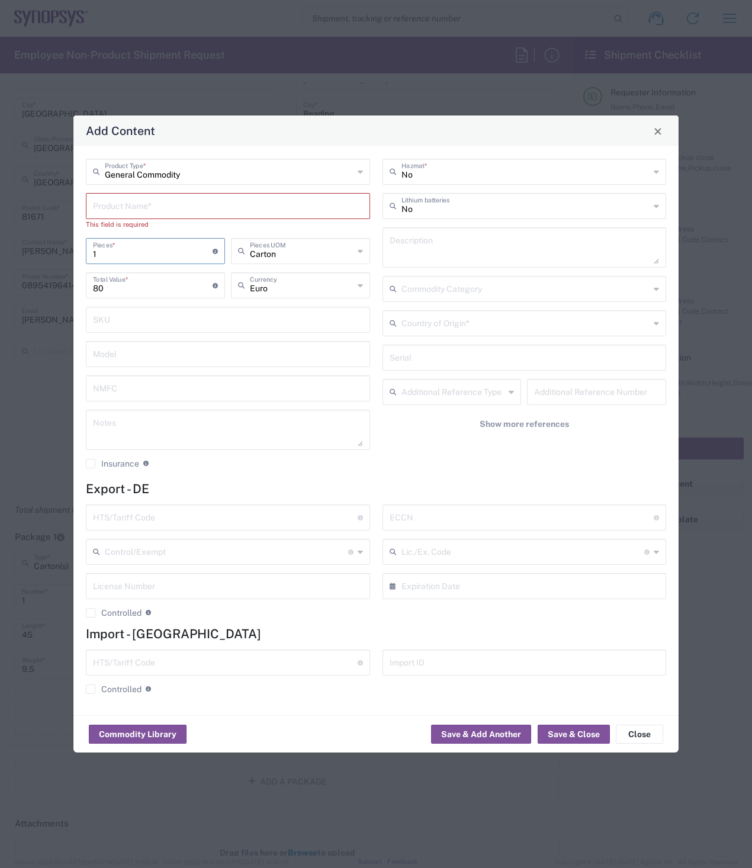
type input "1"
click at [173, 204] on input "text" at bounding box center [228, 205] width 270 height 21
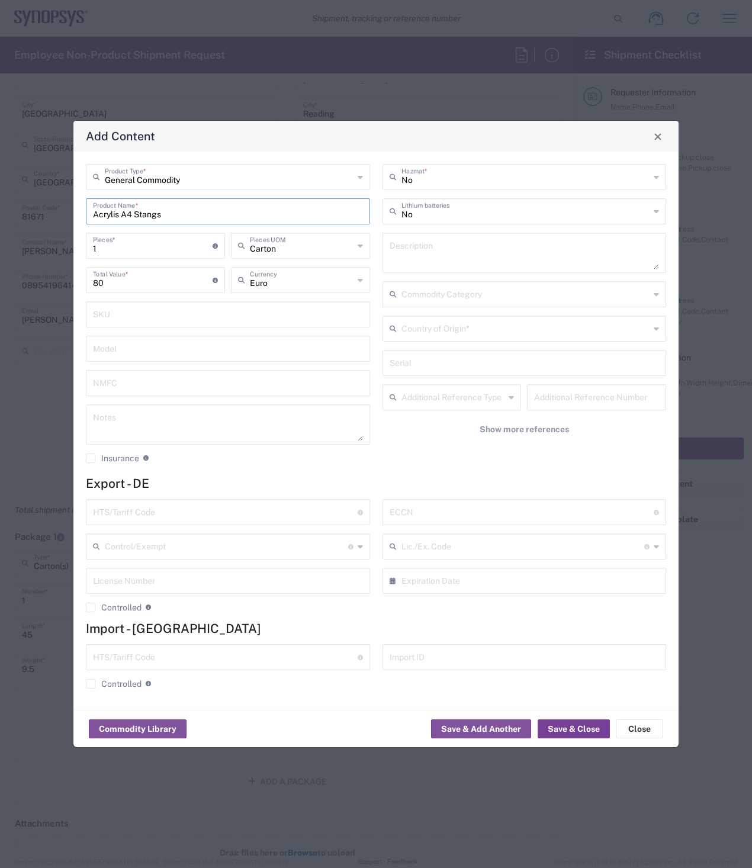
type input "Acrylis A4 Stangs"
click at [573, 727] on button "Save & Close" at bounding box center [574, 729] width 72 height 19
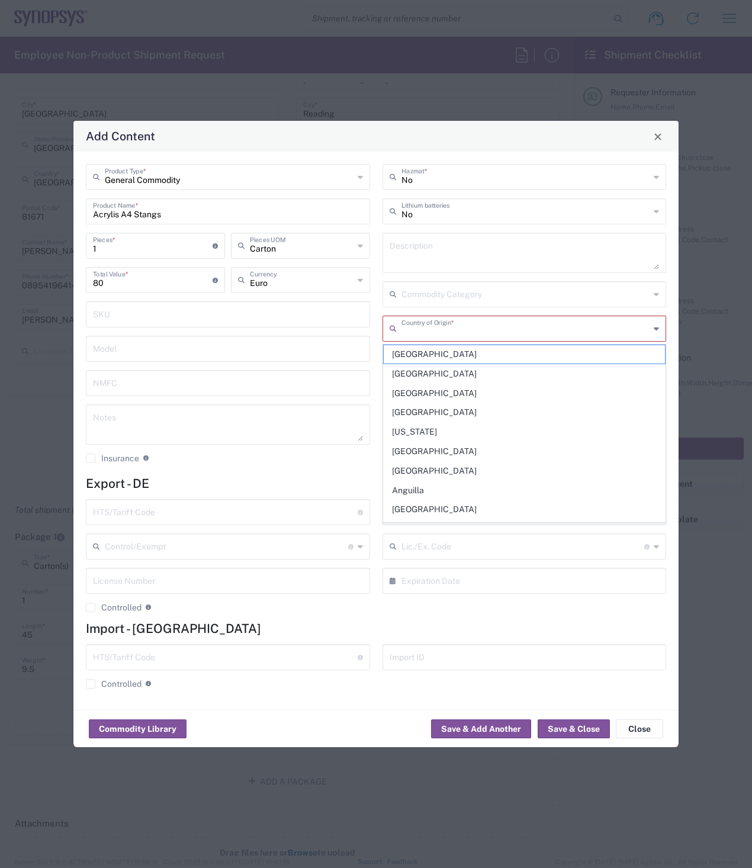
click at [515, 324] on input "text" at bounding box center [526, 327] width 249 height 21
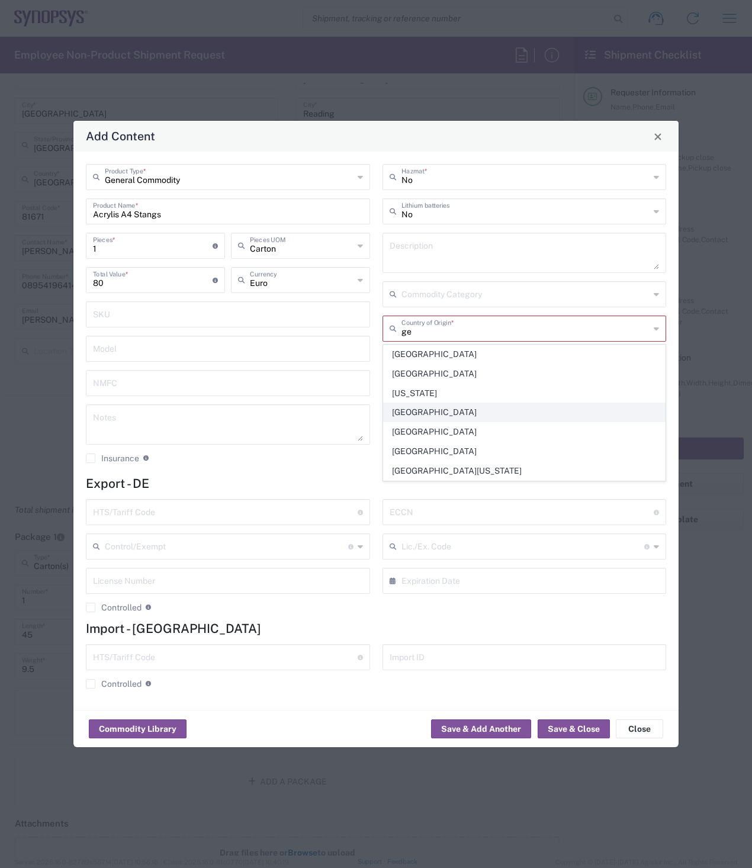
click at [432, 411] on span "Germany" at bounding box center [525, 412] width 282 height 18
type input "Germany"
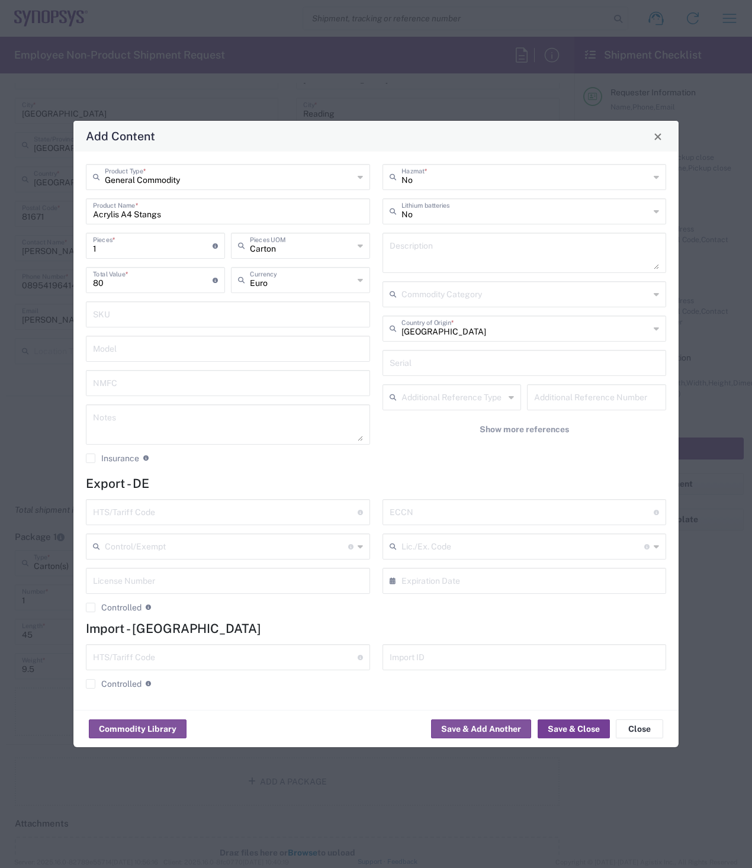
click at [575, 729] on button "Save & Close" at bounding box center [574, 729] width 72 height 19
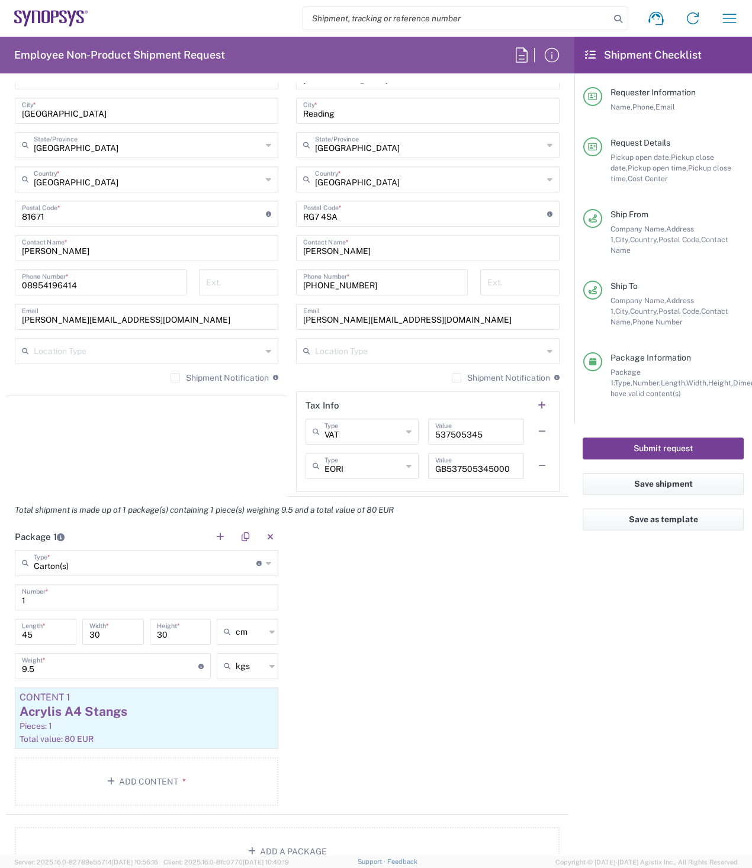
click at [649, 439] on button "Submit request" at bounding box center [663, 449] width 161 height 22
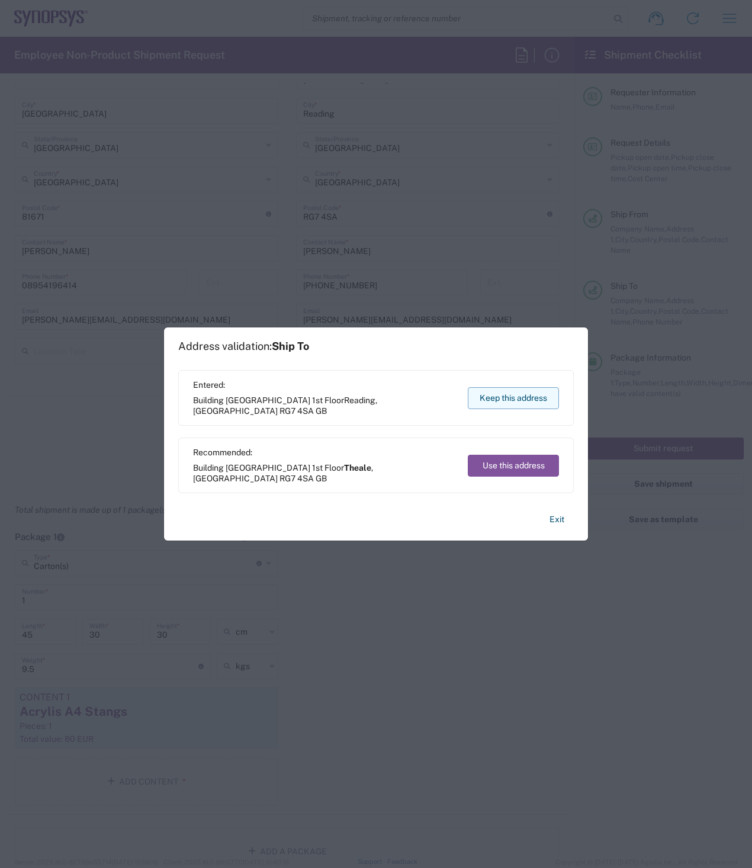
click at [534, 395] on button "Keep this address" at bounding box center [513, 398] width 91 height 22
